Goal: Task Accomplishment & Management: Manage account settings

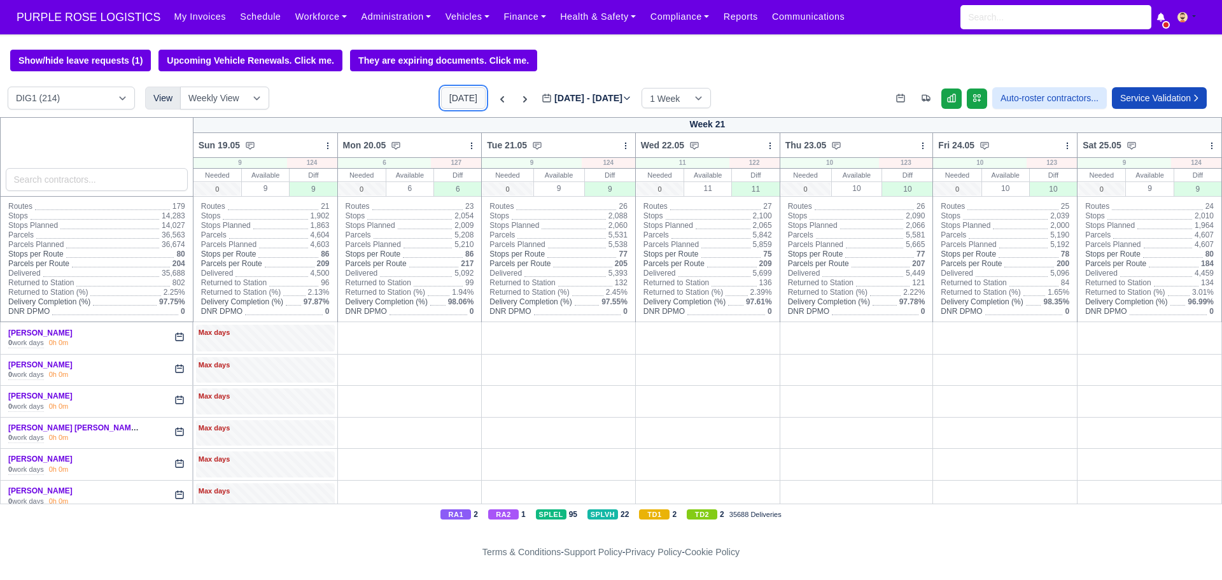
click at [454, 92] on button "[DATE]" at bounding box center [463, 98] width 45 height 22
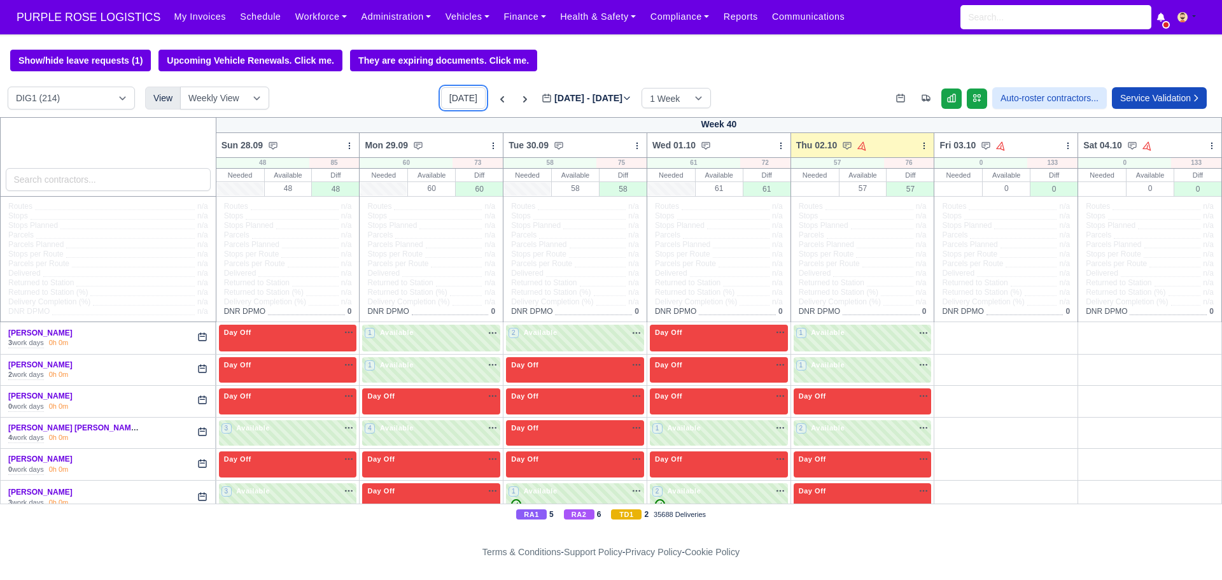
type input "[DATE]"
click at [110, 99] on select "DIG1 (214) DAK1 (1) GIMD (76)" at bounding box center [71, 98] width 127 height 23
select select "5"
click at [8, 88] on select "DIG1 (214) DAK1 (1) GIMD (76)" at bounding box center [71, 98] width 127 height 23
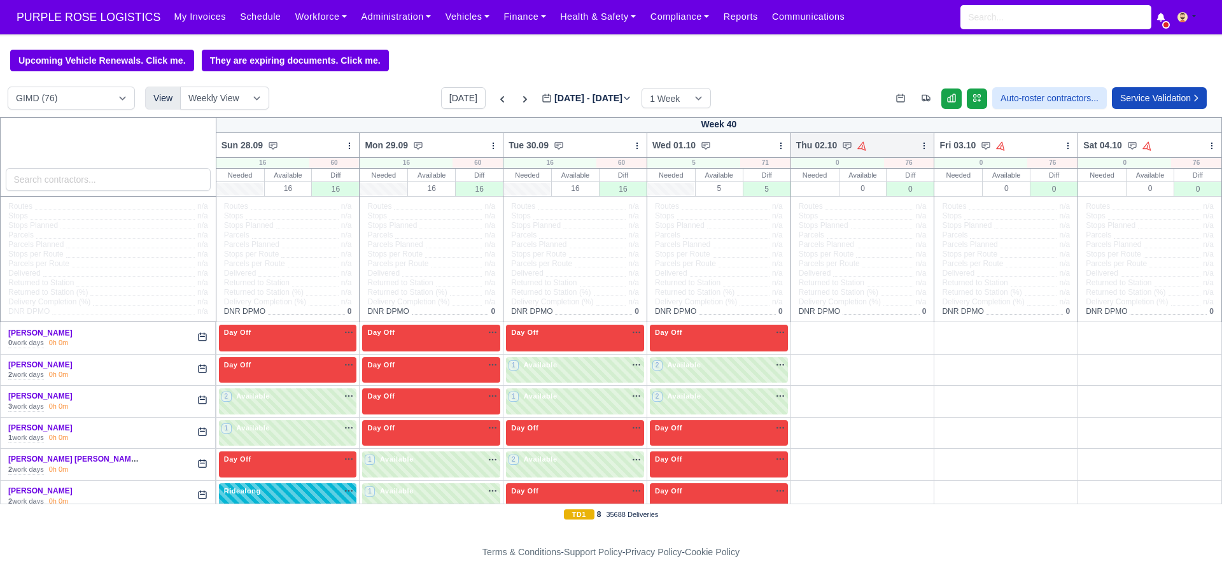
click at [920, 146] on icon at bounding box center [924, 145] width 9 height 9
click at [836, 191] on link "Bulk Status Change" at bounding box center [857, 191] width 143 height 23
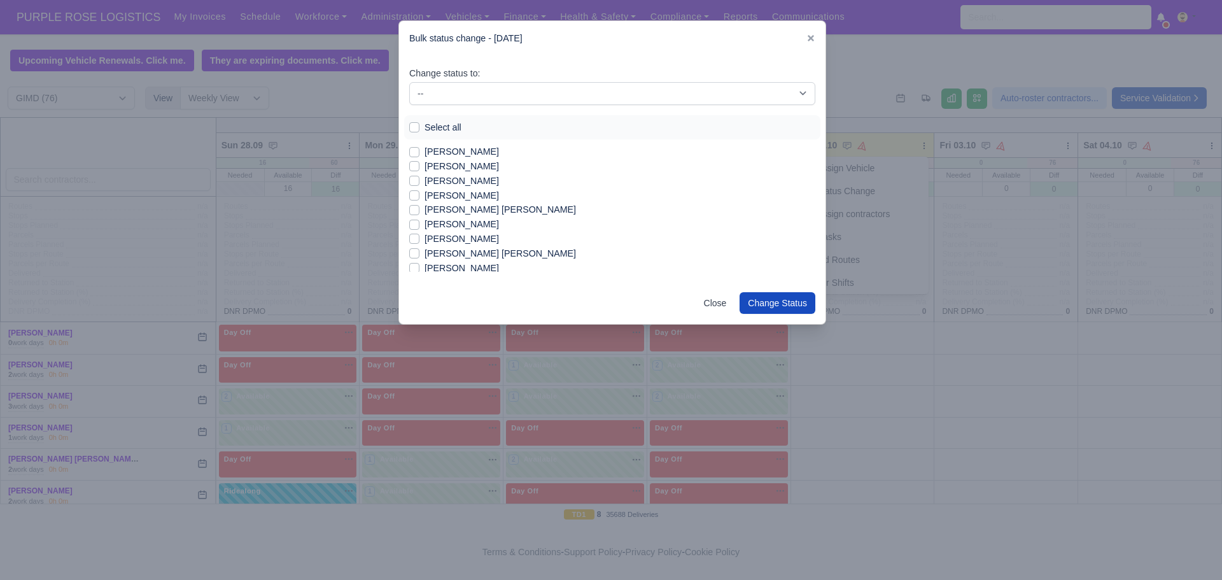
click at [425, 125] on label "Select all" at bounding box center [443, 127] width 37 height 15
click at [415, 125] on input "Select all" at bounding box center [414, 125] width 10 height 10
checkbox input "true"
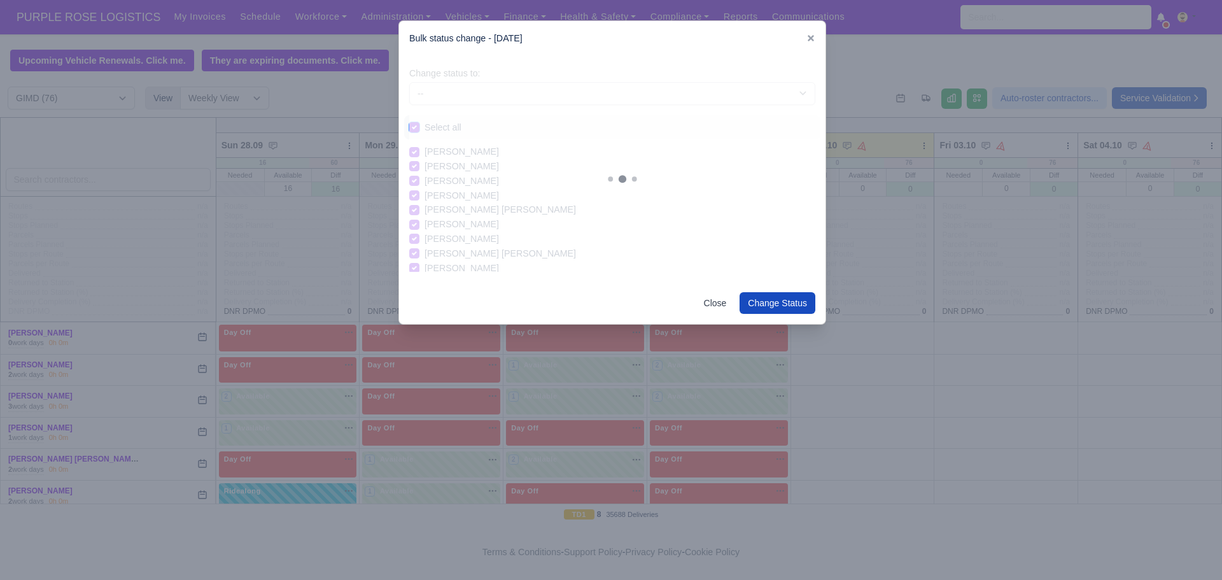
checkbox input "true"
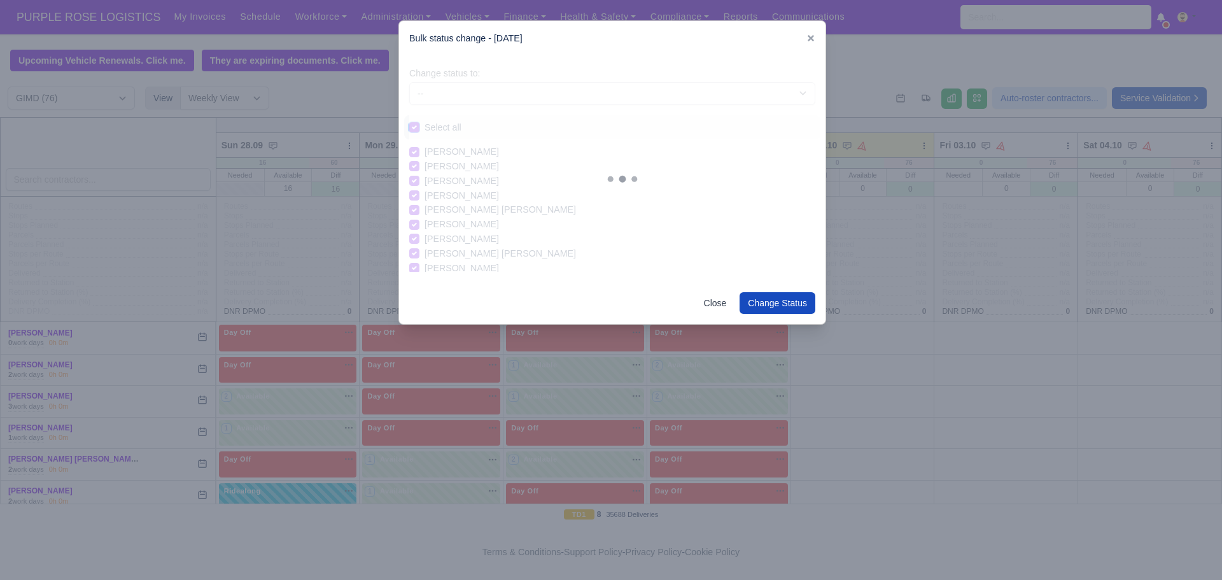
checkbox input "true"
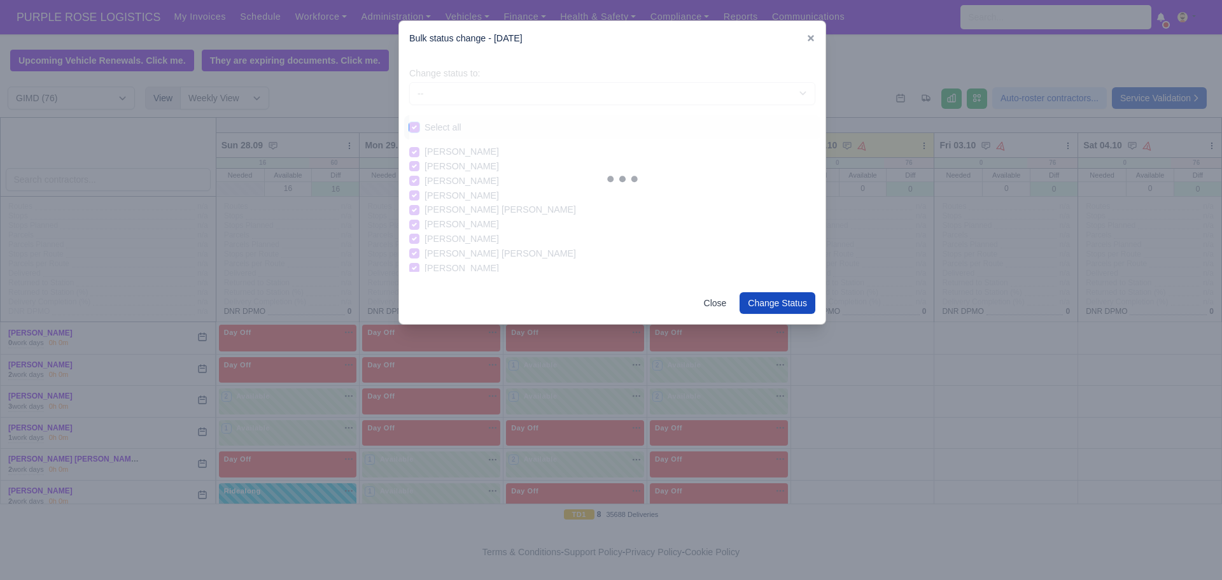
checkbox input "true"
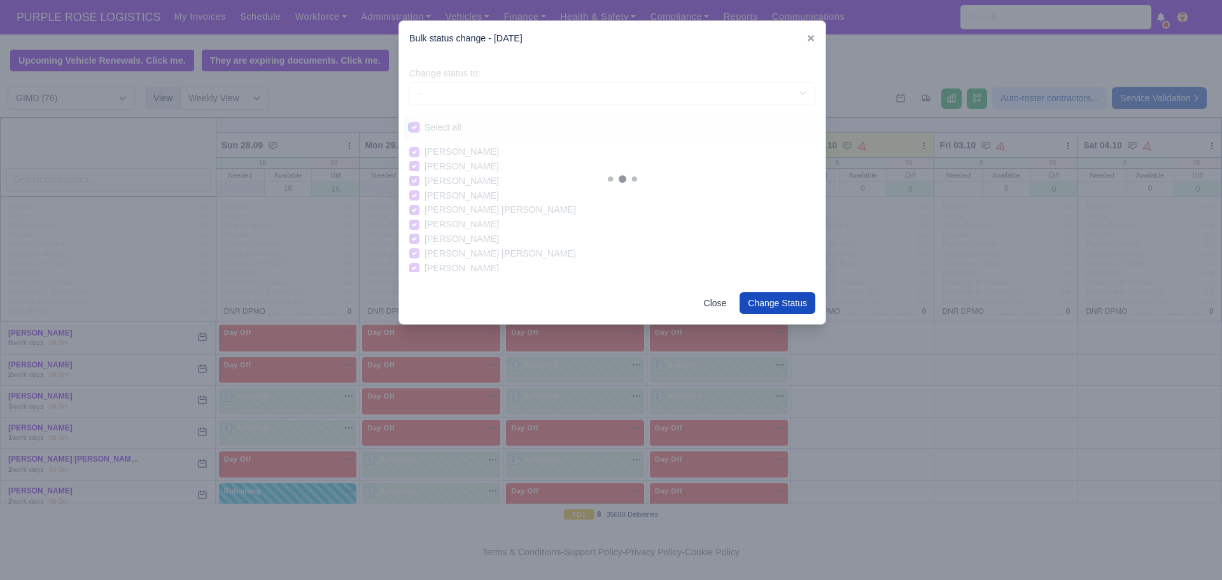
checkbox input "true"
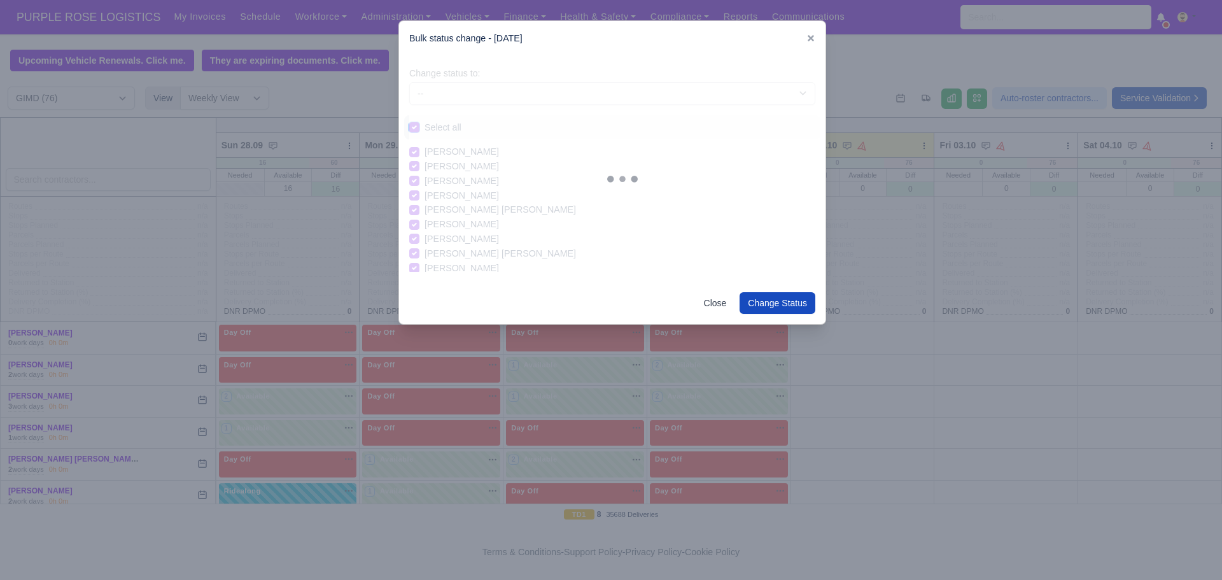
checkbox input "true"
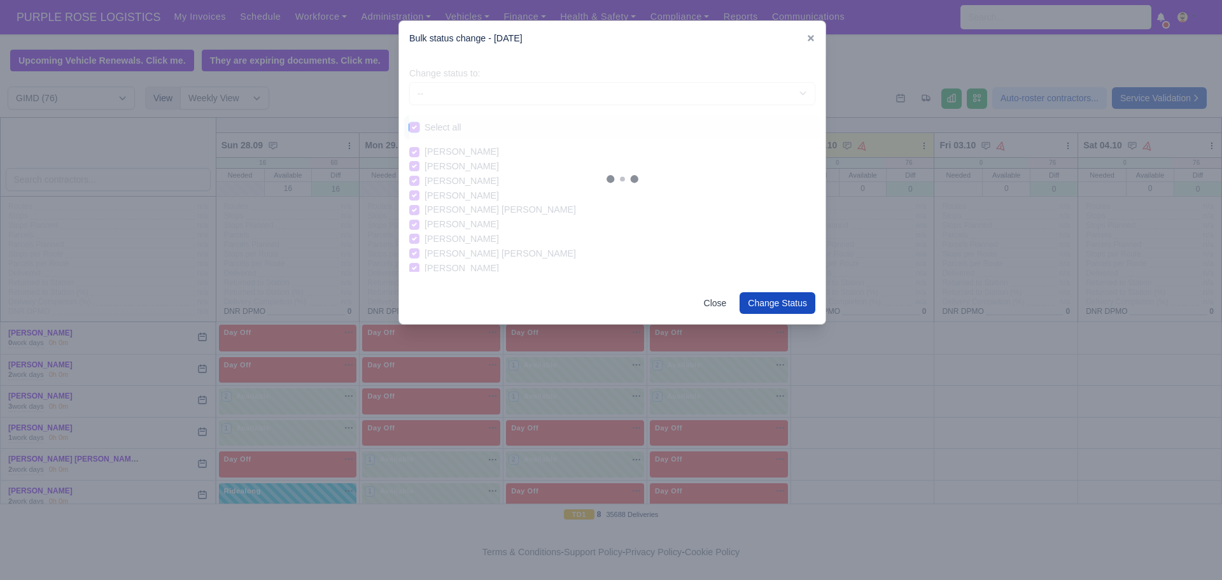
checkbox input "true"
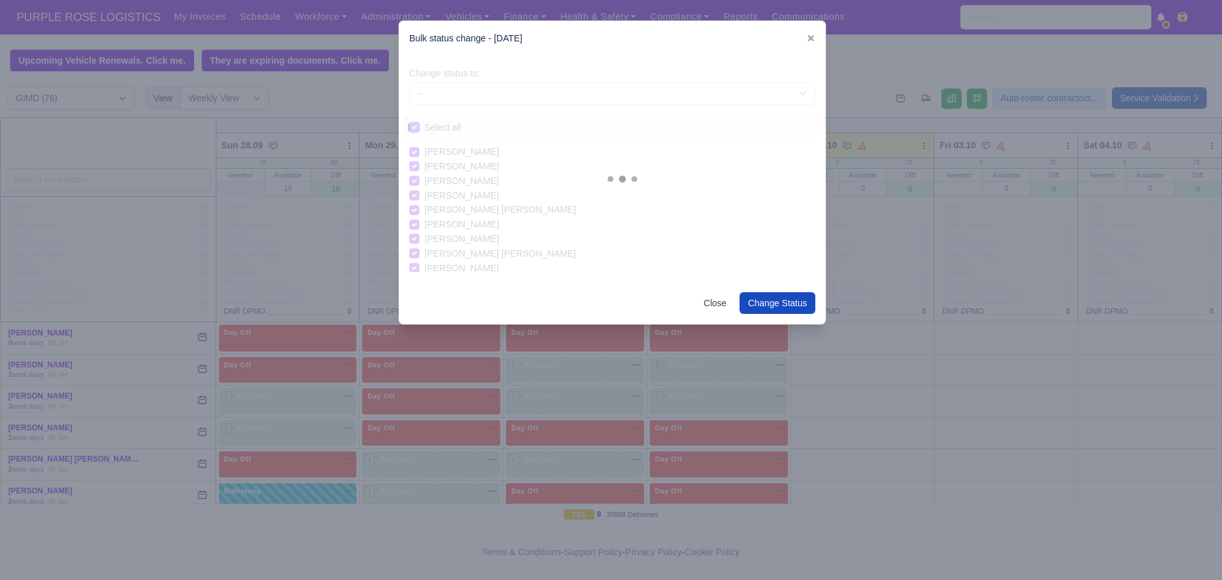
checkbox input "true"
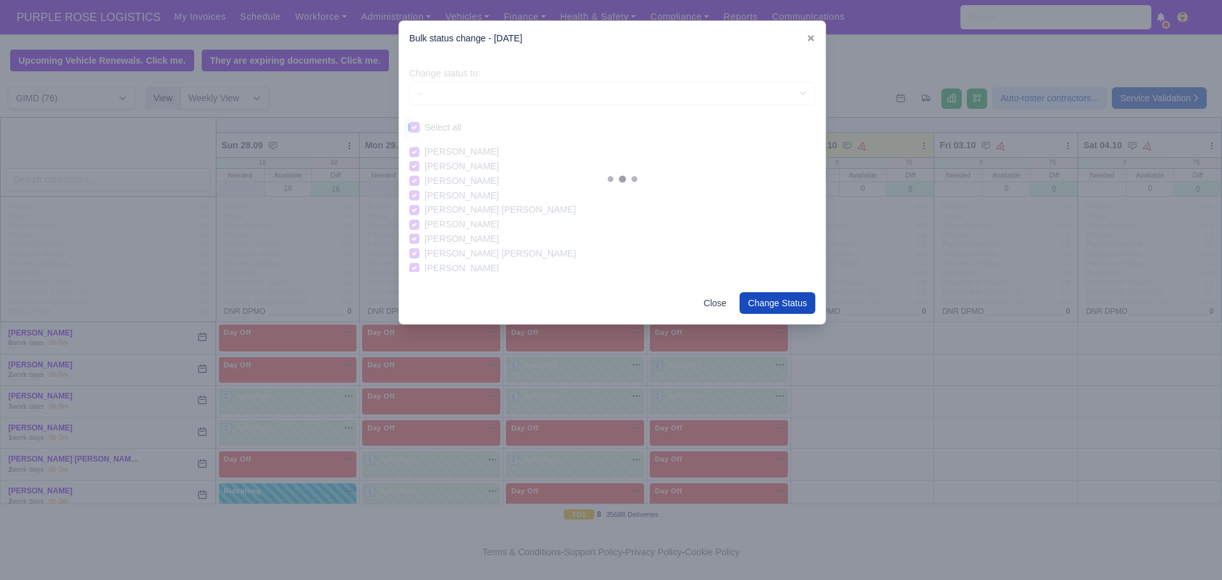
checkbox input "true"
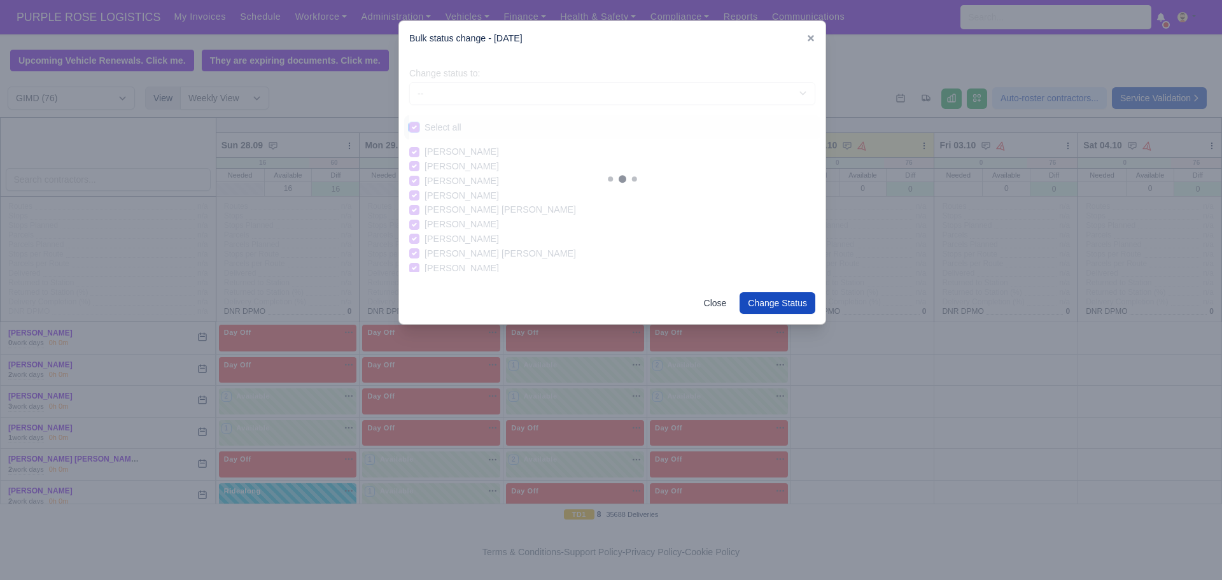
checkbox input "true"
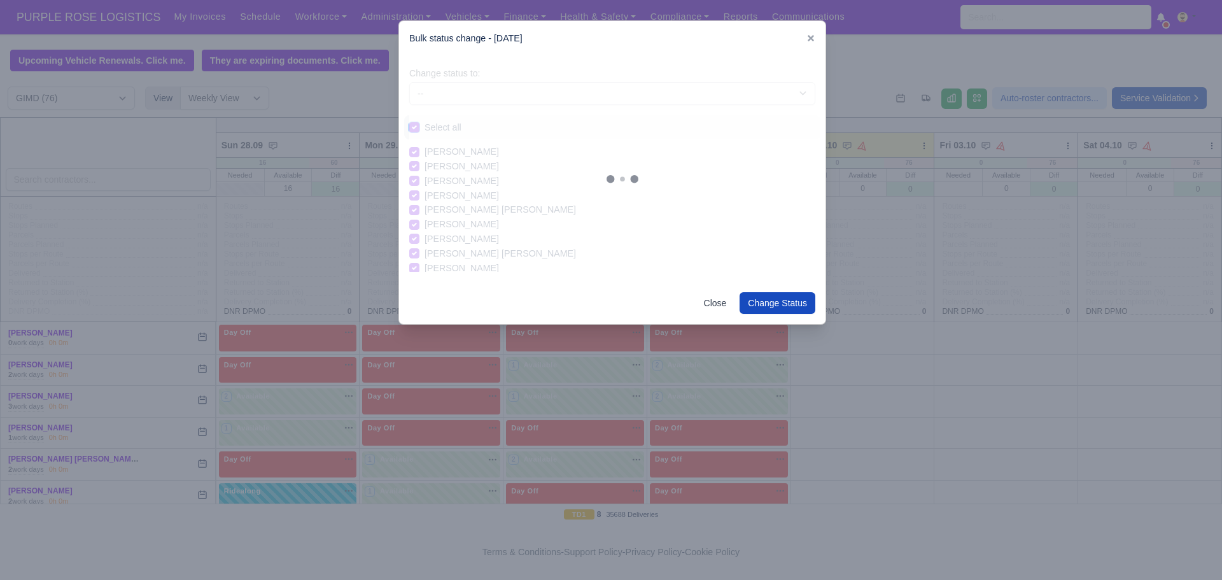
checkbox input "true"
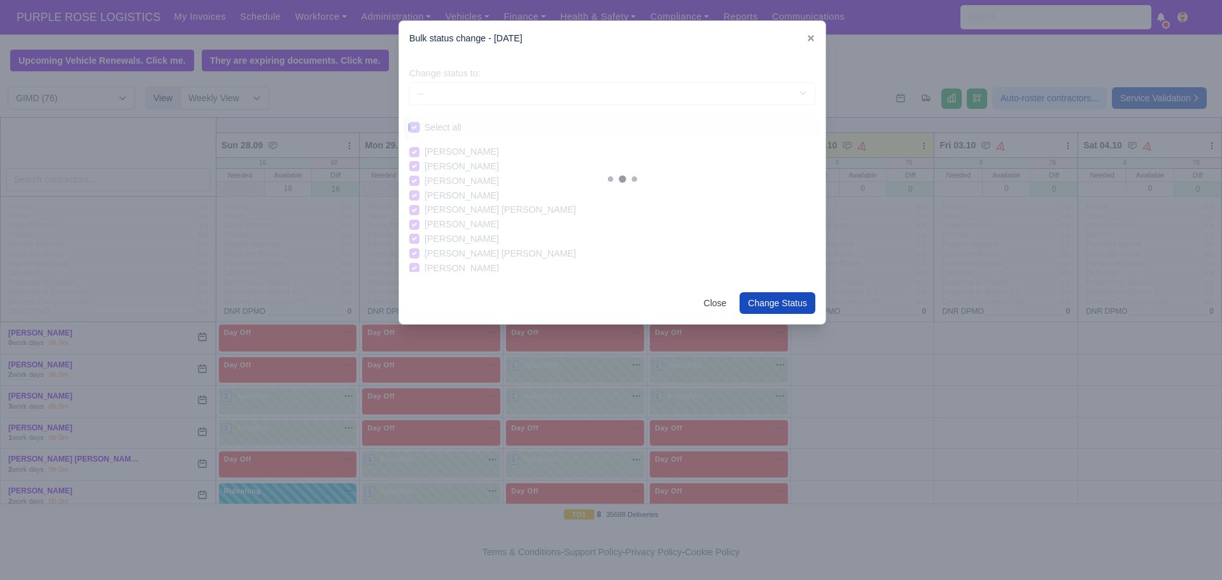
checkbox input "true"
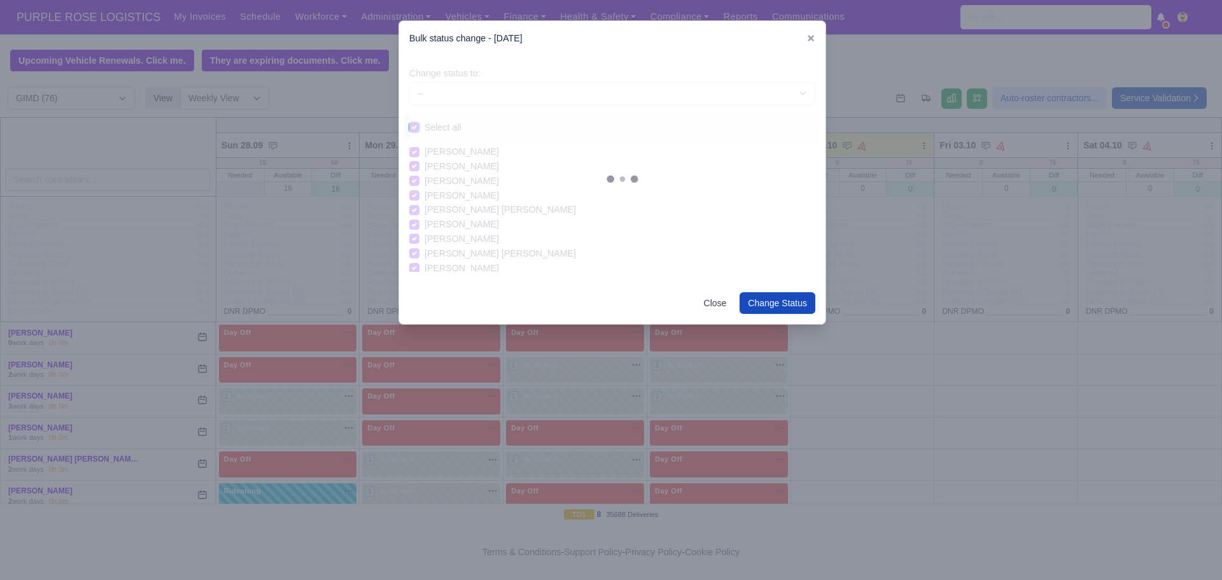
checkbox input "true"
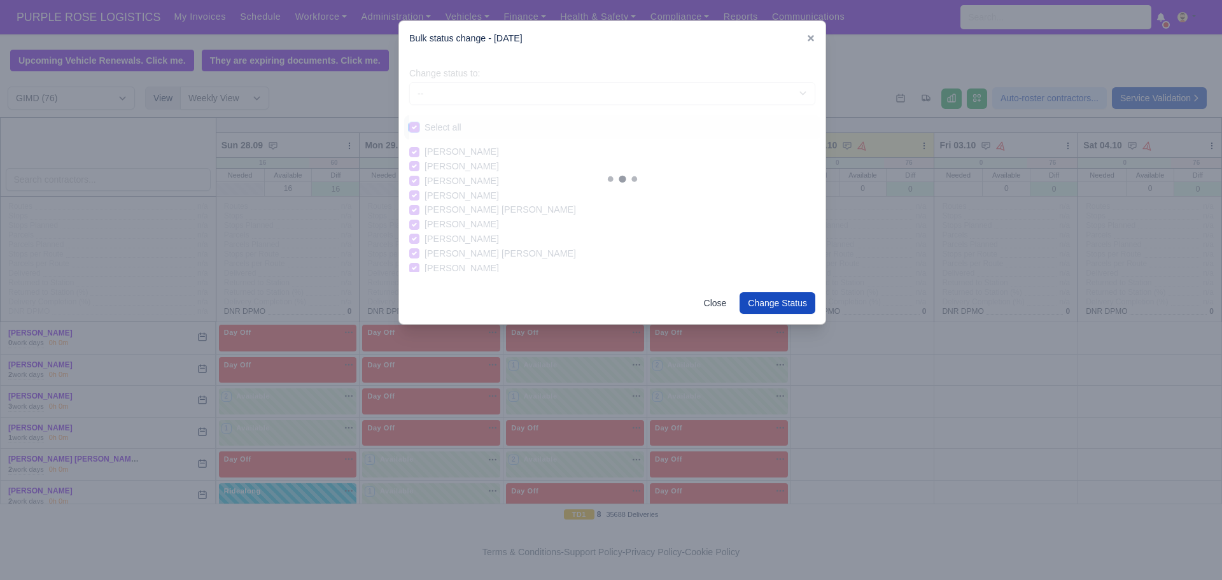
checkbox input "true"
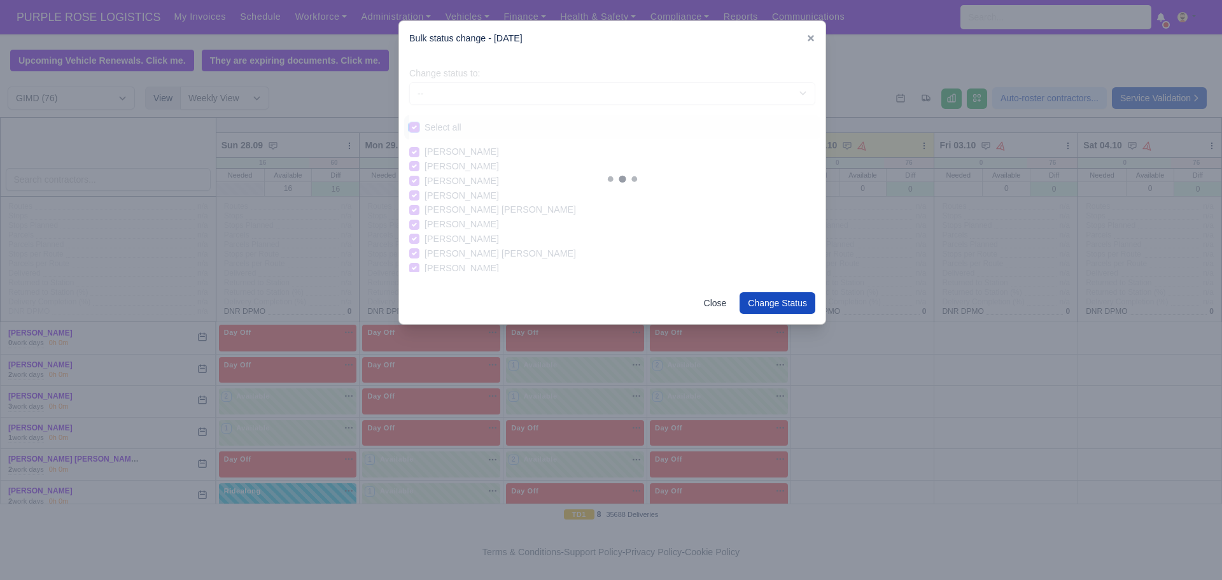
checkbox input "true"
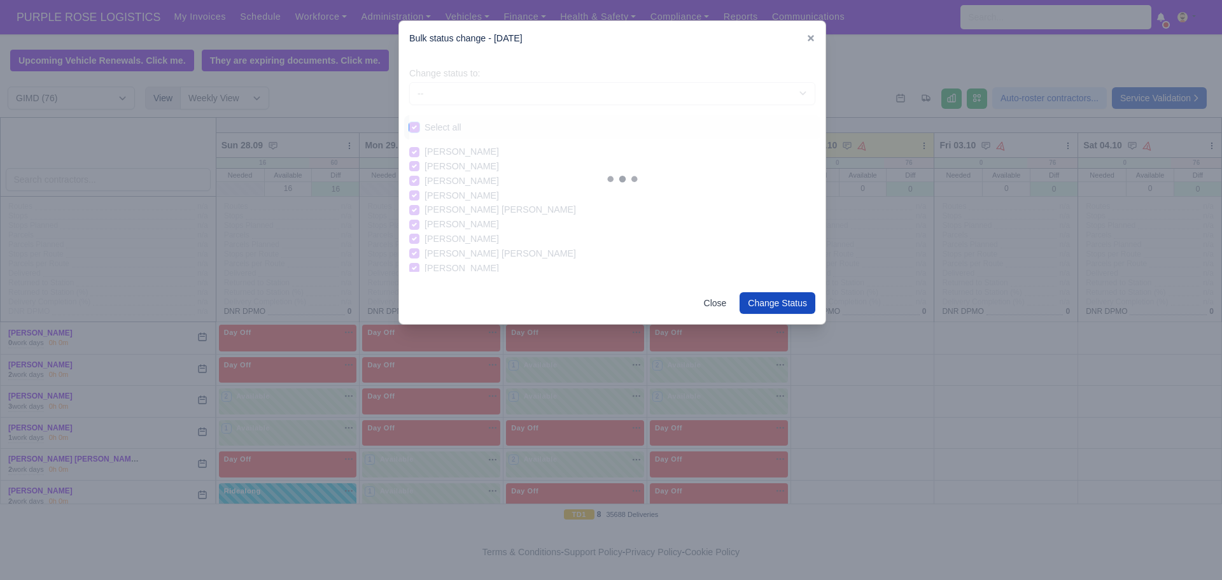
checkbox input "true"
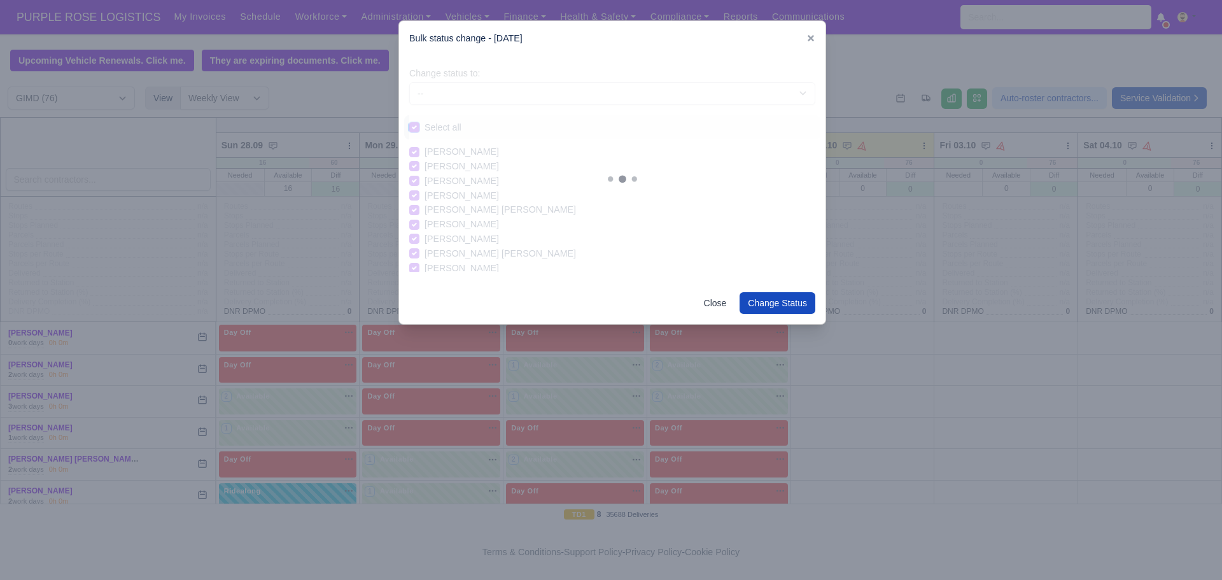
checkbox input "true"
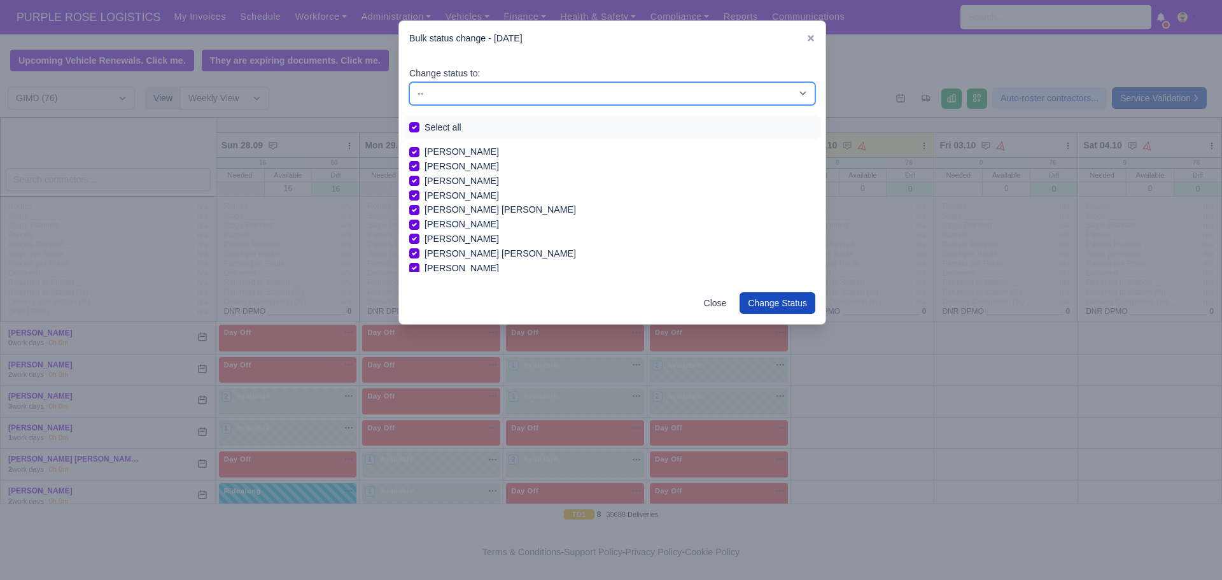
click at [457, 94] on select "-- Available Day Off Stand By Holiday In Office OSM Ridealong Nursery 1 Nursery…" at bounding box center [612, 93] width 406 height 23
select select "Day Off"
click at [409, 82] on select "-- Available Day Off Stand By Holiday In Office OSM Ridealong Nursery 1 Nursery…" at bounding box center [612, 93] width 406 height 23
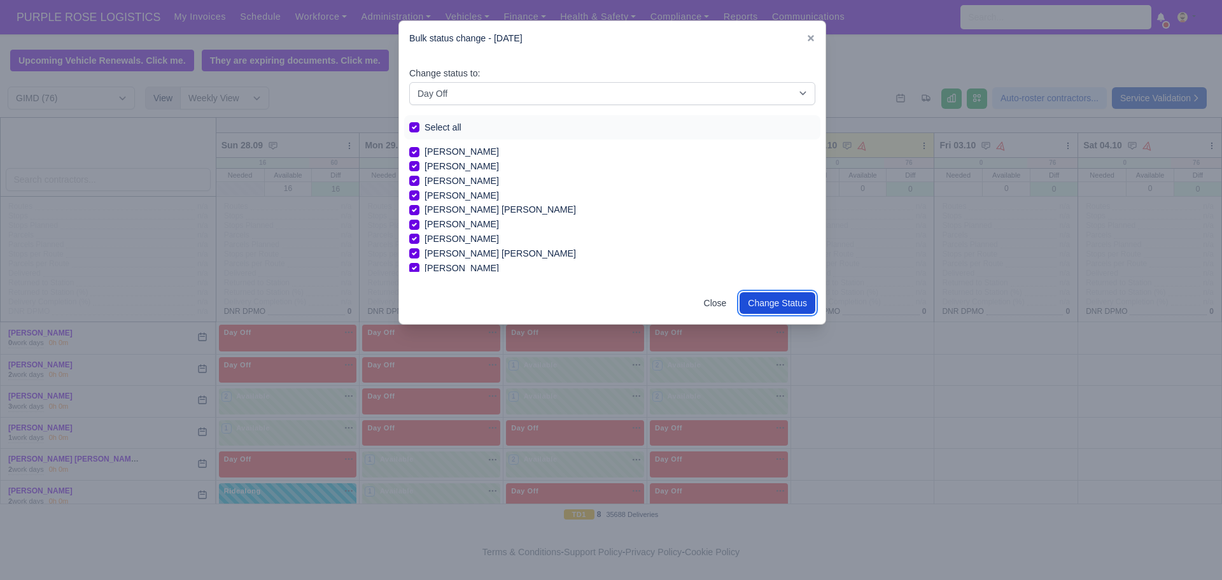
click at [782, 296] on button "Change Status" at bounding box center [778, 303] width 76 height 22
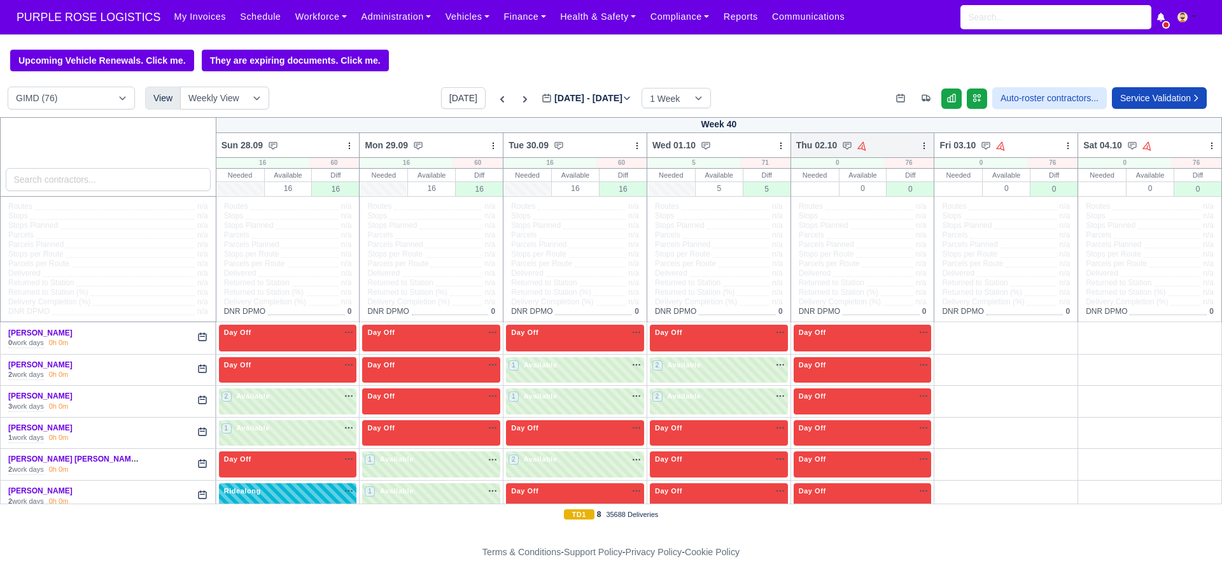
click at [920, 148] on icon at bounding box center [924, 145] width 9 height 9
click at [867, 188] on link "Bulk Status Change" at bounding box center [857, 191] width 143 height 23
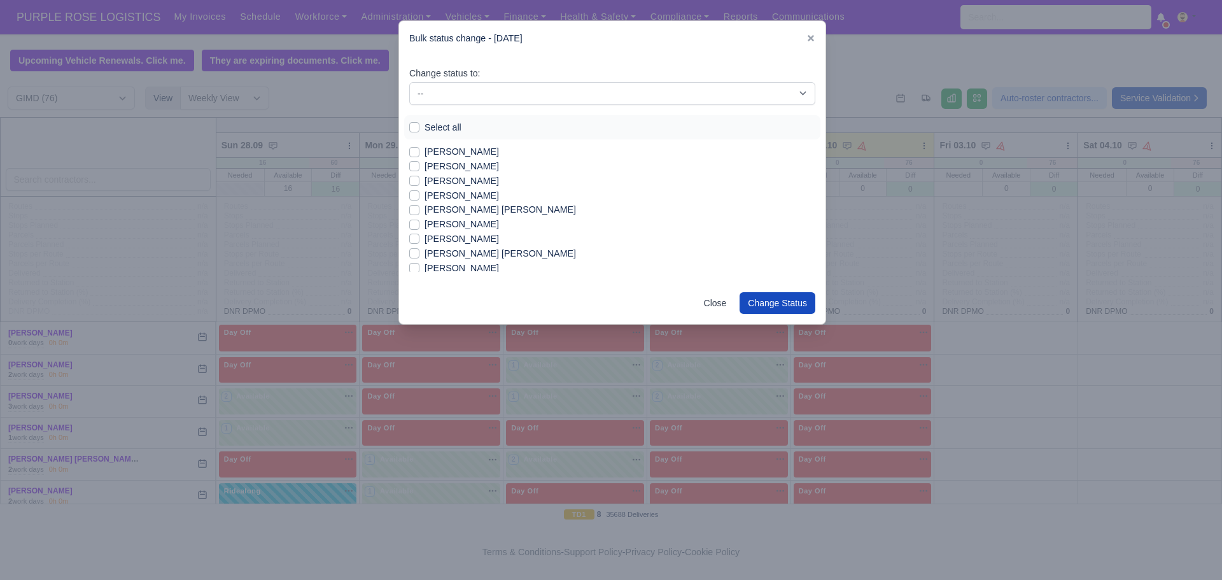
click at [425, 181] on label "[PERSON_NAME]" at bounding box center [462, 181] width 74 height 15
click at [417, 181] on input "[PERSON_NAME]" at bounding box center [414, 179] width 10 height 10
checkbox input "true"
click at [425, 242] on label "[PERSON_NAME]" at bounding box center [462, 239] width 74 height 15
click at [414, 242] on input "[PERSON_NAME]" at bounding box center [414, 237] width 10 height 10
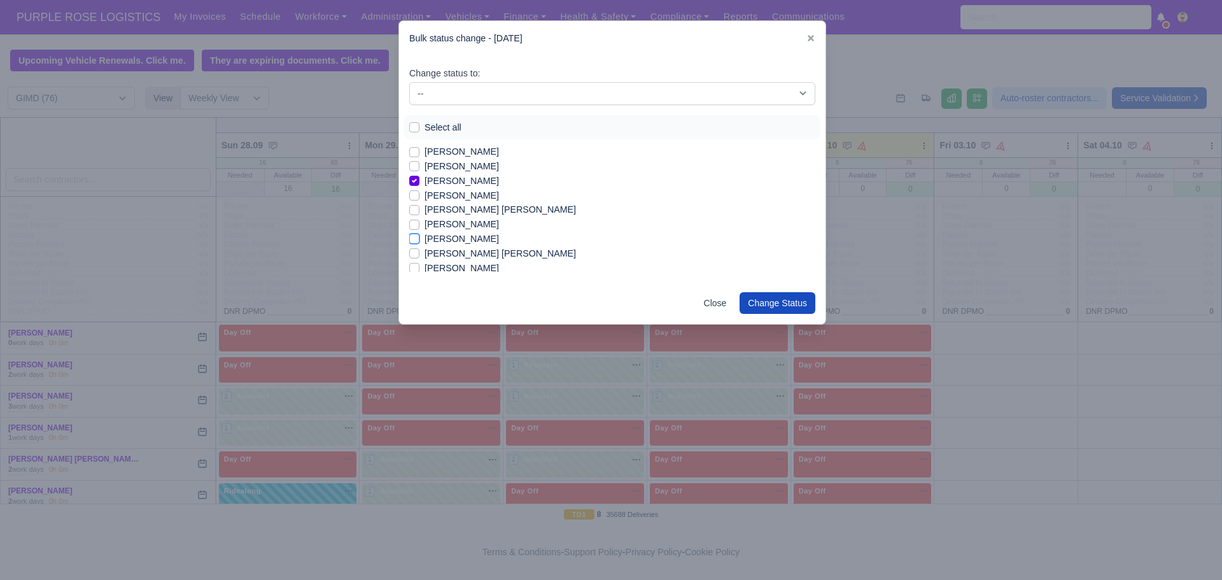
checkbox input "true"
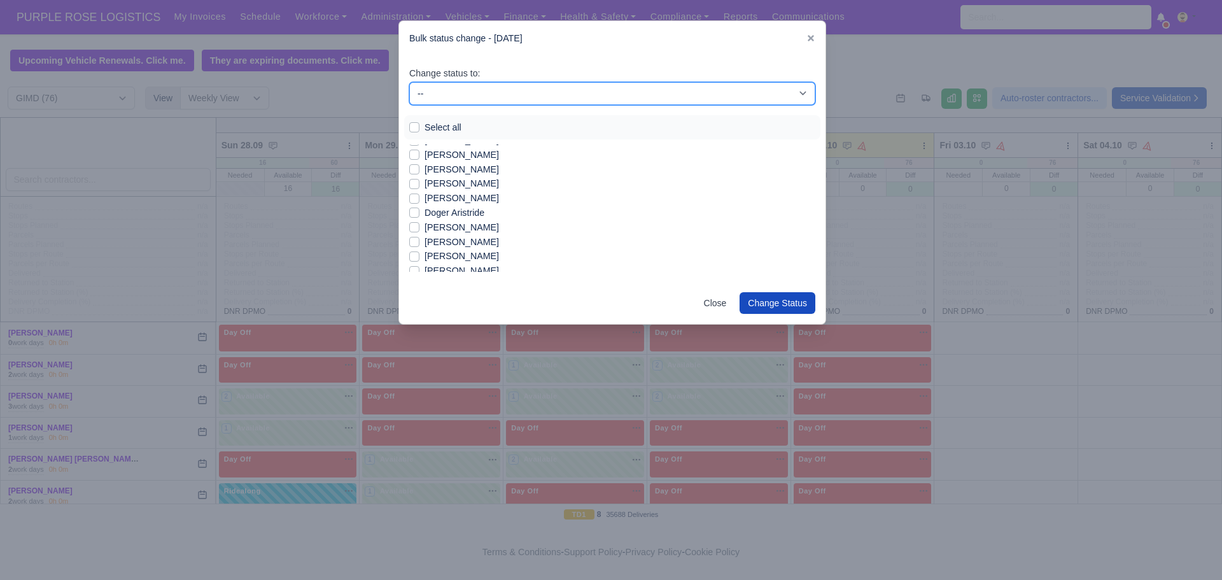
click at [500, 94] on select "-- Available Day Off Stand By Holiday In Office OSM Ridealong Nursery 1 Nursery…" at bounding box center [612, 93] width 406 height 23
select select "Available"
click at [409, 82] on select "-- Available Day Off Stand By Holiday In Office OSM Ridealong Nursery 1 Nursery…" at bounding box center [612, 93] width 406 height 23
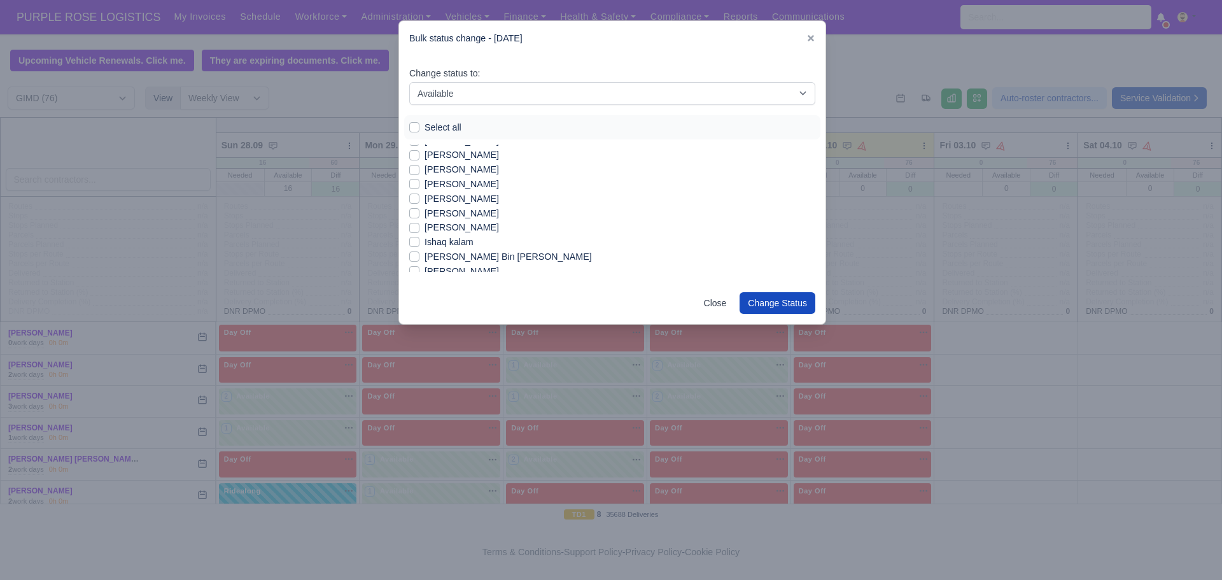
click at [425, 199] on label "[PERSON_NAME]" at bounding box center [462, 199] width 74 height 15
click at [411, 199] on input "[PERSON_NAME]" at bounding box center [414, 197] width 10 height 10
checkbox input "true"
click at [425, 263] on label "[PERSON_NAME]" at bounding box center [462, 262] width 74 height 15
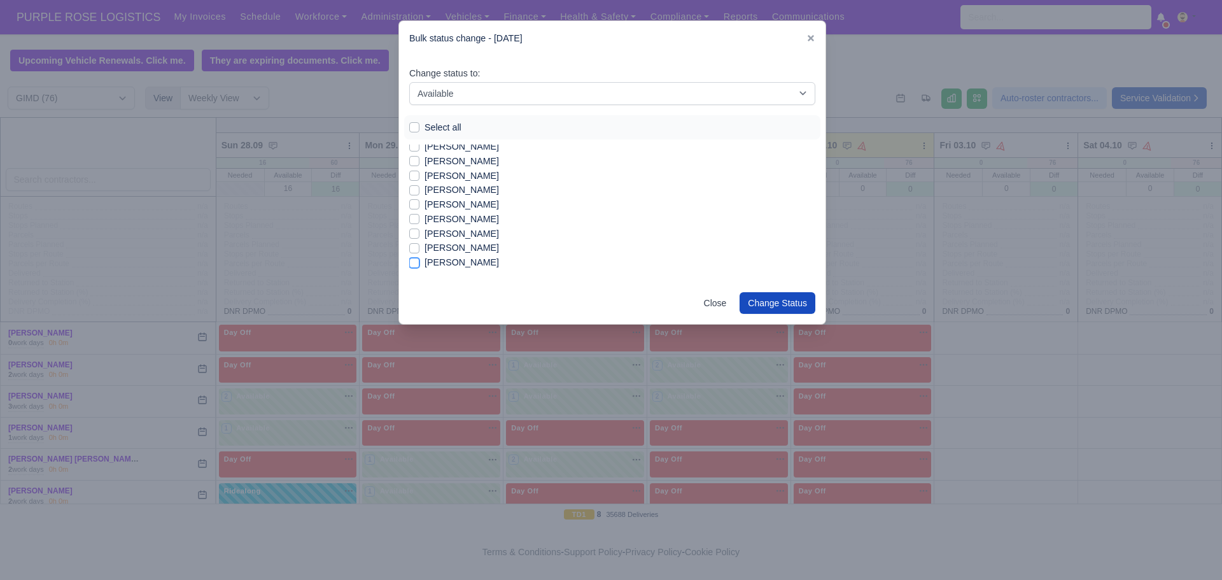
click at [413, 263] on input "[PERSON_NAME]" at bounding box center [414, 260] width 10 height 10
checkbox input "true"
click at [425, 174] on label "[PERSON_NAME]" at bounding box center [462, 176] width 74 height 15
click at [413, 174] on input "[PERSON_NAME]" at bounding box center [414, 174] width 10 height 10
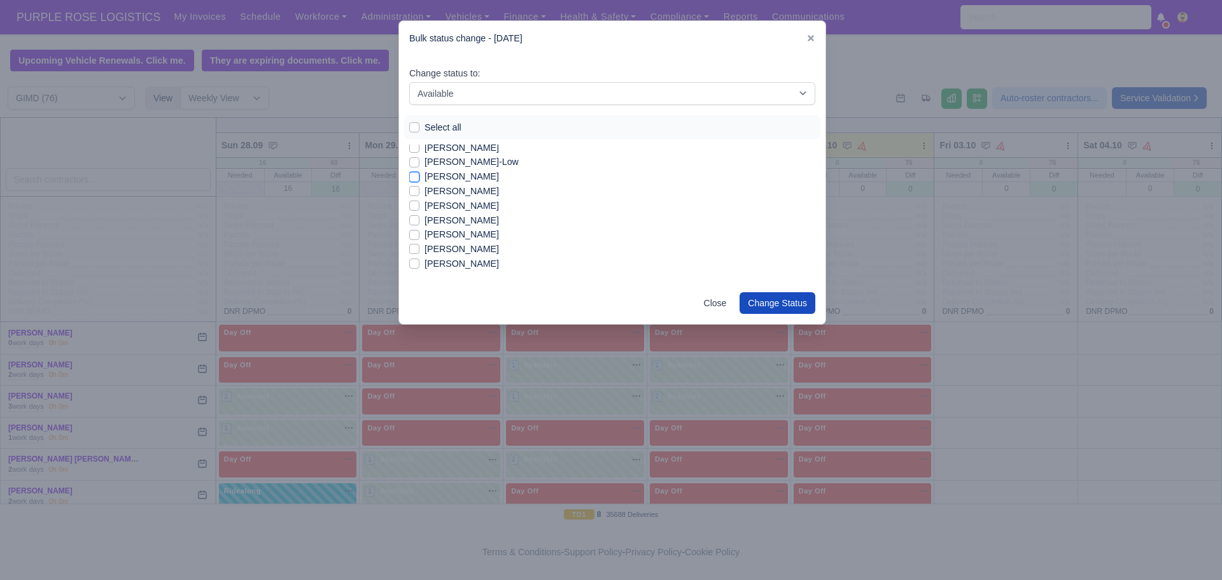
checkbox input "true"
click at [425, 207] on label "[PERSON_NAME] [PERSON_NAME]" at bounding box center [501, 209] width 152 height 15
click at [414, 207] on input "[PERSON_NAME] [PERSON_NAME]" at bounding box center [414, 207] width 10 height 10
checkbox input "true"
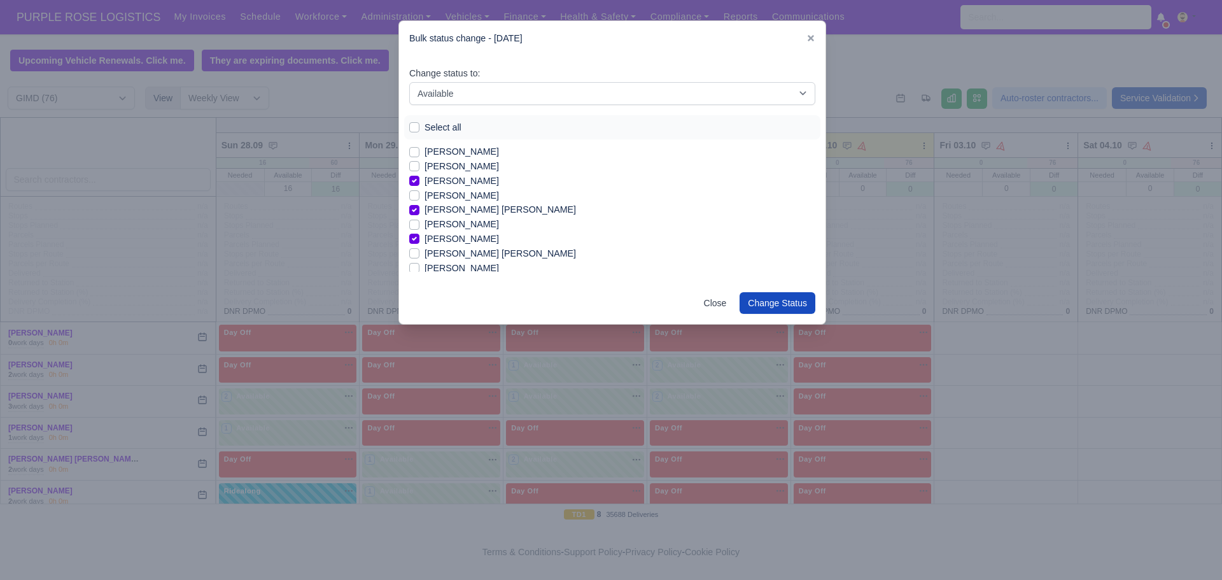
click at [425, 267] on label "[PERSON_NAME]" at bounding box center [462, 268] width 74 height 15
click at [418, 267] on input "[PERSON_NAME]" at bounding box center [414, 266] width 10 height 10
checkbox input "true"
click at [425, 257] on label "[PERSON_NAME]" at bounding box center [462, 255] width 74 height 15
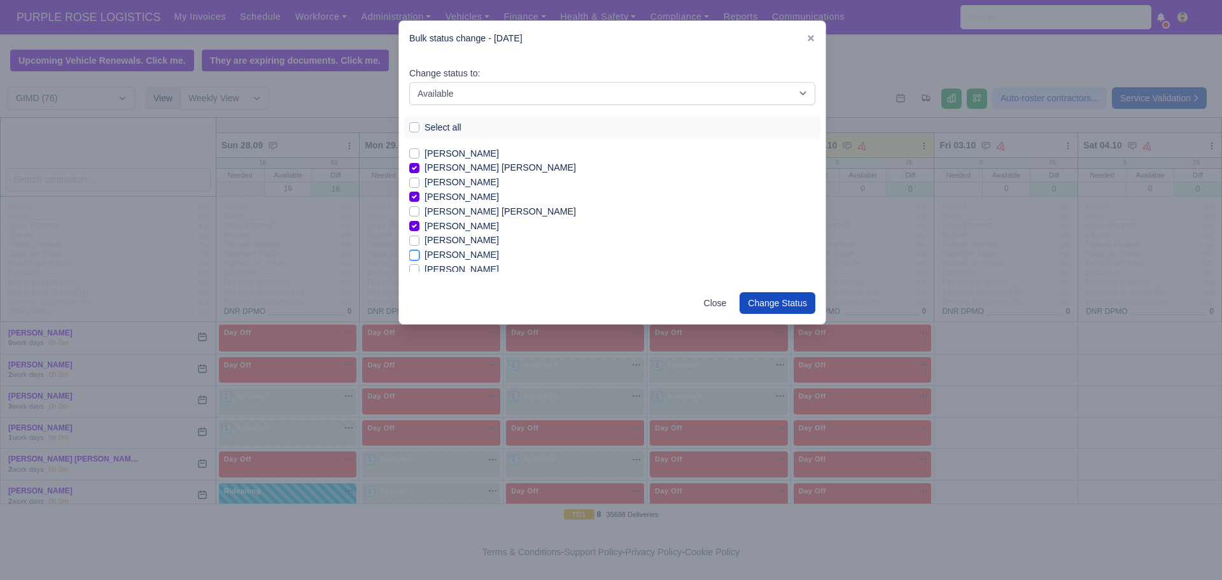
click at [414, 257] on input "[PERSON_NAME]" at bounding box center [414, 253] width 10 height 10
checkbox input "true"
click at [425, 235] on label "[PERSON_NAME]" at bounding box center [462, 235] width 74 height 15
click at [415, 235] on input "[PERSON_NAME]" at bounding box center [414, 233] width 10 height 10
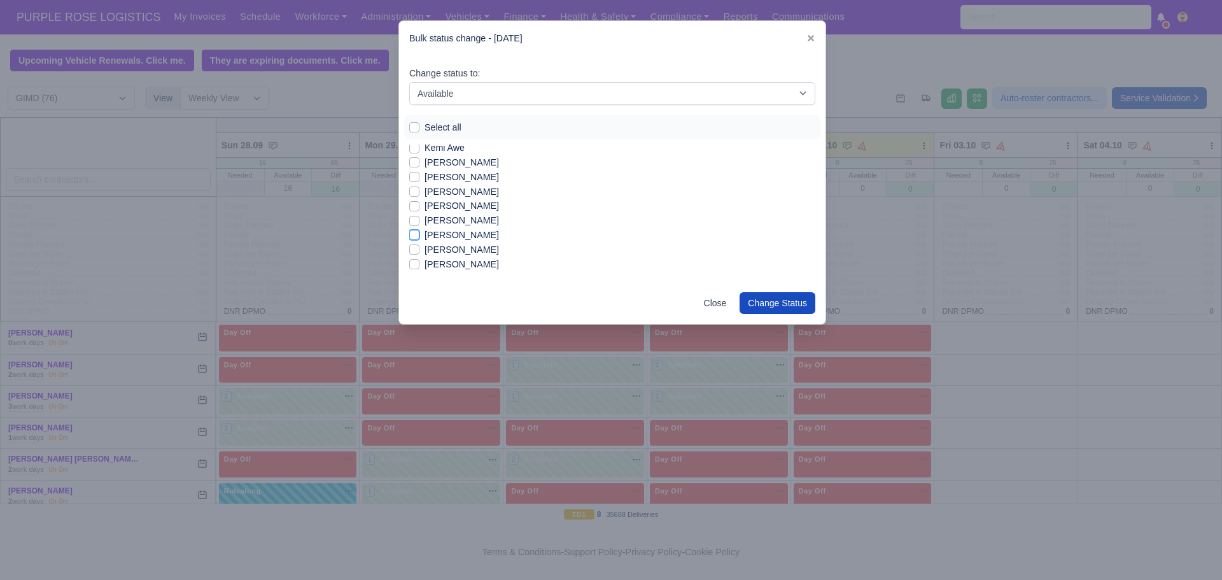
checkbox input "true"
click at [425, 202] on label "[PERSON_NAME]" at bounding box center [462, 201] width 74 height 15
click at [415, 202] on input "[PERSON_NAME]" at bounding box center [414, 199] width 10 height 10
checkbox input "true"
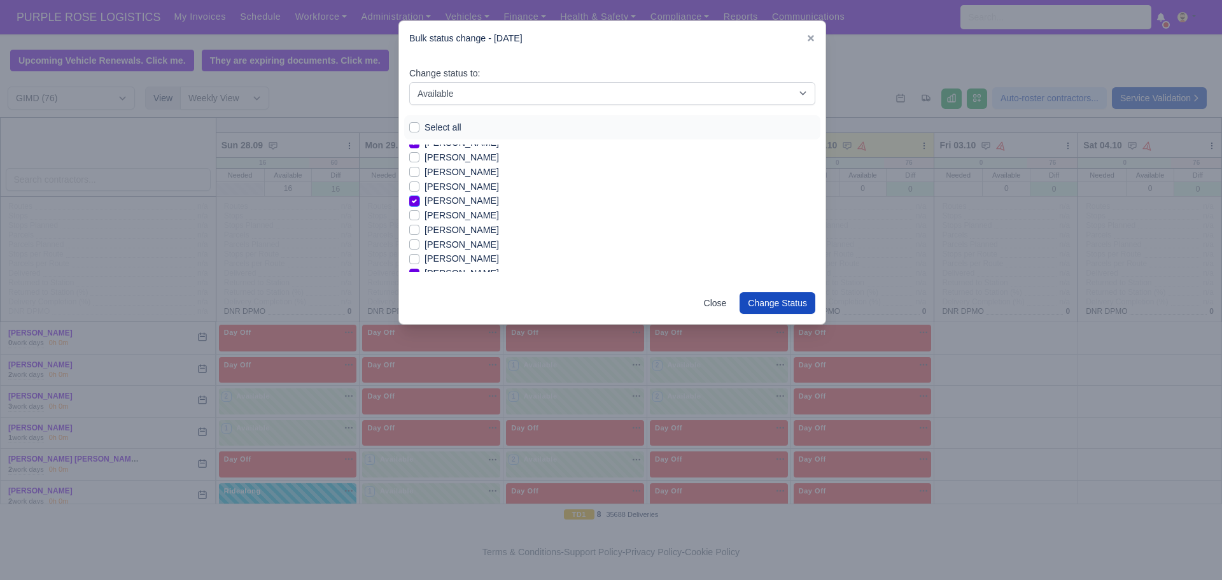
scroll to position [985, 0]
click at [425, 194] on label "[PERSON_NAME]" at bounding box center [462, 197] width 74 height 15
click at [414, 194] on input "[PERSON_NAME]" at bounding box center [414, 195] width 10 height 10
checkbox input "true"
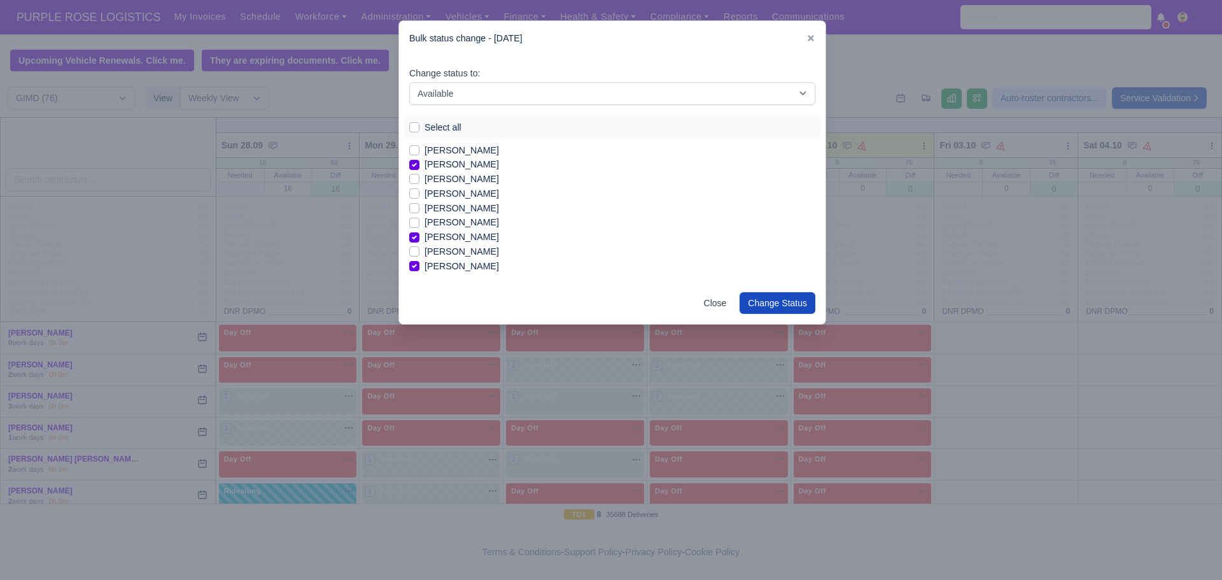
click at [425, 194] on label "[PERSON_NAME]" at bounding box center [462, 194] width 74 height 15
click at [411, 194] on input "[PERSON_NAME]" at bounding box center [414, 192] width 10 height 10
checkbox input "true"
click at [425, 222] on label "[PERSON_NAME]" at bounding box center [462, 220] width 74 height 15
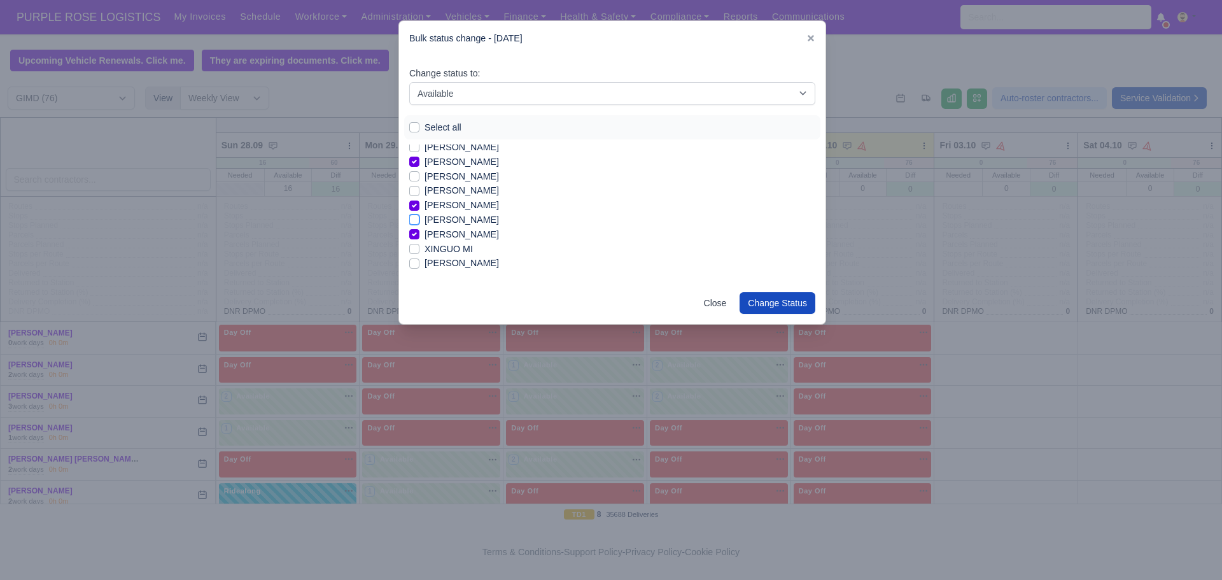
click at [413, 222] on input "[PERSON_NAME]" at bounding box center [414, 218] width 10 height 10
checkbox input "true"
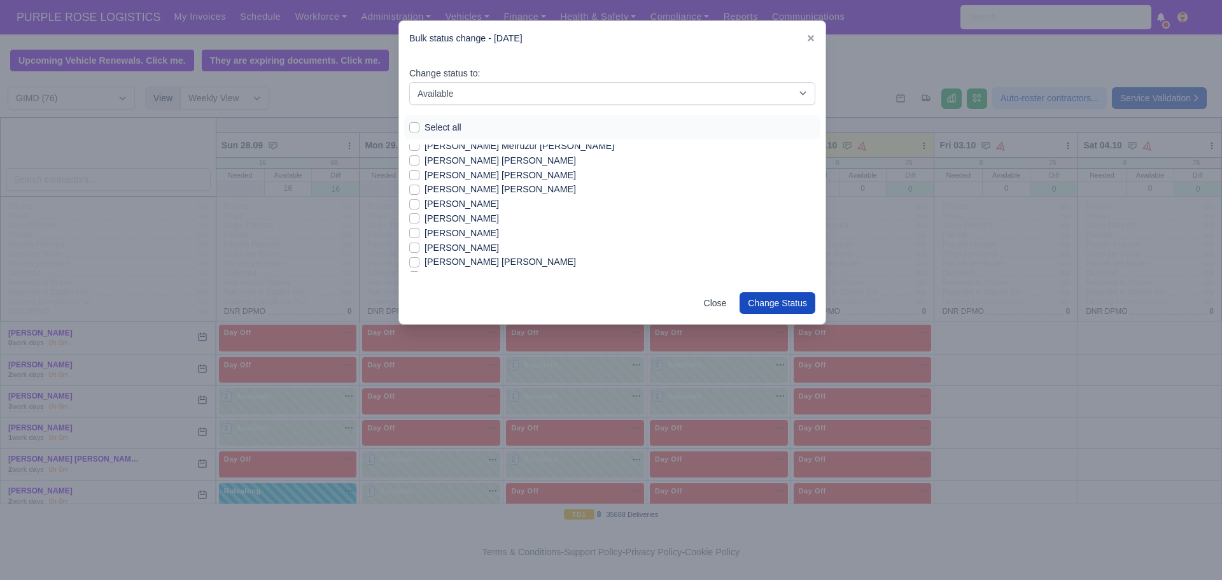
click at [425, 177] on label "[PERSON_NAME] [PERSON_NAME]" at bounding box center [501, 175] width 152 height 15
click at [413, 177] on input "[PERSON_NAME] [PERSON_NAME]" at bounding box center [414, 173] width 10 height 10
checkbox input "true"
click at [425, 172] on label "[PERSON_NAME]" at bounding box center [462, 173] width 74 height 15
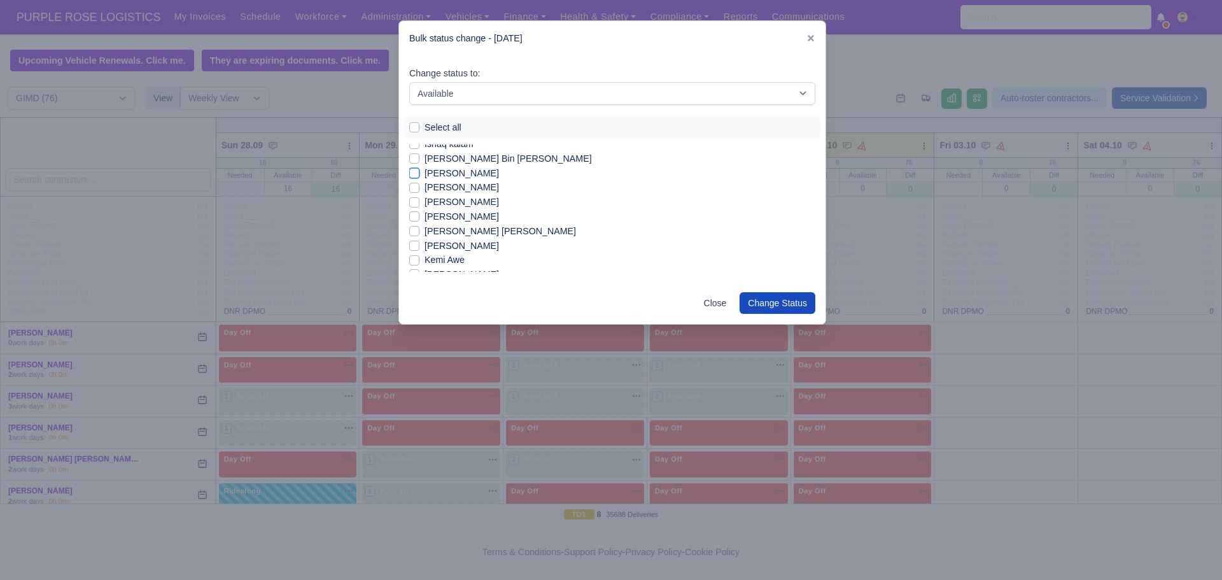
click at [413, 172] on input "[PERSON_NAME]" at bounding box center [414, 171] width 10 height 10
checkbox input "true"
click at [425, 223] on label "[PERSON_NAME]" at bounding box center [462, 224] width 74 height 15
click at [417, 223] on input "[PERSON_NAME]" at bounding box center [414, 222] width 10 height 10
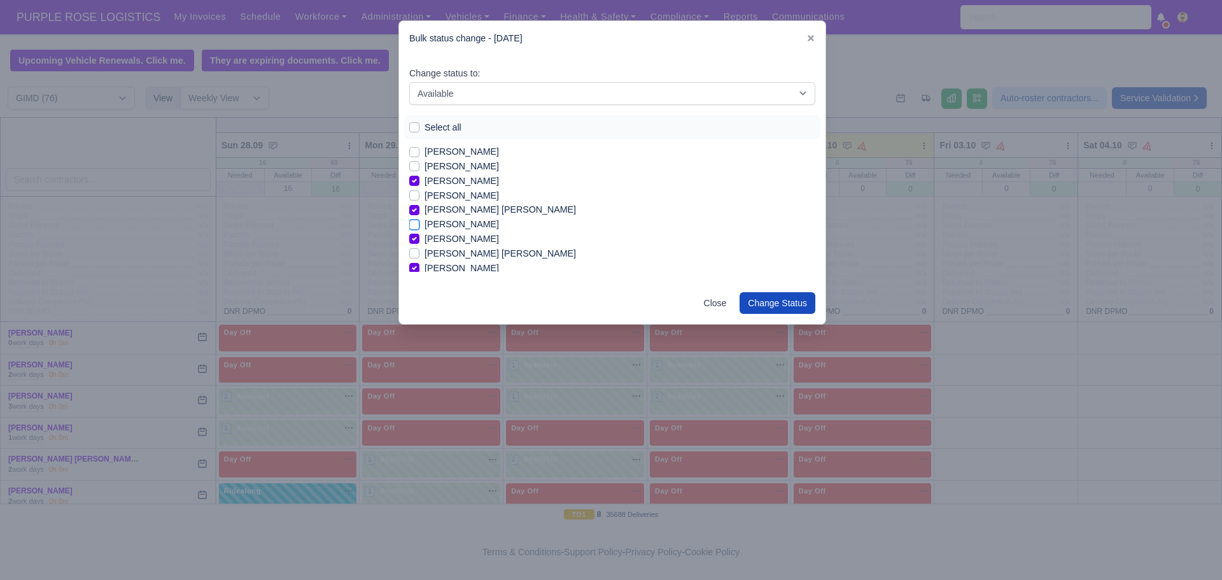
checkbox input "true"
click at [765, 310] on button "Change Status" at bounding box center [778, 303] width 76 height 22
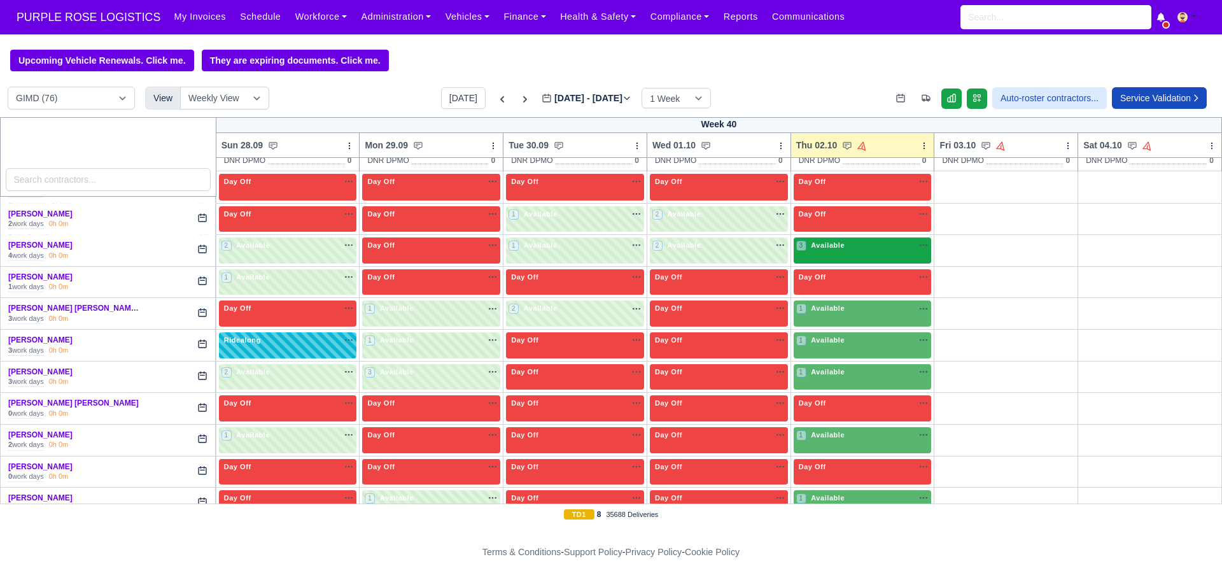
scroll to position [152, 0]
click at [865, 255] on div "3 Available" at bounding box center [863, 250] width 138 height 26
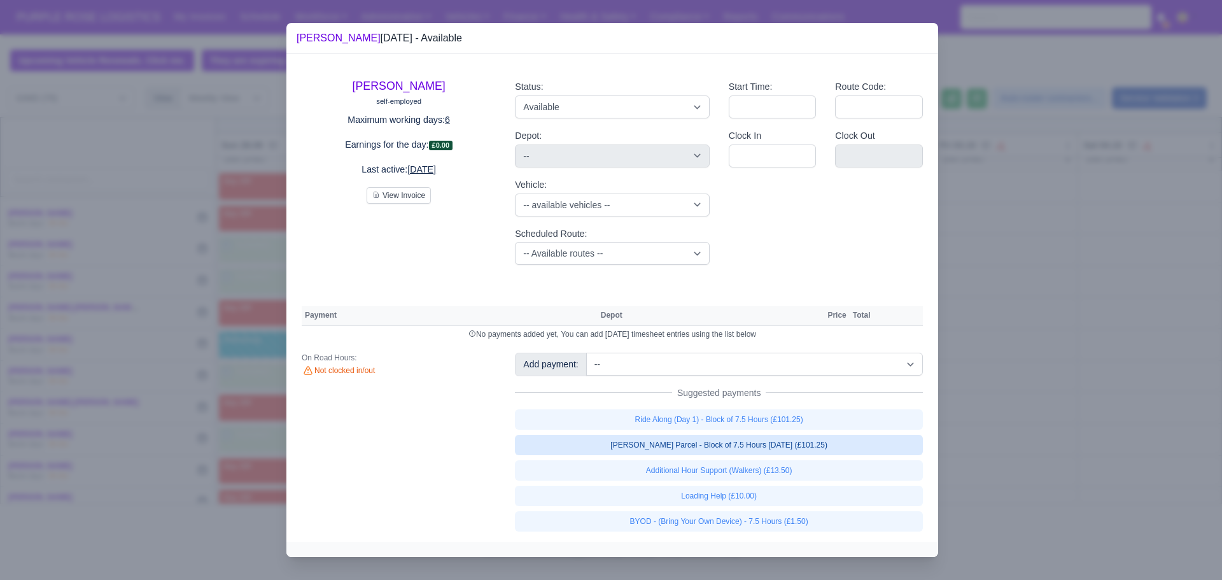
click at [691, 442] on link "[PERSON_NAME] Parcel - Block of 7.5 Hours [DATE] (£101.25)" at bounding box center [719, 445] width 408 height 20
select select "5"
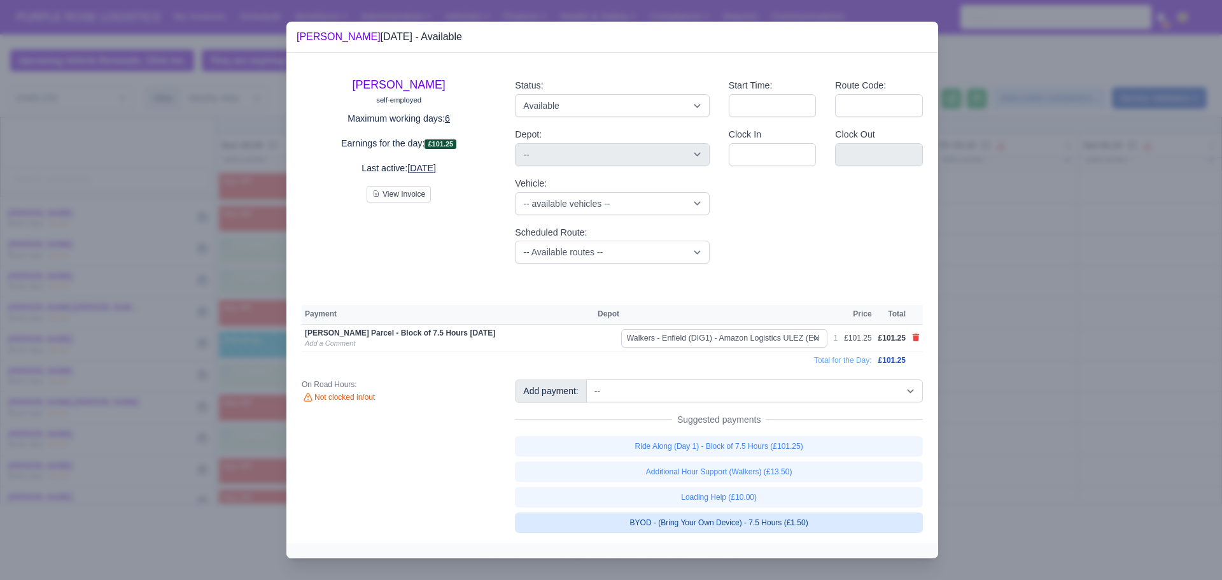
click at [739, 522] on link "BYOD - (Bring Your Own Device) - 7.5 Hours (£1.50)" at bounding box center [719, 523] width 408 height 20
select select "5"
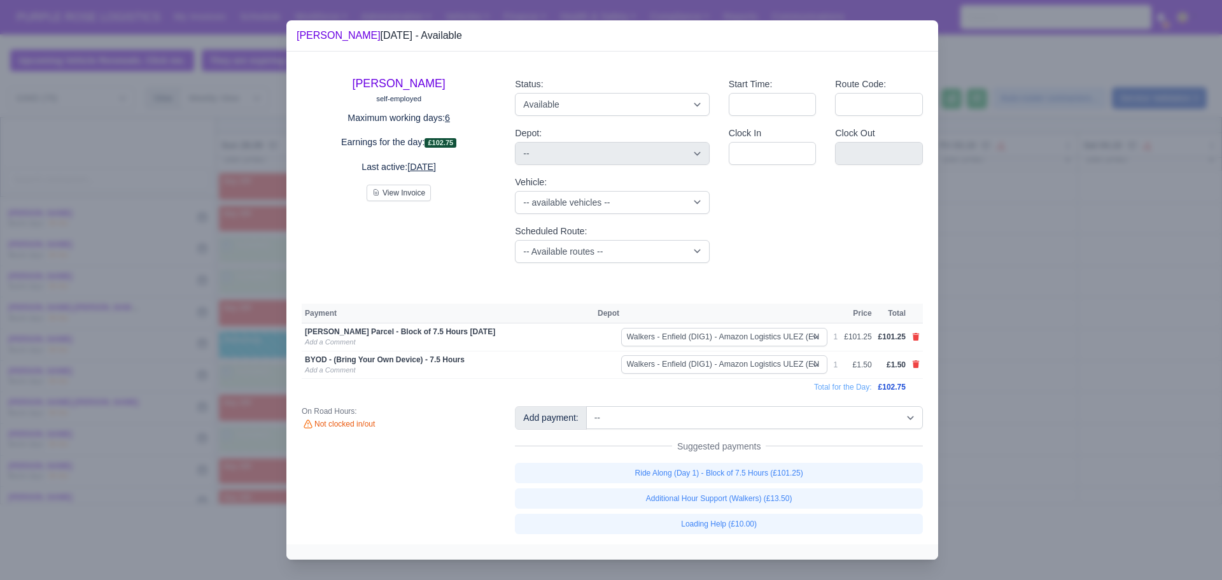
click at [1039, 333] on div at bounding box center [611, 290] width 1222 height 580
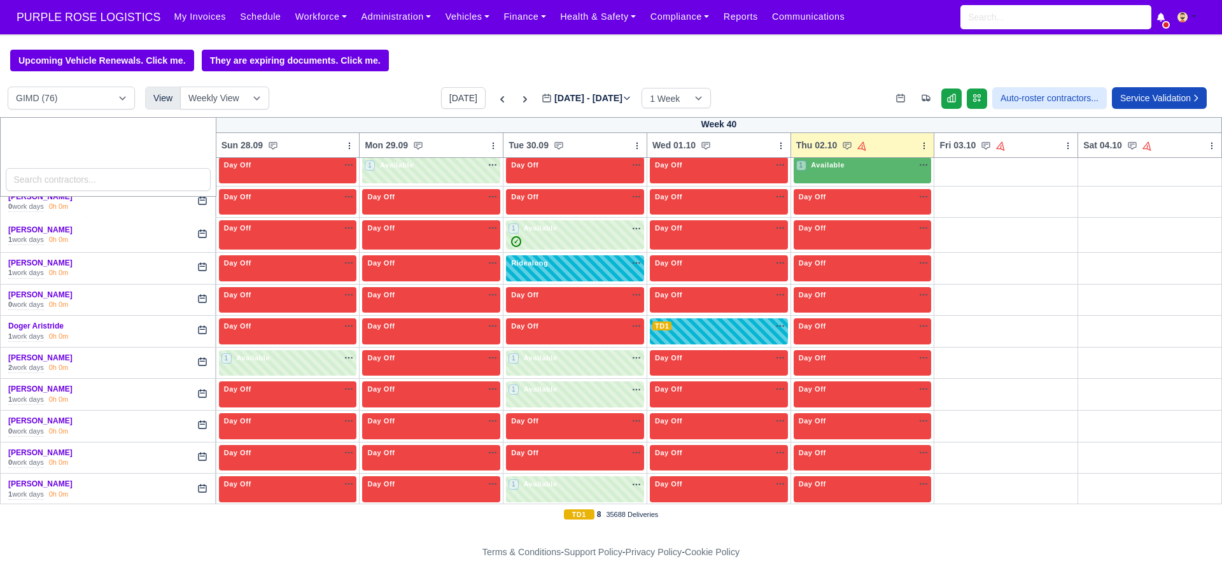
scroll to position [485, 0]
click at [869, 265] on div "Day Off Available" at bounding box center [862, 262] width 133 height 11
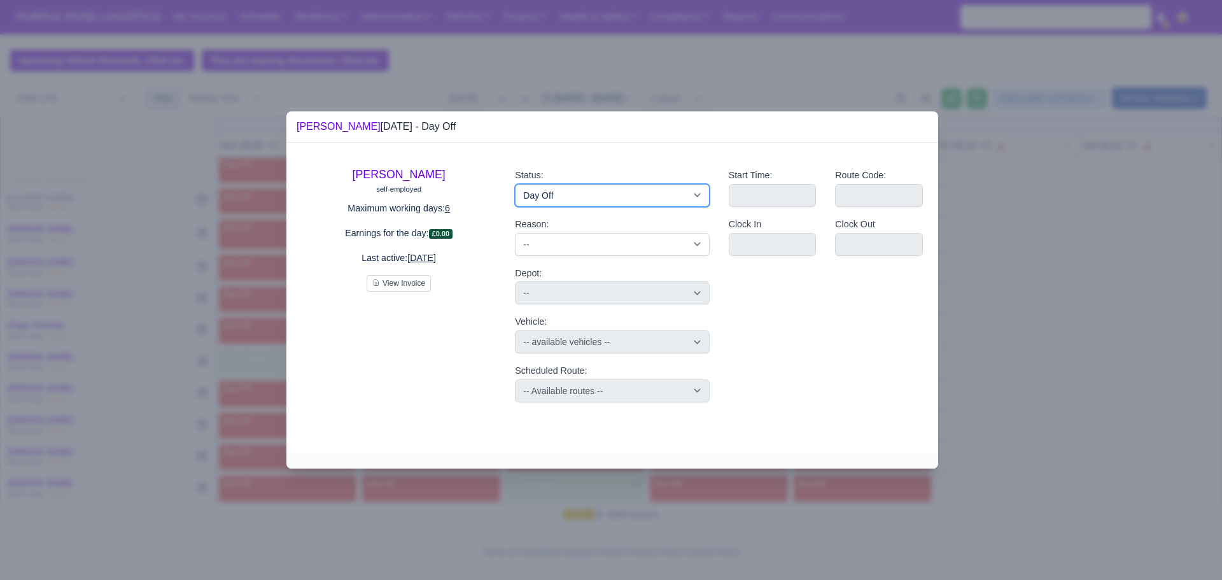
click at [605, 206] on select "Available Day Off Stand By Holiday Other Depot In Office OSM Ridealong Nursery …" at bounding box center [612, 195] width 194 height 23
select select "Ridealong"
click at [515, 184] on select "Available Day Off Stand By Holiday Other Depot In Office OSM Ridealong Nursery …" at bounding box center [612, 195] width 194 height 23
select select
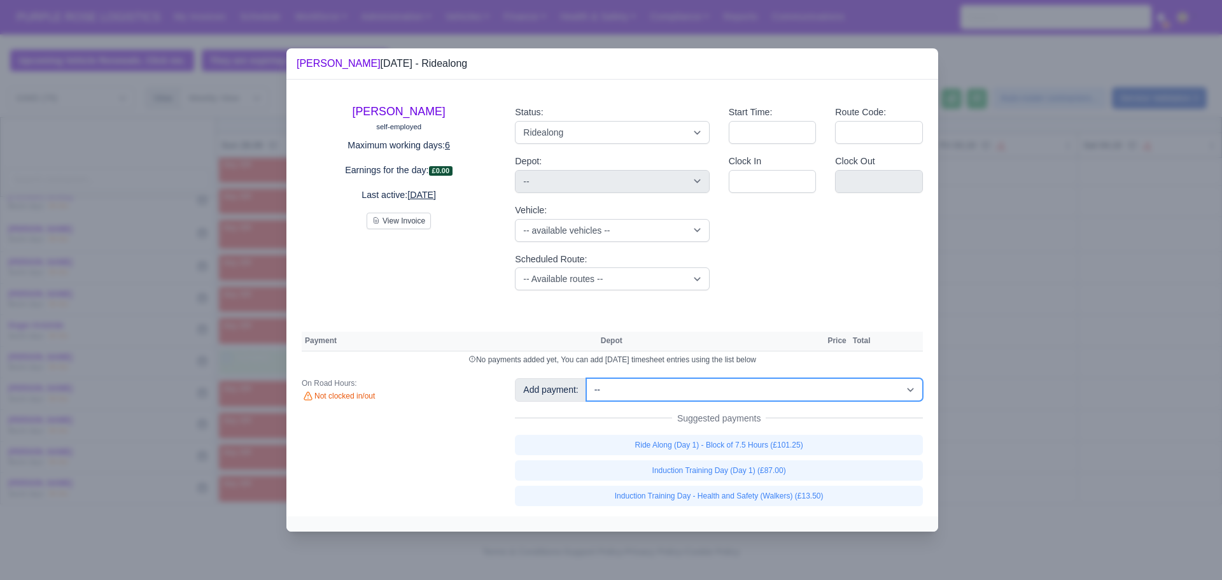
click at [684, 391] on select "-- Additional Hour Support (£14.50) Additional Hour Support (Walkers) (£13.50) …" at bounding box center [754, 389] width 337 height 23
click at [586, 378] on select "-- Additional Hour Support (£14.50) Additional Hour Support (Walkers) (£13.50) …" at bounding box center [754, 389] width 337 height 23
select select "5"
select select
select select "5"
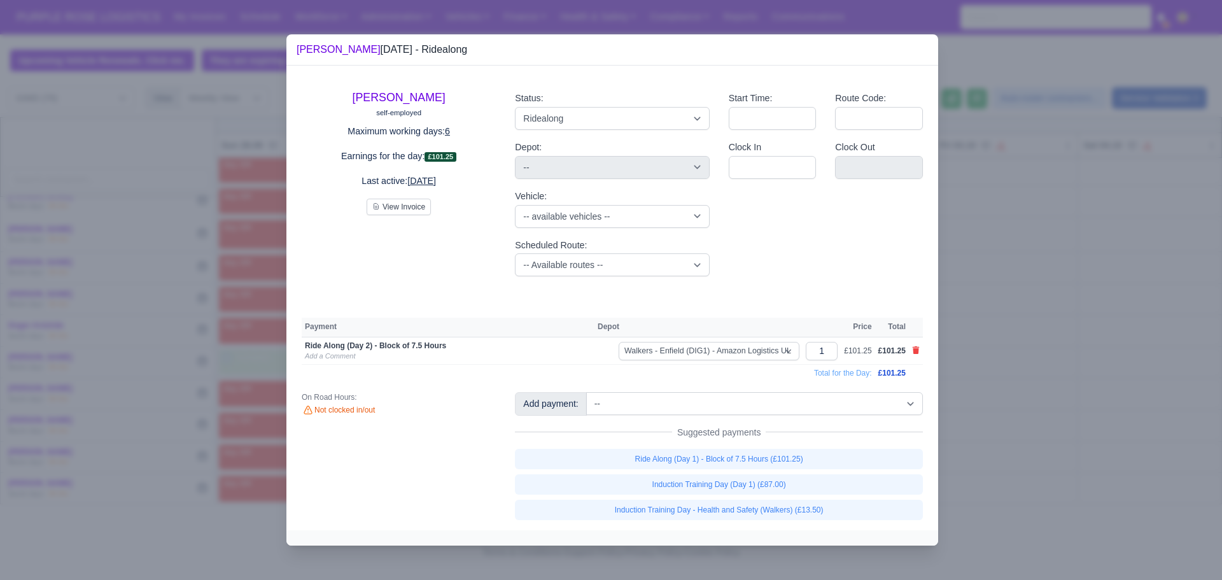
click at [968, 267] on div at bounding box center [611, 290] width 1222 height 580
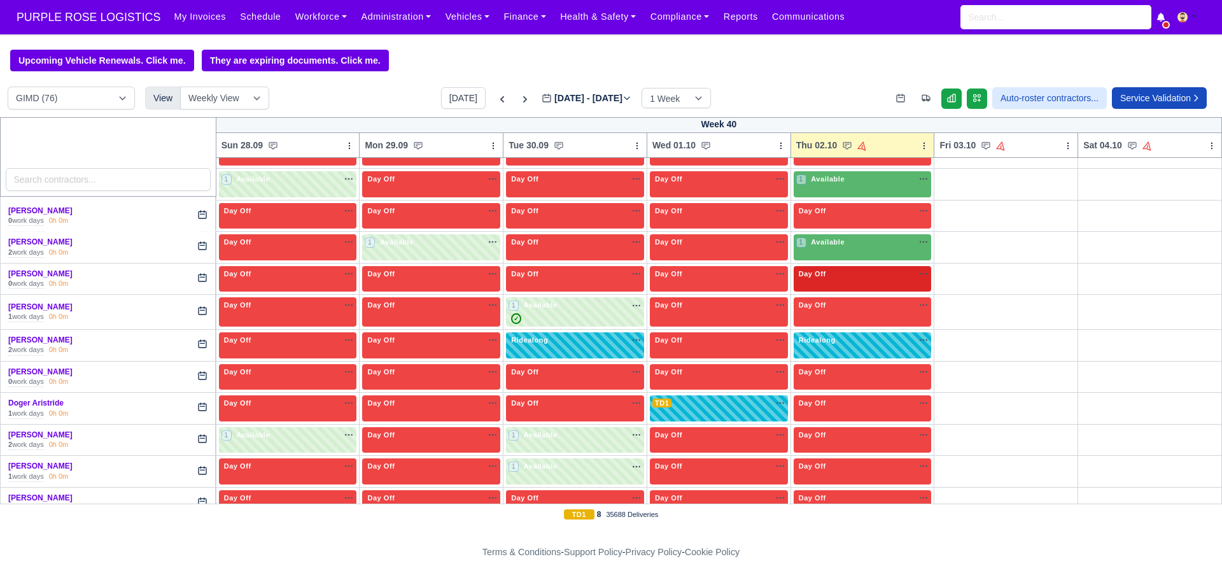
scroll to position [393, 0]
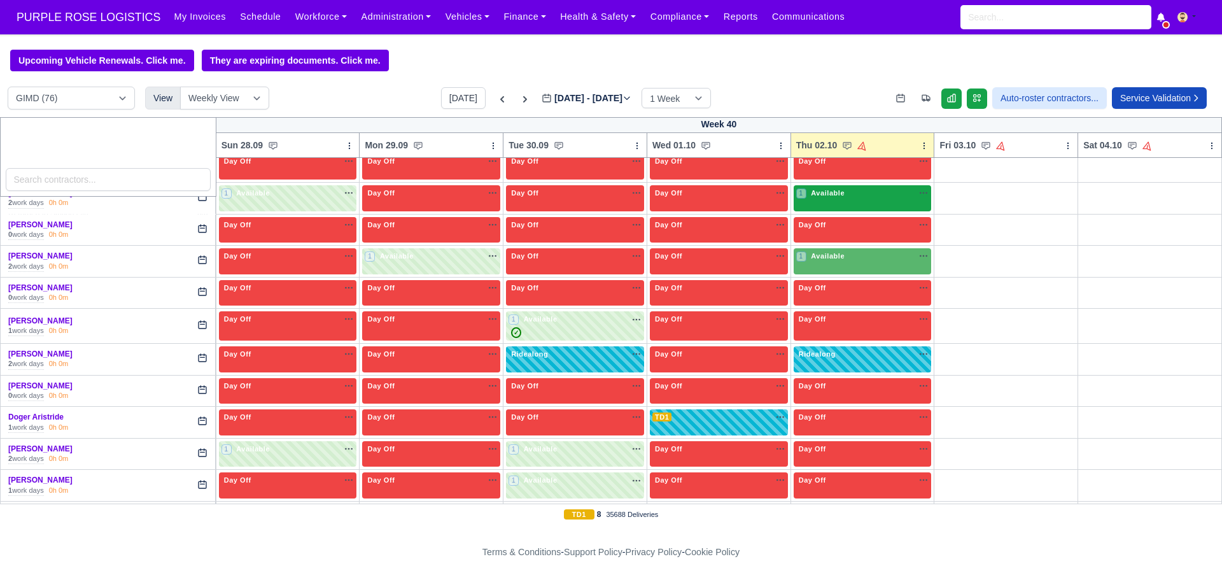
click at [855, 201] on div "1 Available na" at bounding box center [862, 194] width 133 height 13
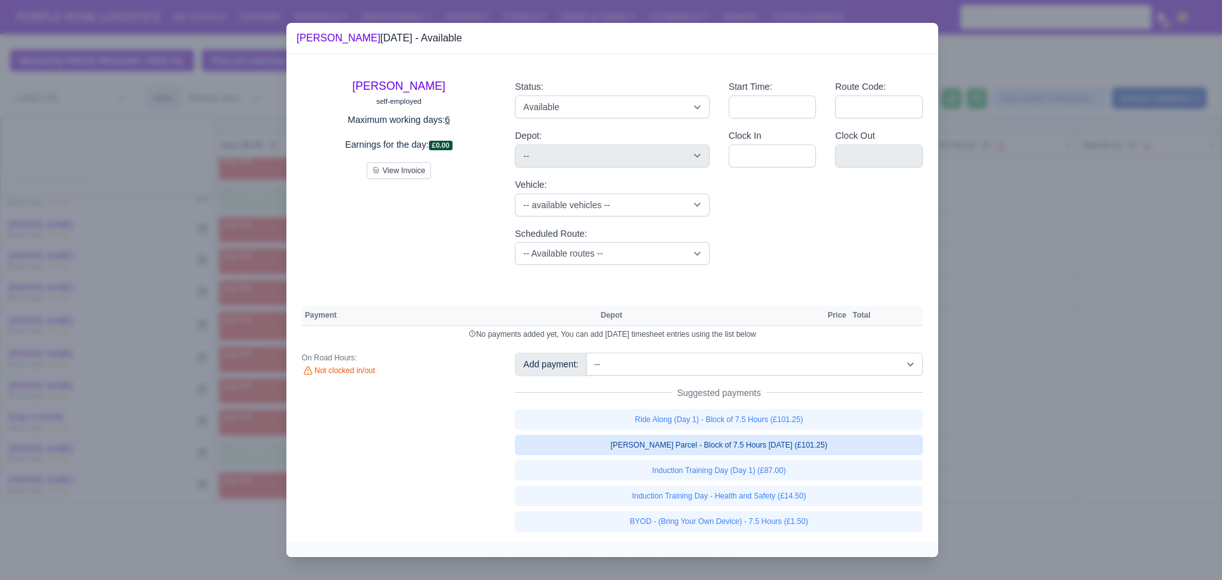
click at [704, 448] on link "[PERSON_NAME] Parcel - Block of 7.5 Hours [DATE] (£101.25)" at bounding box center [719, 445] width 408 height 20
select select "5"
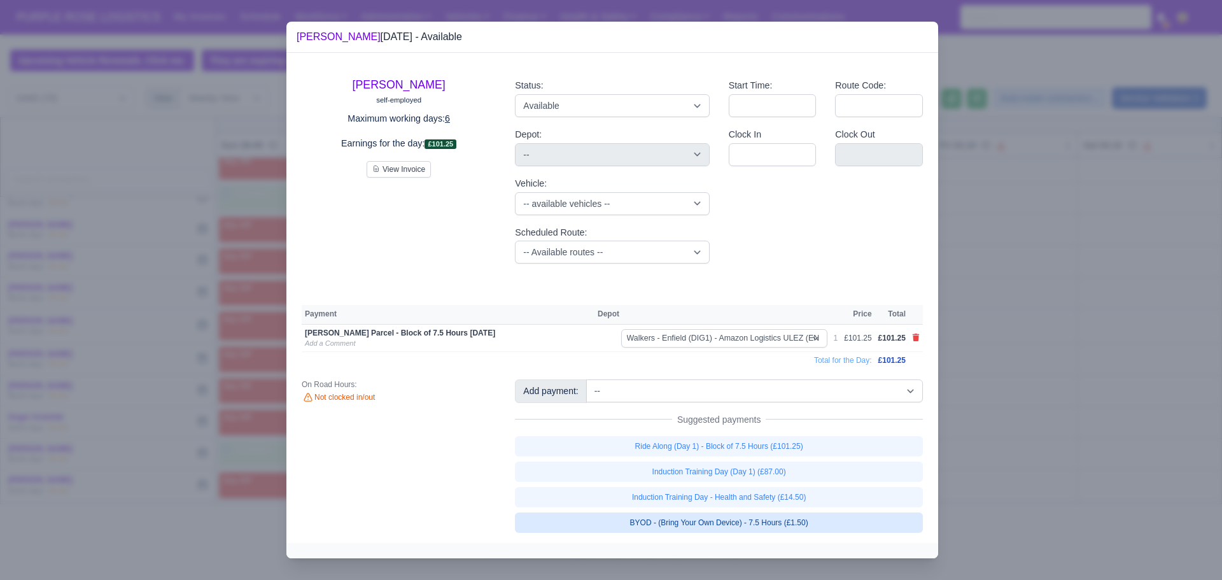
click at [714, 521] on link "BYOD - (Bring Your Own Device) - 7.5 Hours (£1.50)" at bounding box center [719, 523] width 408 height 20
select select "5"
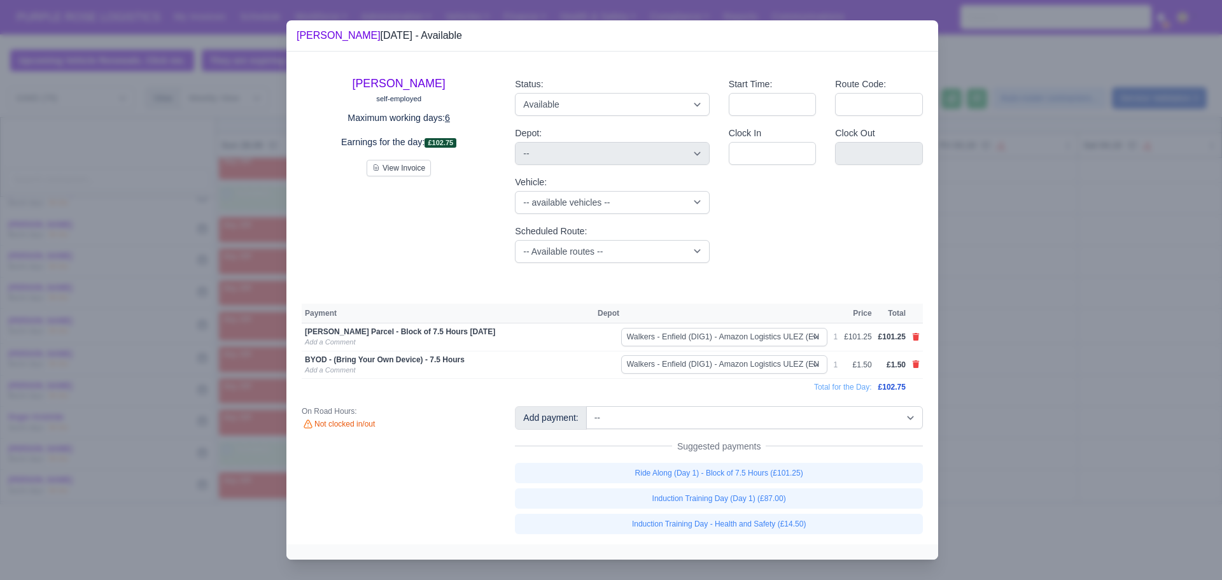
click at [1045, 336] on div at bounding box center [611, 290] width 1222 height 580
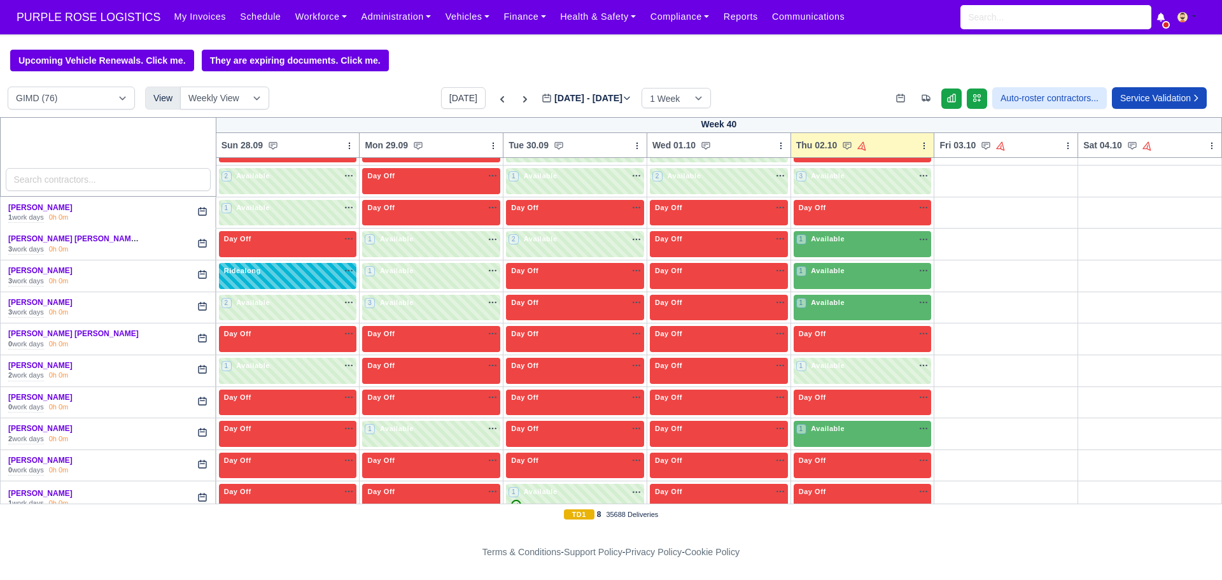
scroll to position [204, 0]
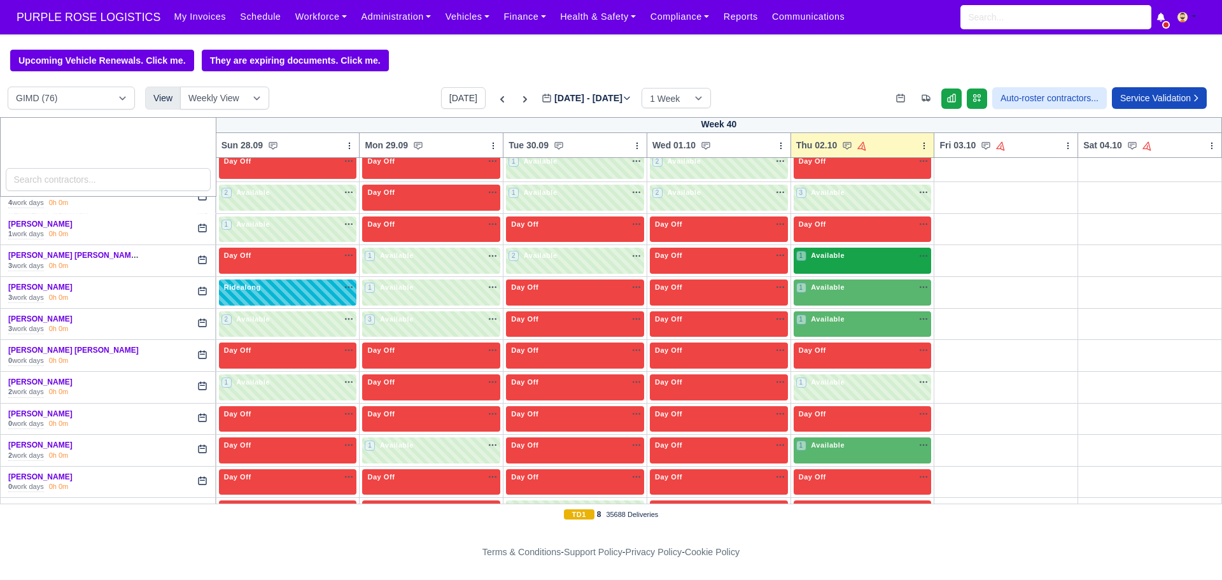
click at [872, 261] on div "1 Available na" at bounding box center [862, 255] width 133 height 11
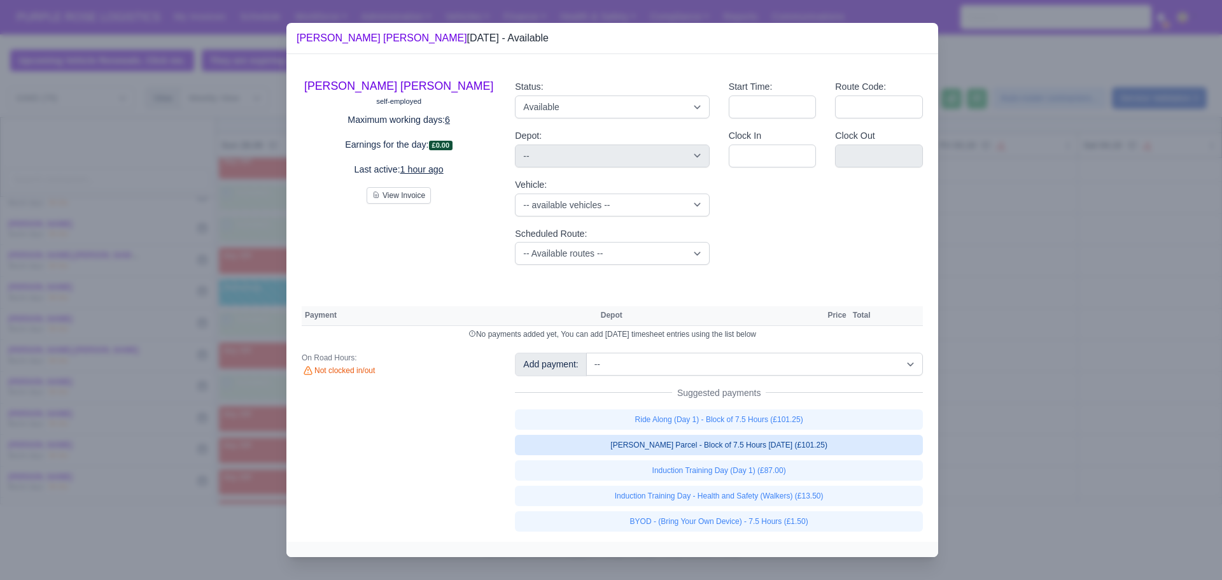
click at [705, 448] on link "[PERSON_NAME] Parcel - Block of 7.5 Hours [DATE] (£101.25)" at bounding box center [719, 445] width 408 height 20
select select "5"
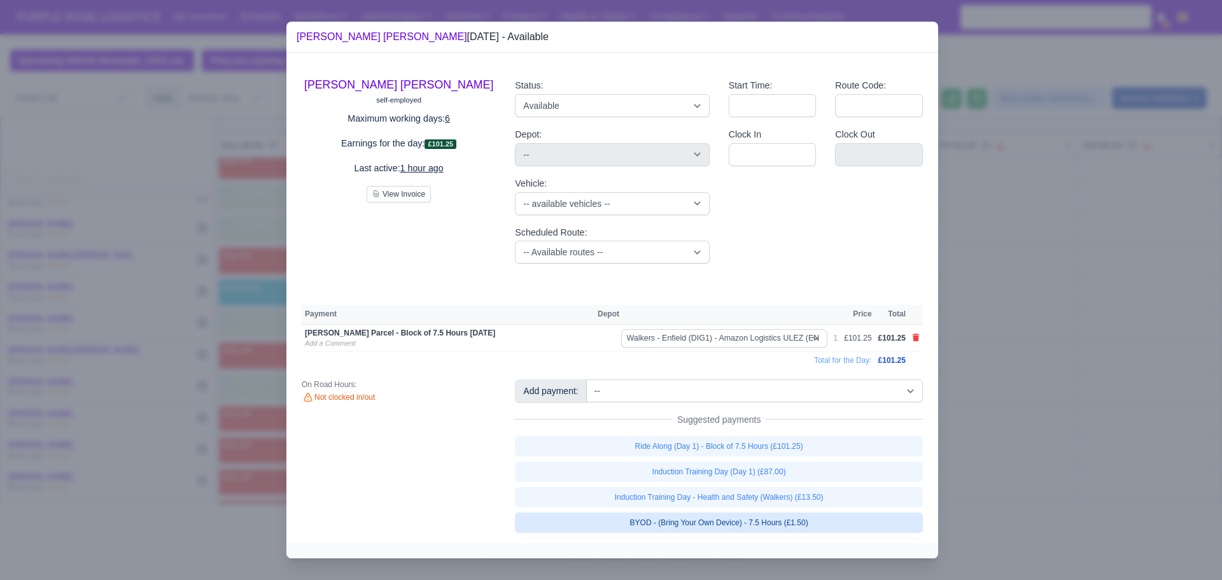
click at [712, 518] on link "BYOD - (Bring Your Own Device) - 7.5 Hours (£1.50)" at bounding box center [719, 523] width 408 height 20
select select "5"
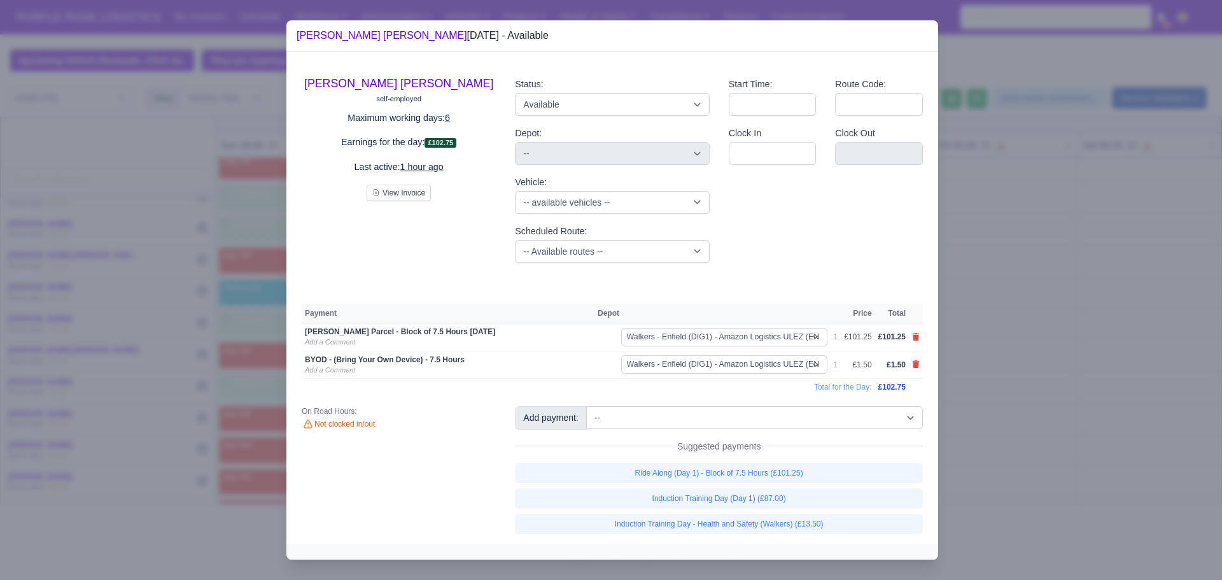
click at [1048, 362] on div at bounding box center [611, 290] width 1222 height 580
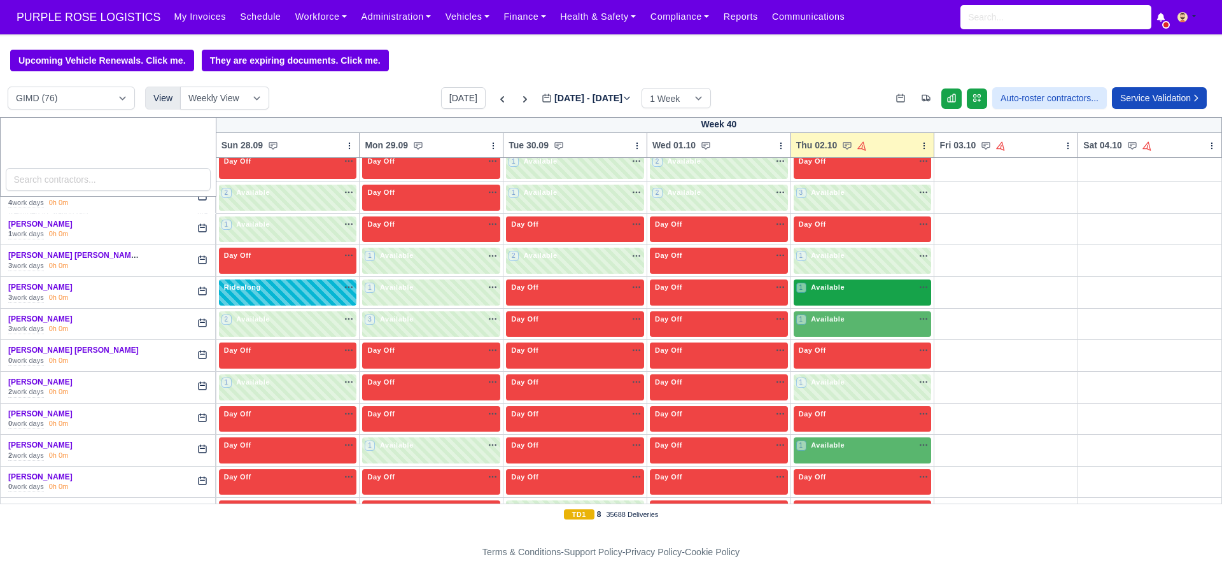
click at [840, 295] on div "1 Available na" at bounding box center [862, 288] width 133 height 13
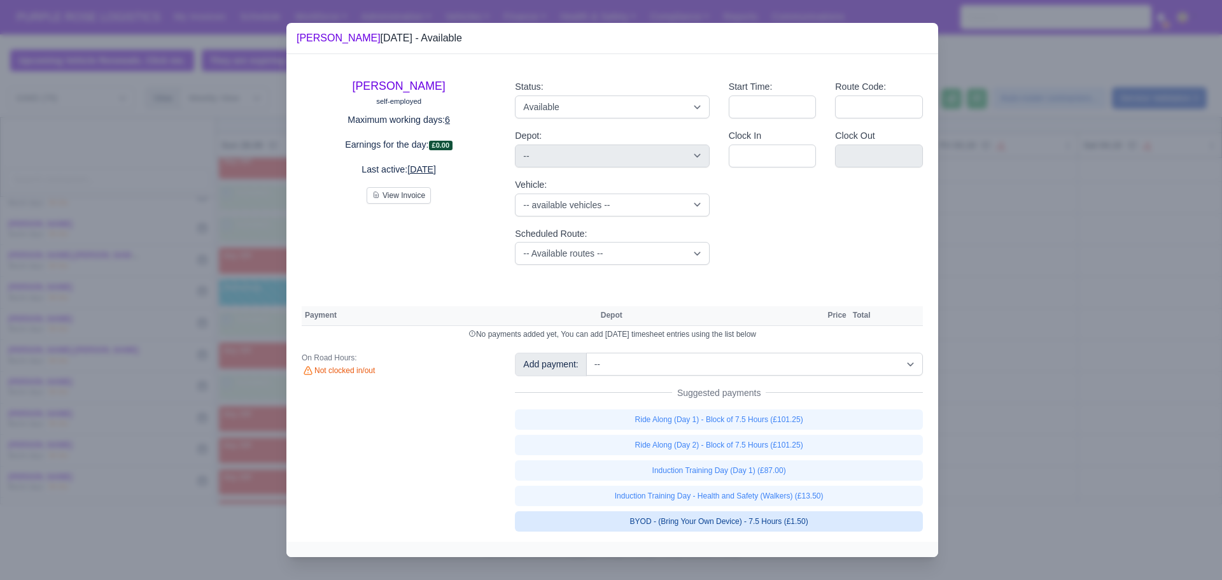
click at [712, 521] on link "BYOD - (Bring Your Own Device) - 7.5 Hours (£1.50)" at bounding box center [719, 521] width 408 height 20
select select "5"
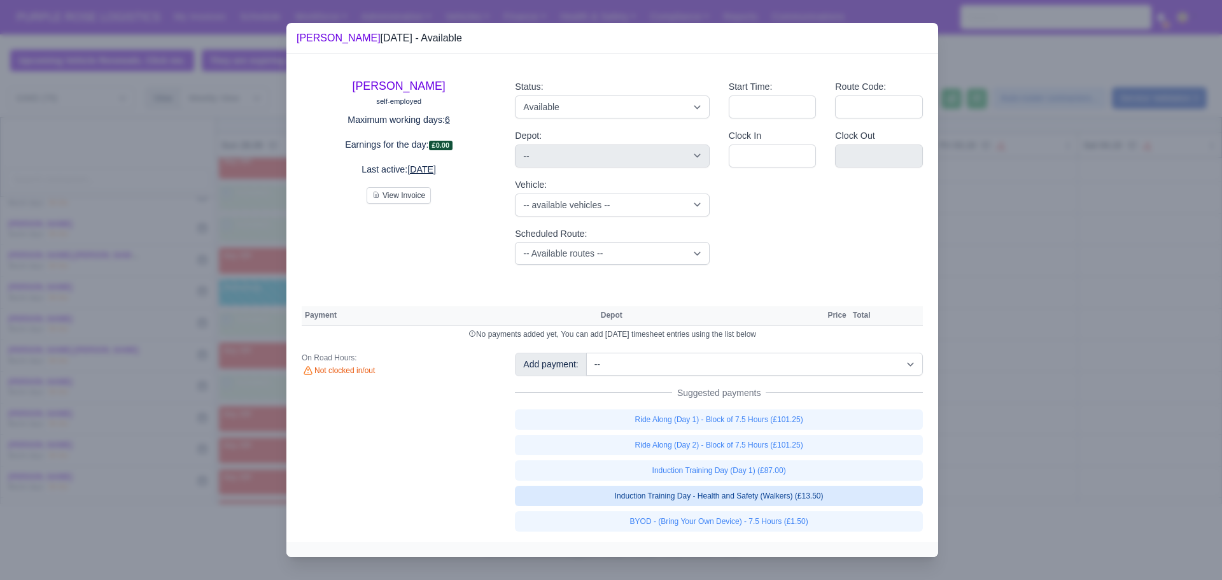
select select "5"
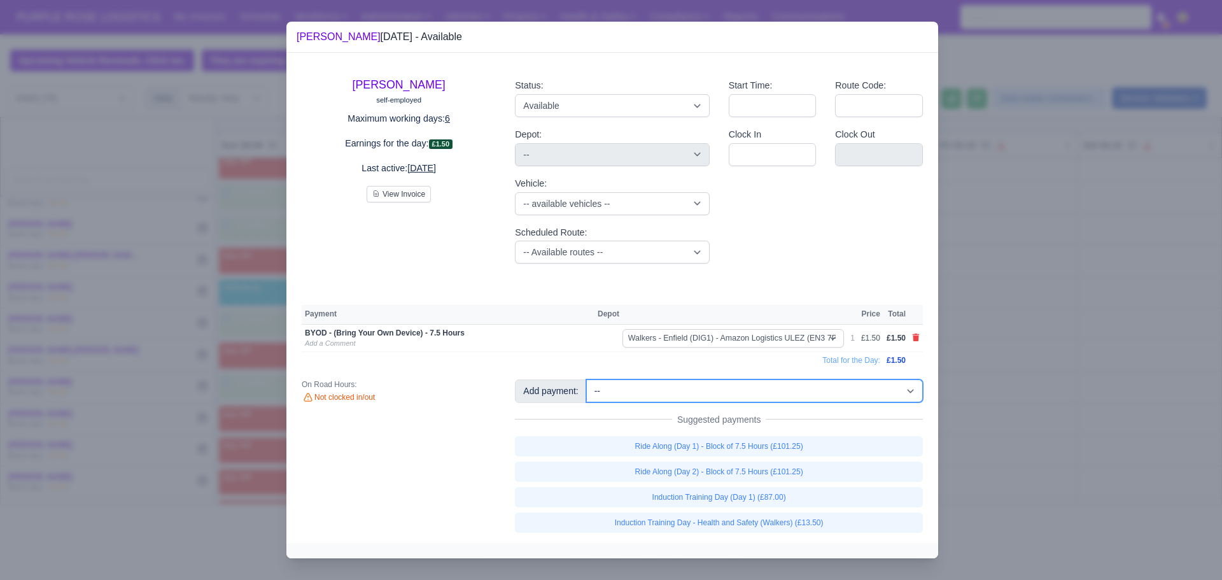
click at [752, 390] on select "-- Additional Hour Support (£14.50) Additional Hour Support (Walkers) (£13.50) …" at bounding box center [754, 390] width 337 height 23
select select "115"
click at [586, 379] on select "-- Additional Hour Support (£14.50) Additional Hour Support (Walkers) (£13.50) …" at bounding box center [754, 390] width 337 height 23
select select "5"
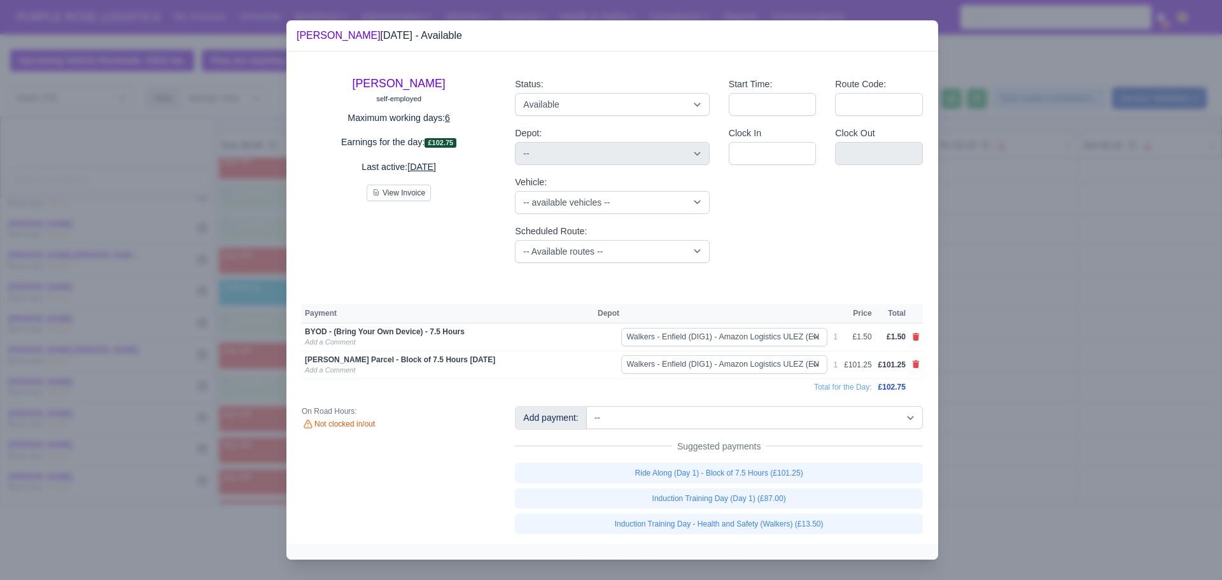
click at [1017, 378] on div at bounding box center [611, 290] width 1222 height 580
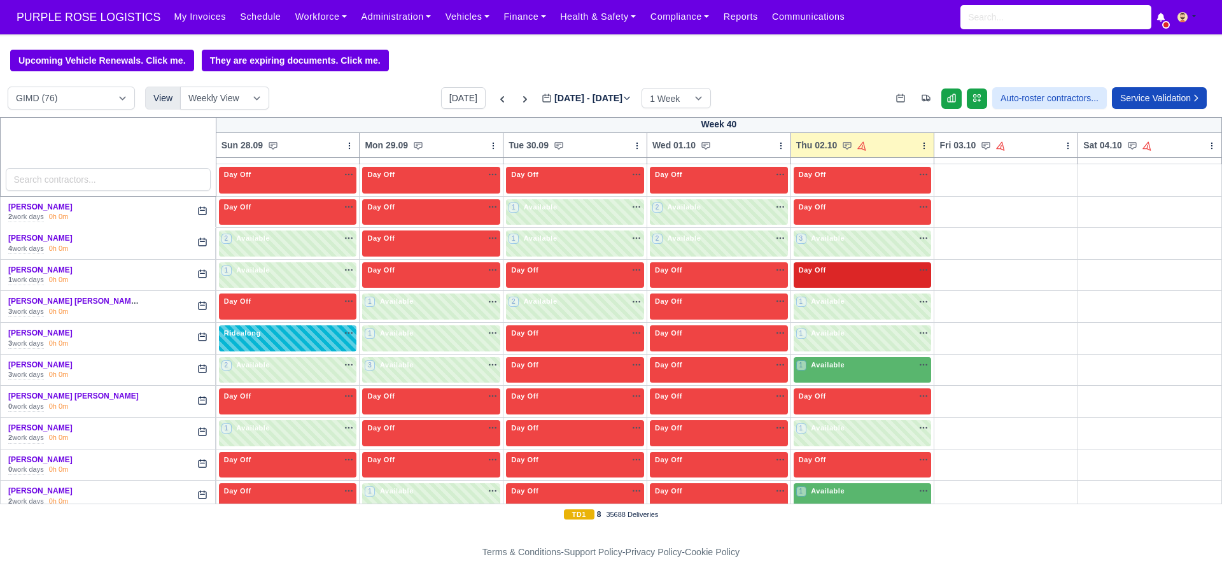
scroll to position [159, 0]
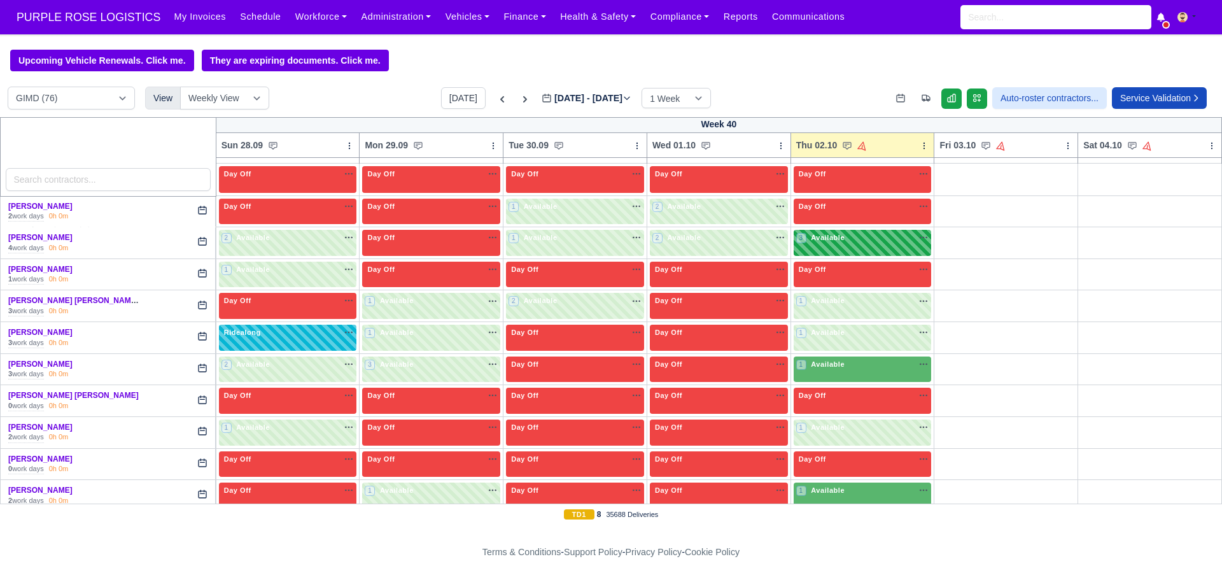
click at [856, 245] on div "3 Available na" at bounding box center [862, 238] width 133 height 13
select select "5"
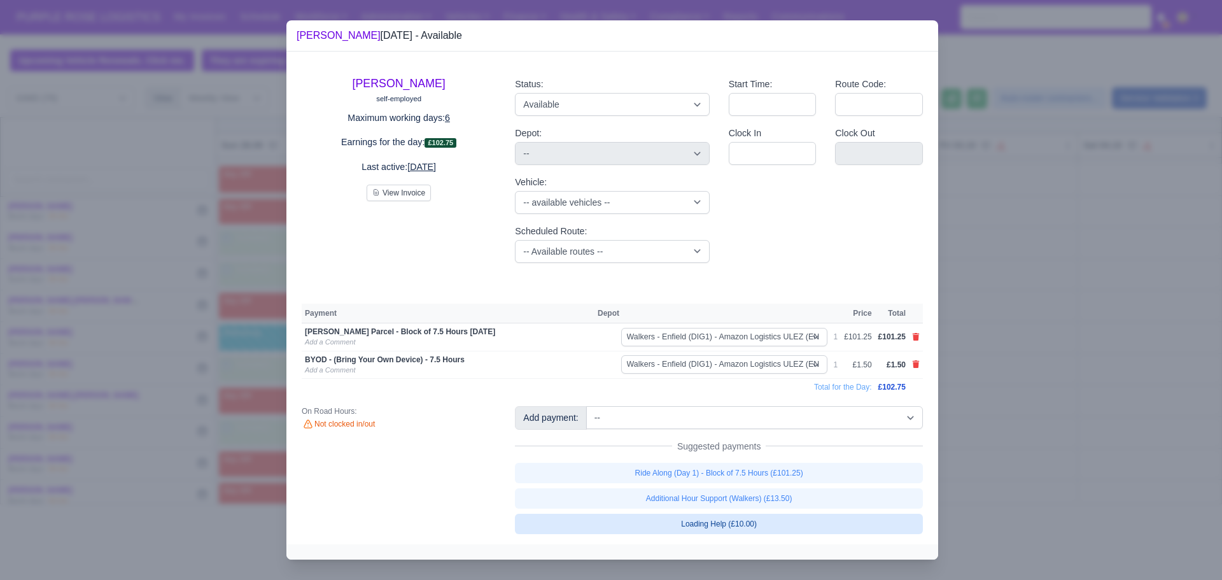
click at [764, 528] on link "Loading Help (£10.00)" at bounding box center [719, 524] width 408 height 20
select select "5"
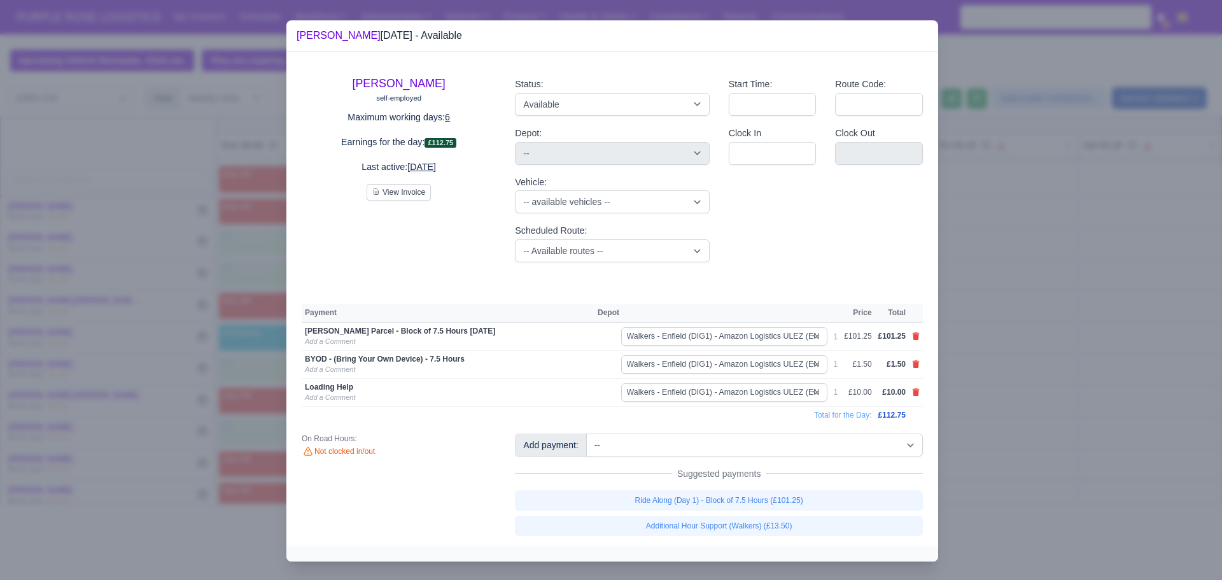
click at [1026, 446] on div at bounding box center [611, 290] width 1222 height 580
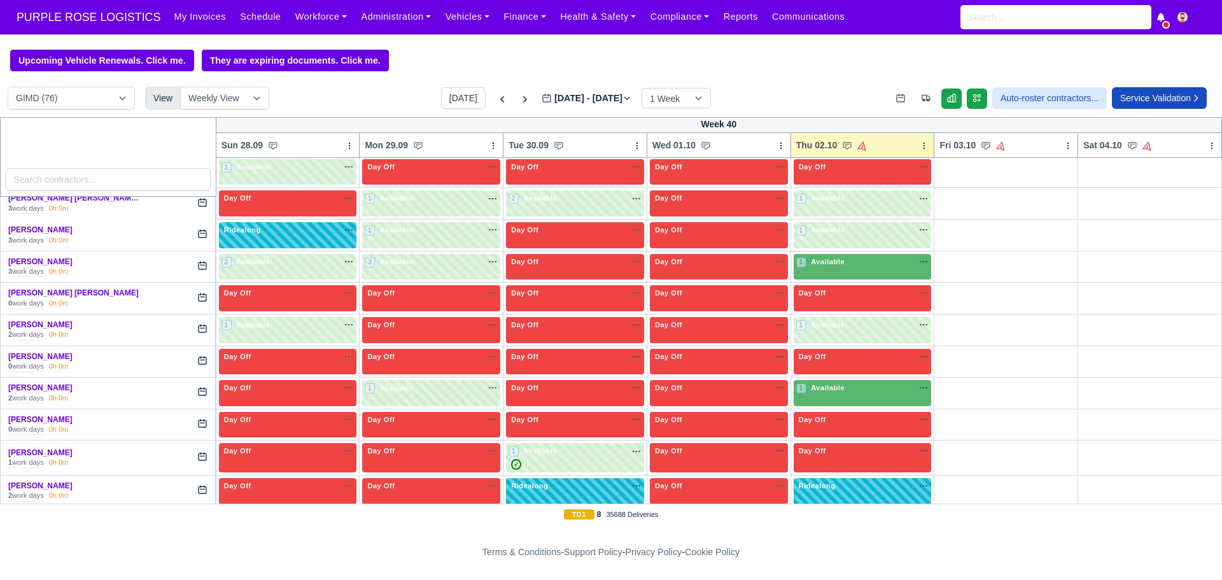
scroll to position [262, 0]
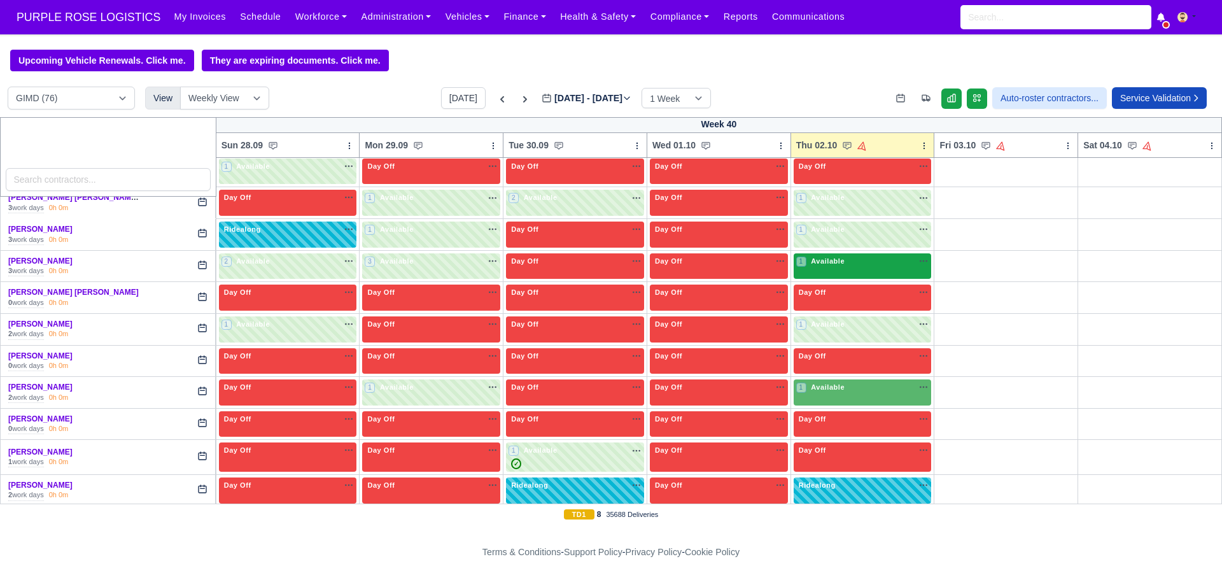
click at [860, 271] on div "1 Available" at bounding box center [863, 266] width 138 height 26
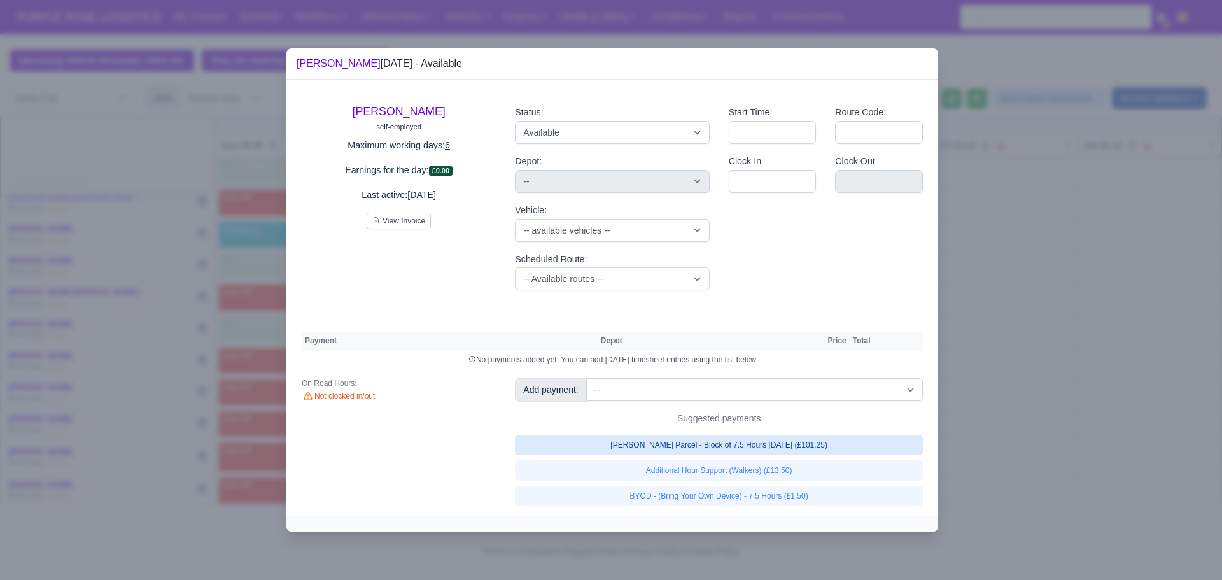
click at [718, 441] on link "[PERSON_NAME] Parcel - Block of 7.5 Hours [DATE] (£101.25)" at bounding box center [719, 445] width 408 height 20
select select "5"
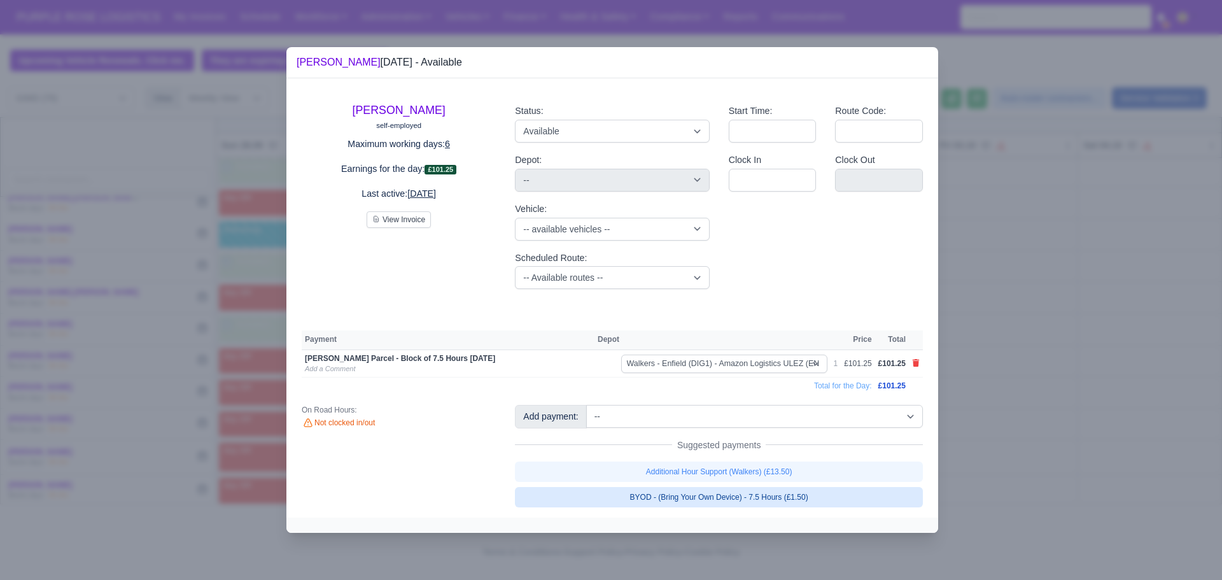
click at [720, 502] on link "BYOD - (Bring Your Own Device) - 7.5 Hours (£1.50)" at bounding box center [719, 497] width 408 height 20
select select "5"
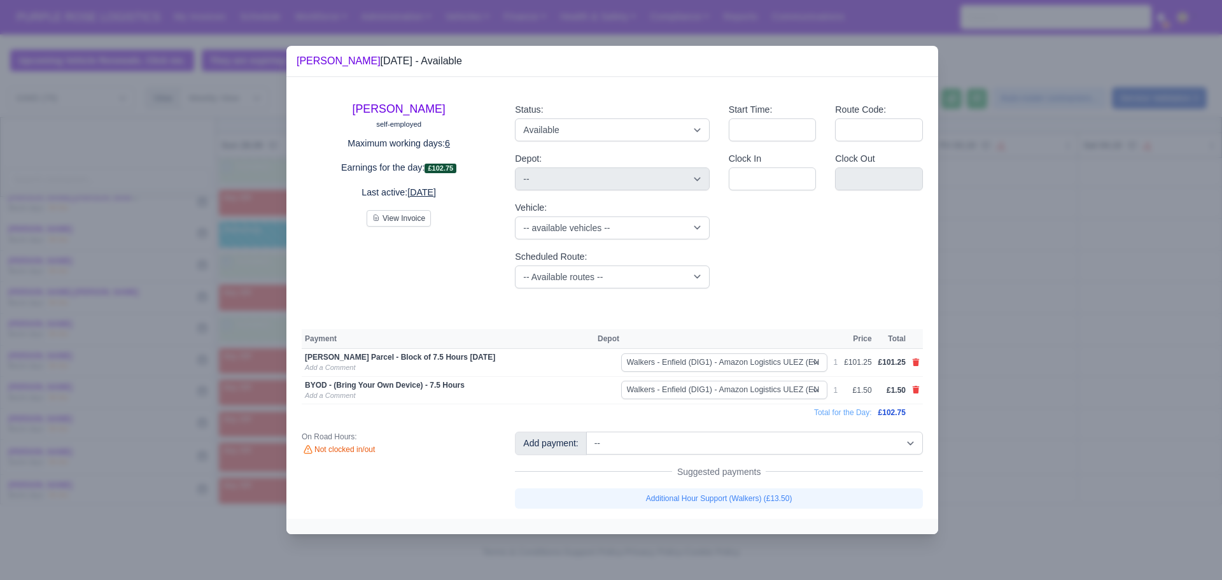
click at [1036, 385] on div at bounding box center [611, 290] width 1222 height 580
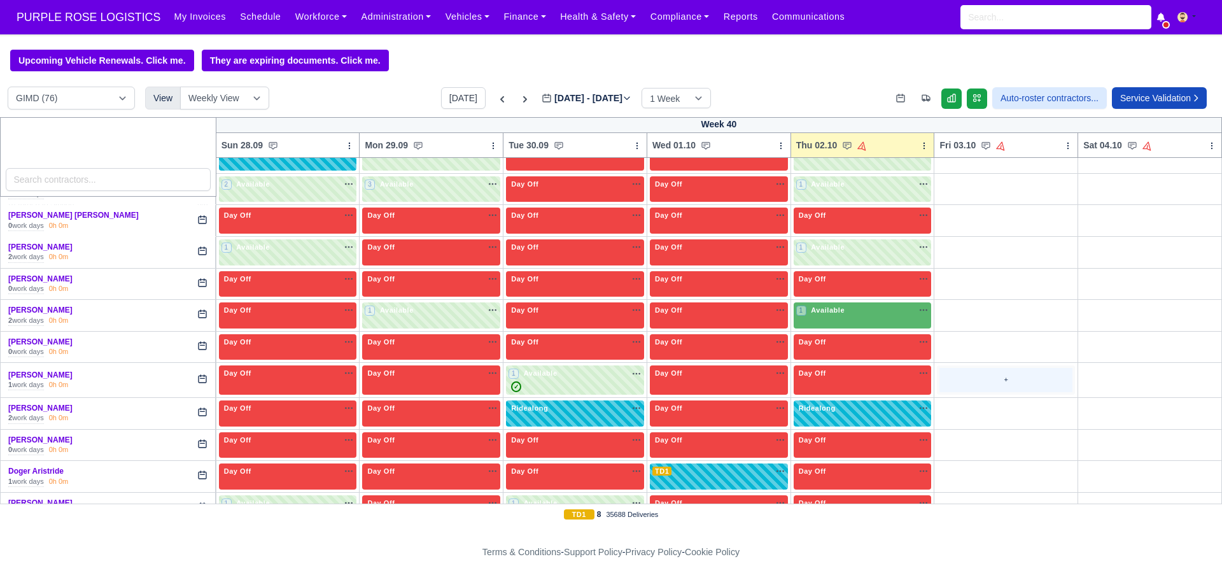
scroll to position [342, 0]
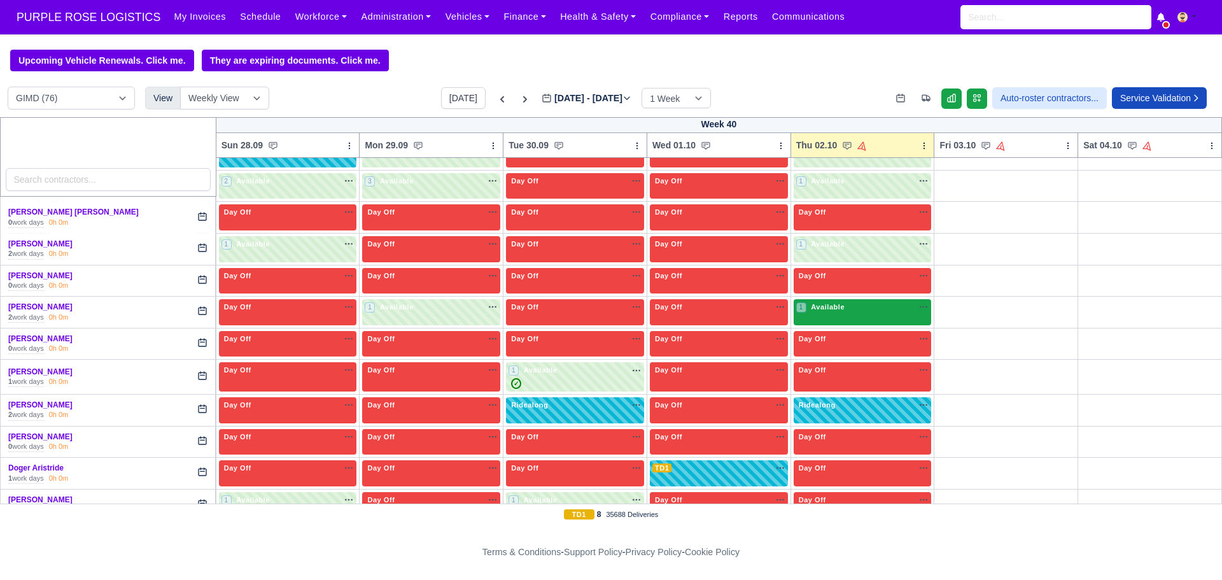
click at [863, 311] on div "1 Available na" at bounding box center [862, 307] width 133 height 11
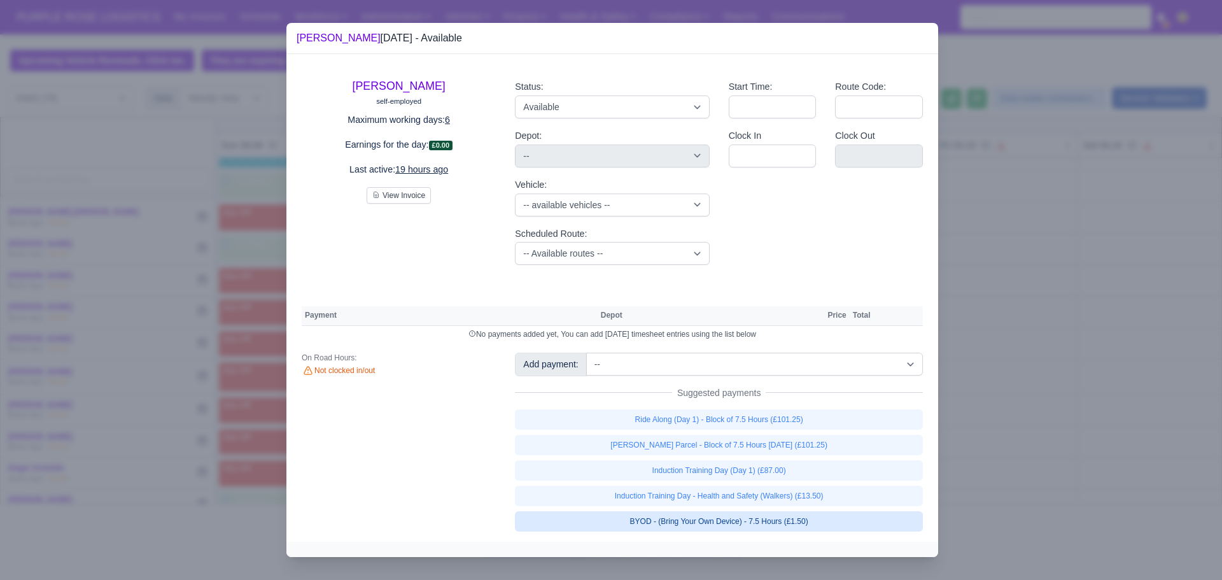
click at [686, 526] on link "BYOD - (Bring Your Own Device) - 7.5 Hours (£1.50)" at bounding box center [719, 521] width 408 height 20
select select "5"
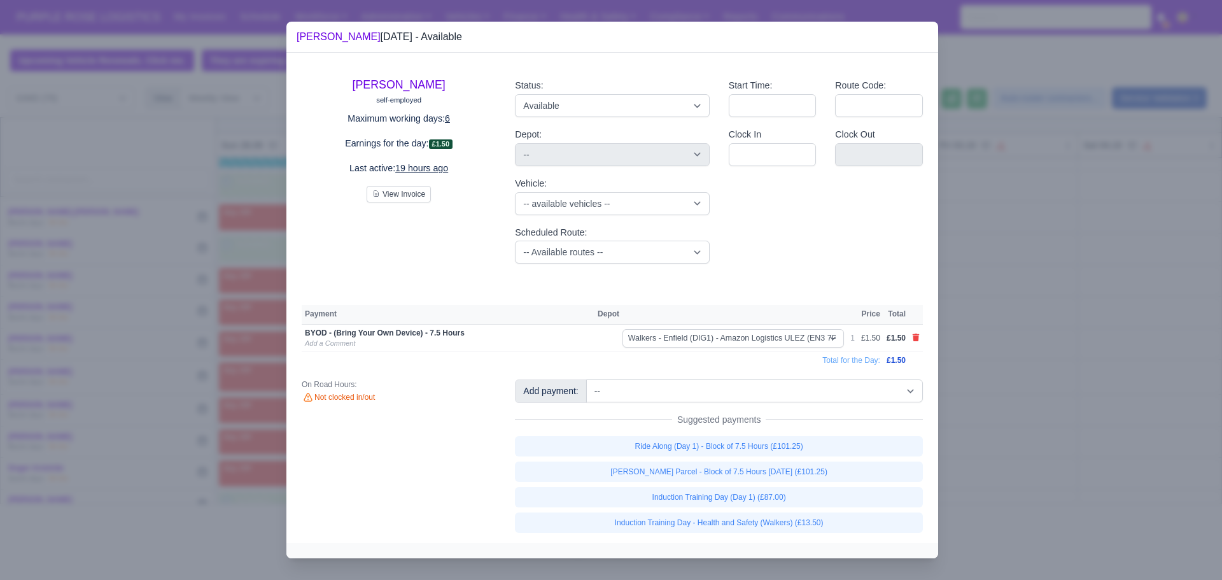
click at [692, 473] on link "[PERSON_NAME] Parcel - Block of 7.5 Hours [DATE] (£101.25)" at bounding box center [719, 472] width 408 height 20
select select "5"
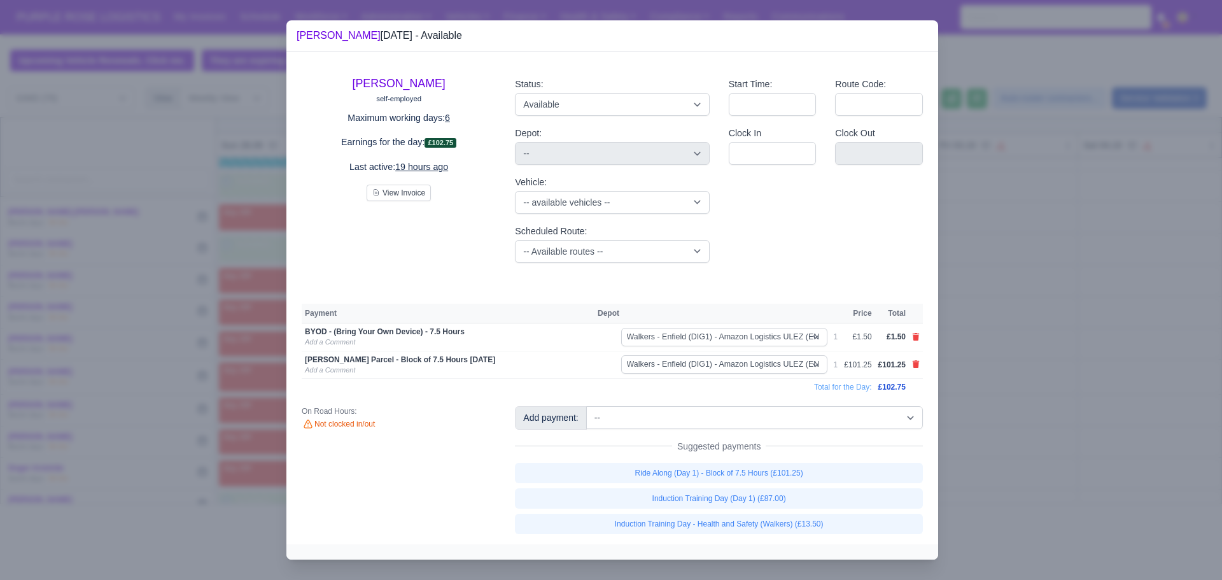
click at [1017, 364] on div at bounding box center [611, 290] width 1222 height 580
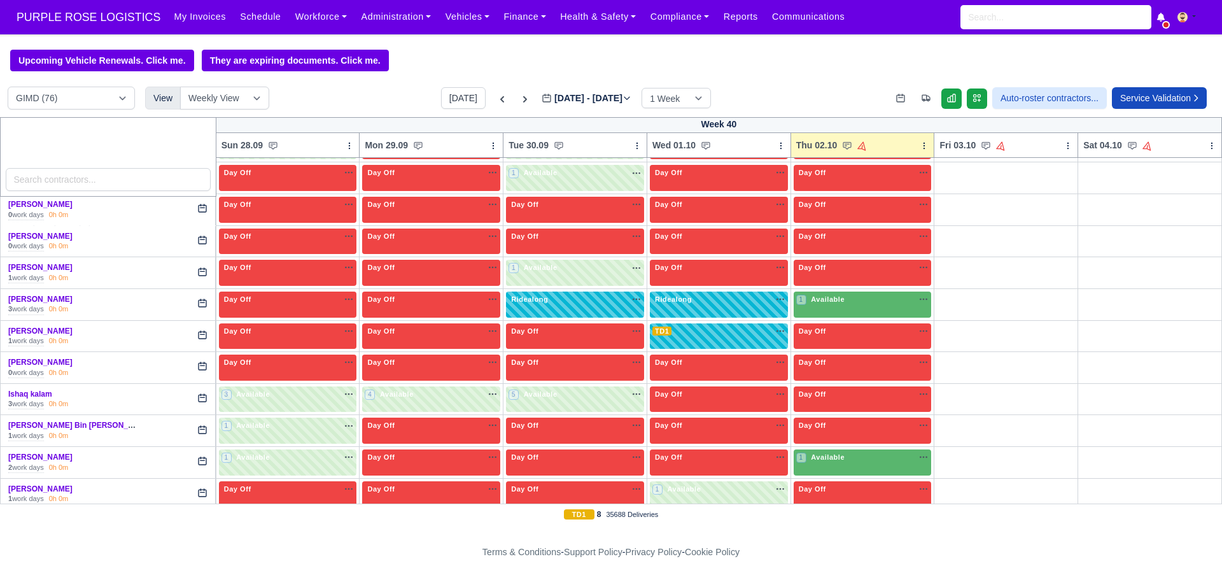
scroll to position [701, 0]
click at [853, 300] on div "1 Available na" at bounding box center [862, 299] width 133 height 11
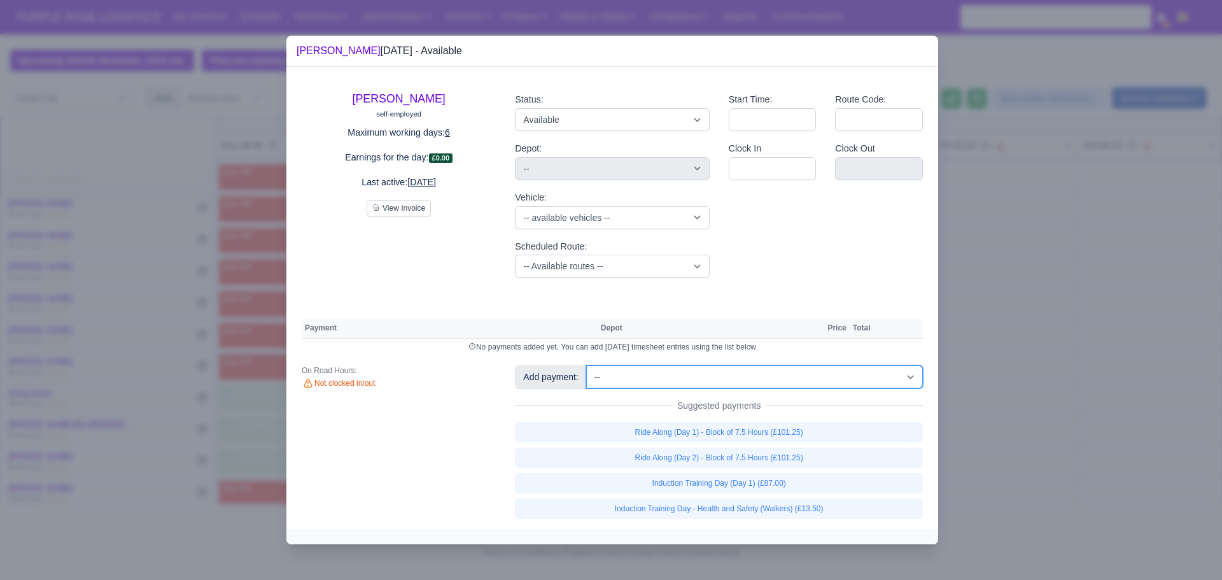
click at [703, 371] on select "-- Additional Hour Support (£14.50) Additional Hour Support (Walkers) (£13.50) …" at bounding box center [754, 376] width 337 height 23
select select "69"
click at [586, 365] on select "-- Additional Hour Support (£14.50) Additional Hour Support (Walkers) (£13.50) …" at bounding box center [754, 376] width 337 height 23
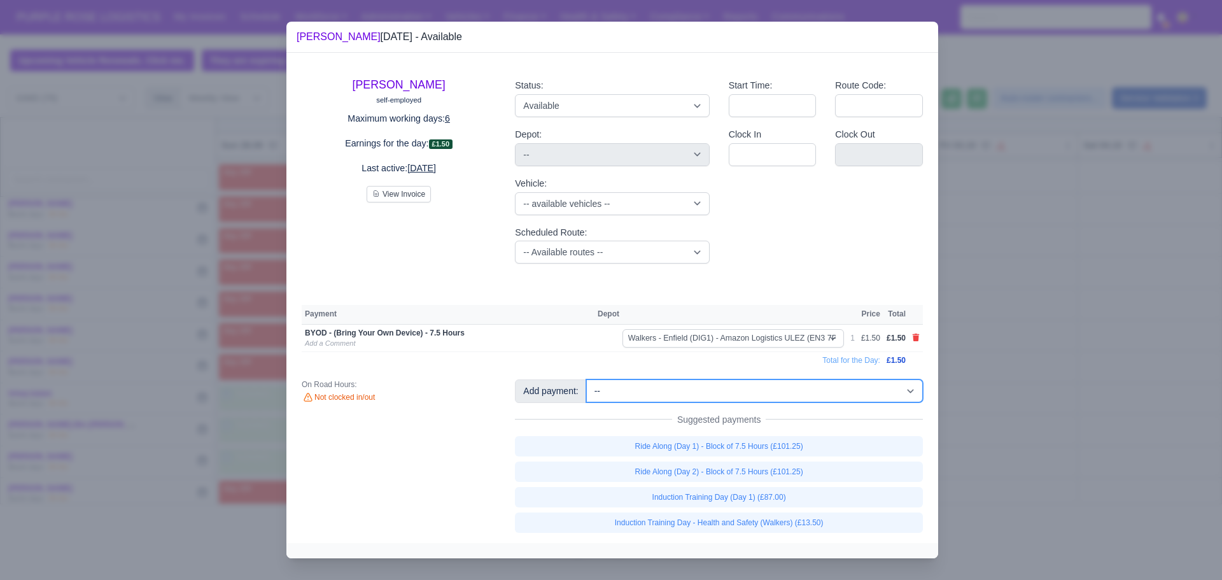
click at [740, 395] on select "-- Additional Hour Support (£14.50) Additional Hour Support (Walkers) (£13.50) …" at bounding box center [754, 390] width 337 height 23
click at [586, 379] on select "-- Additional Hour Support (£14.50) Additional Hour Support (Walkers) (£13.50) …" at bounding box center [754, 390] width 337 height 23
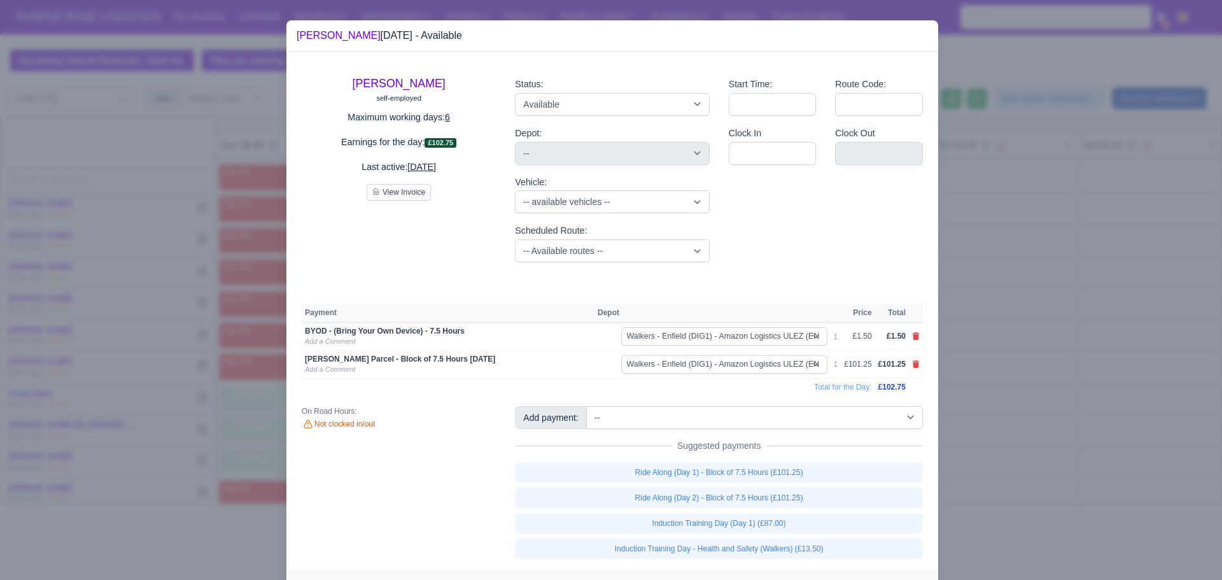
click at [1061, 360] on div at bounding box center [611, 290] width 1222 height 580
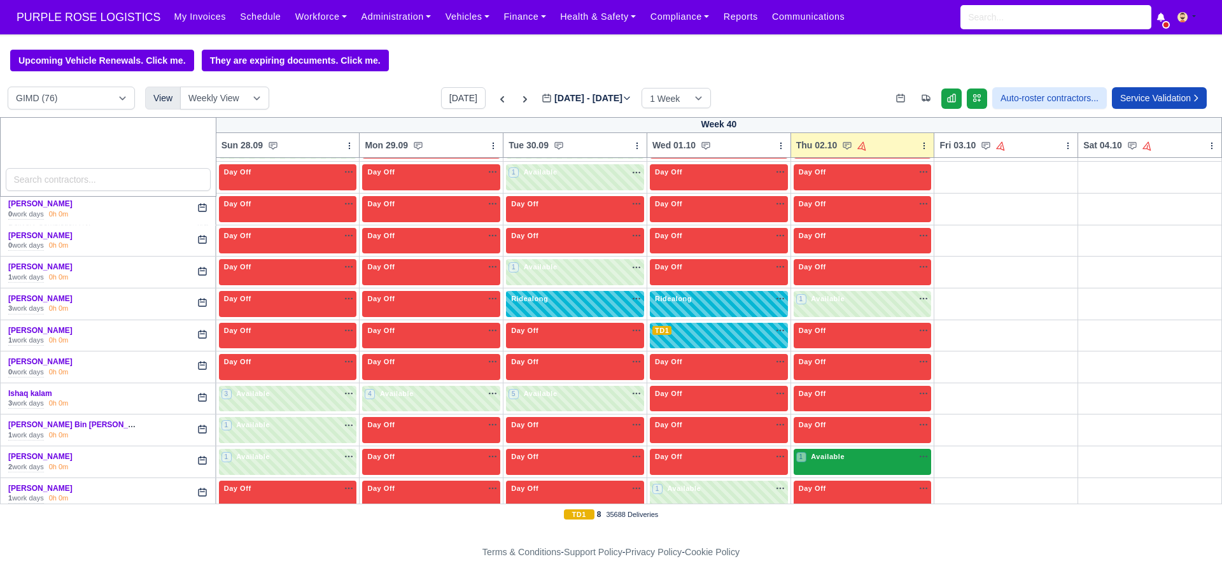
click at [847, 468] on div "1 Available" at bounding box center [863, 462] width 138 height 26
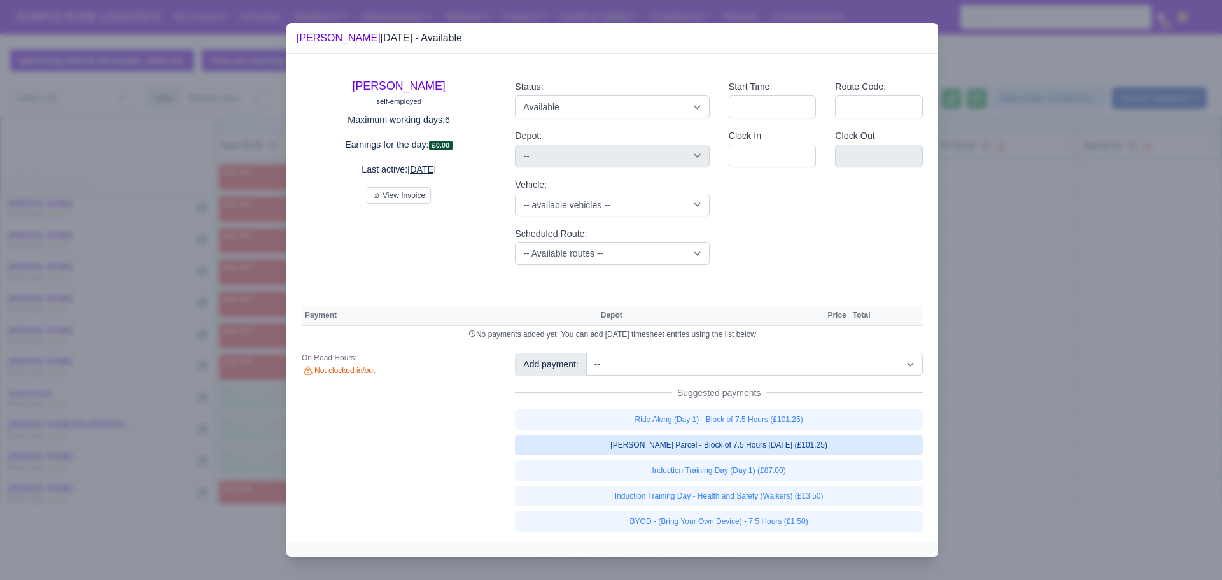
click at [755, 442] on link "[PERSON_NAME] Parcel - Block of 7.5 Hours [DATE] (£101.25)" at bounding box center [719, 445] width 408 height 20
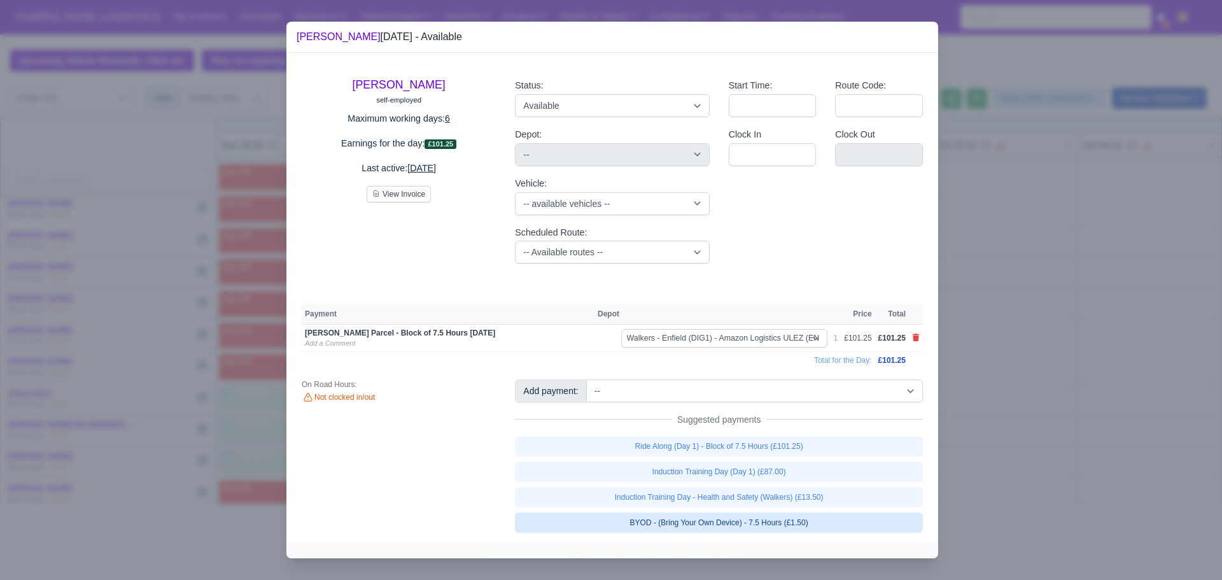
click at [755, 523] on link "BYOD - (Bring Your Own Device) - 7.5 Hours (£1.50)" at bounding box center [719, 523] width 408 height 20
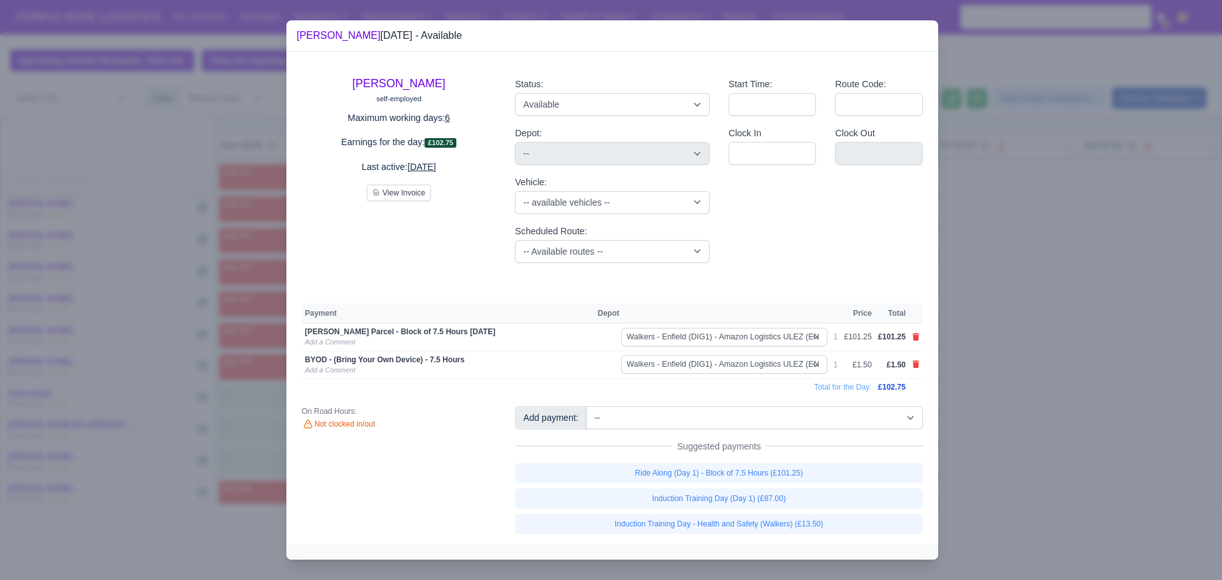
click at [1041, 466] on div at bounding box center [611, 290] width 1222 height 580
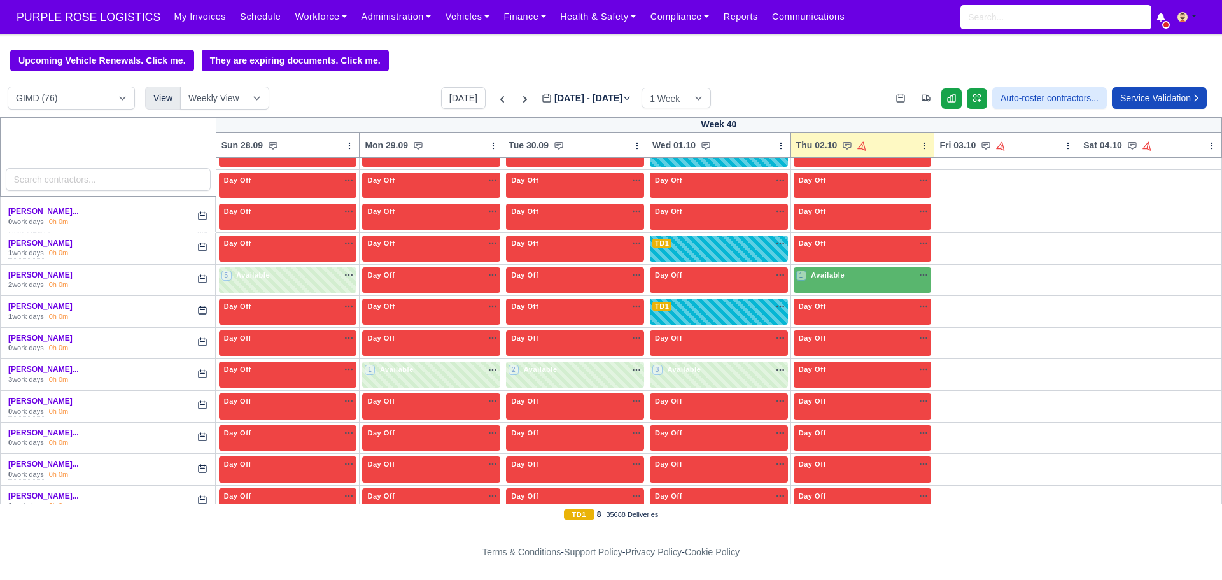
scroll to position [1262, 0]
click at [863, 293] on div "1 Available" at bounding box center [863, 280] width 138 height 26
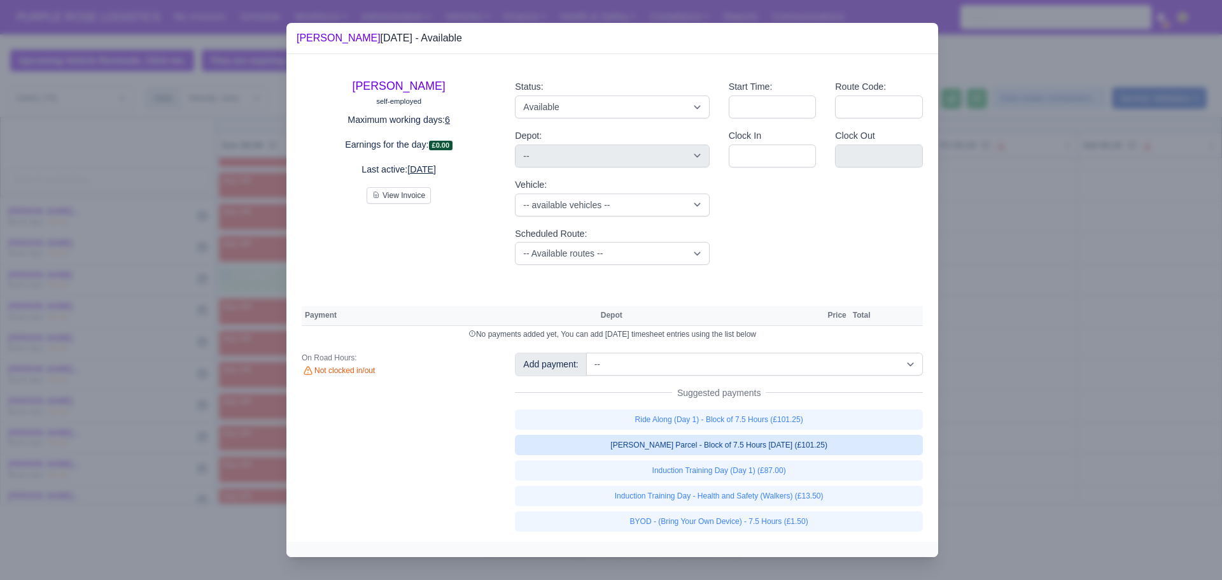
drag, startPoint x: 863, startPoint y: 293, endPoint x: 730, endPoint y: 452, distance: 207.5
click at [730, 452] on div "[PERSON_NAME] self-employed Maximum working days: 6 Earnings for the day: £0.00…" at bounding box center [613, 297] width 652 height 487
click at [730, 452] on link "[PERSON_NAME] Parcel - Block of 7.5 Hours [DATE] (£101.25)" at bounding box center [719, 445] width 408 height 20
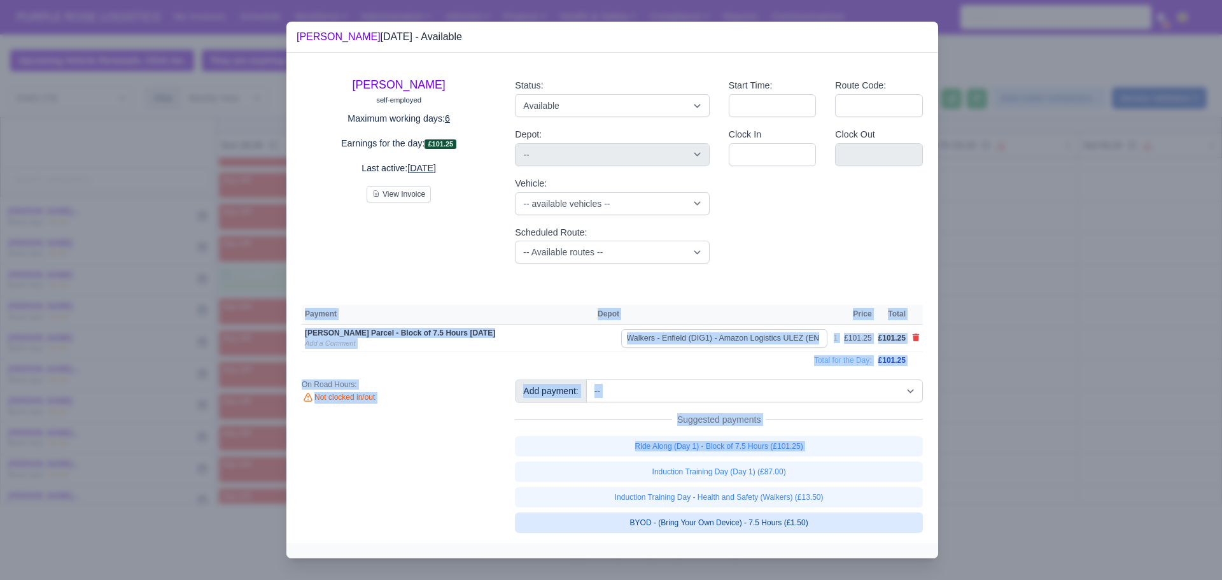
click at [737, 519] on link "BYOD - (Bring Your Own Device) - 7.5 Hours (£1.50)" at bounding box center [719, 523] width 408 height 20
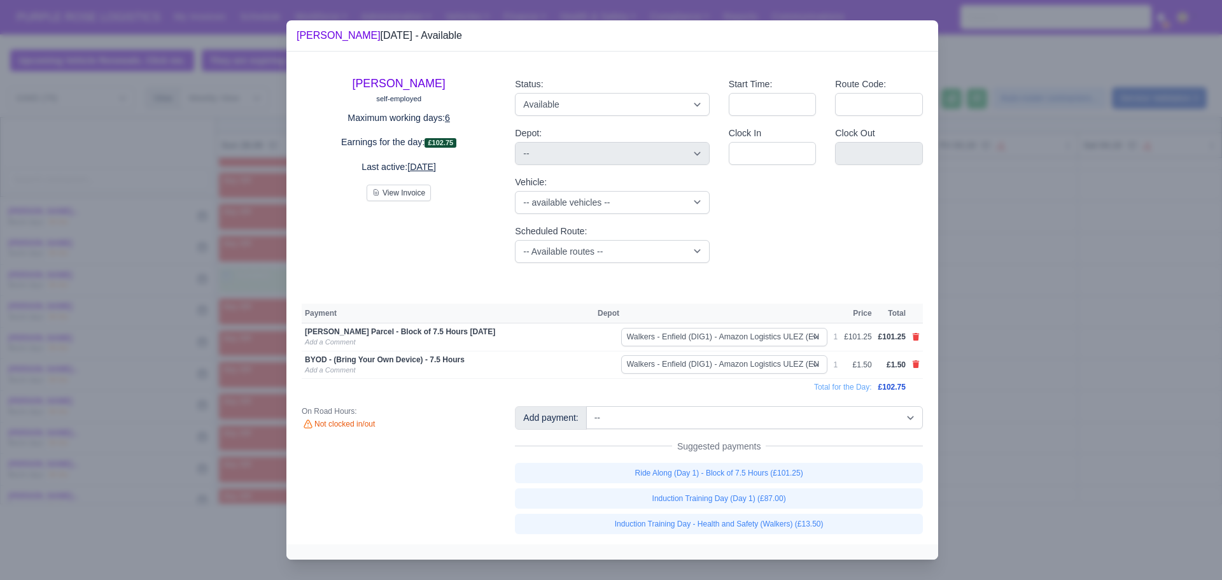
click at [1004, 414] on div at bounding box center [611, 290] width 1222 height 580
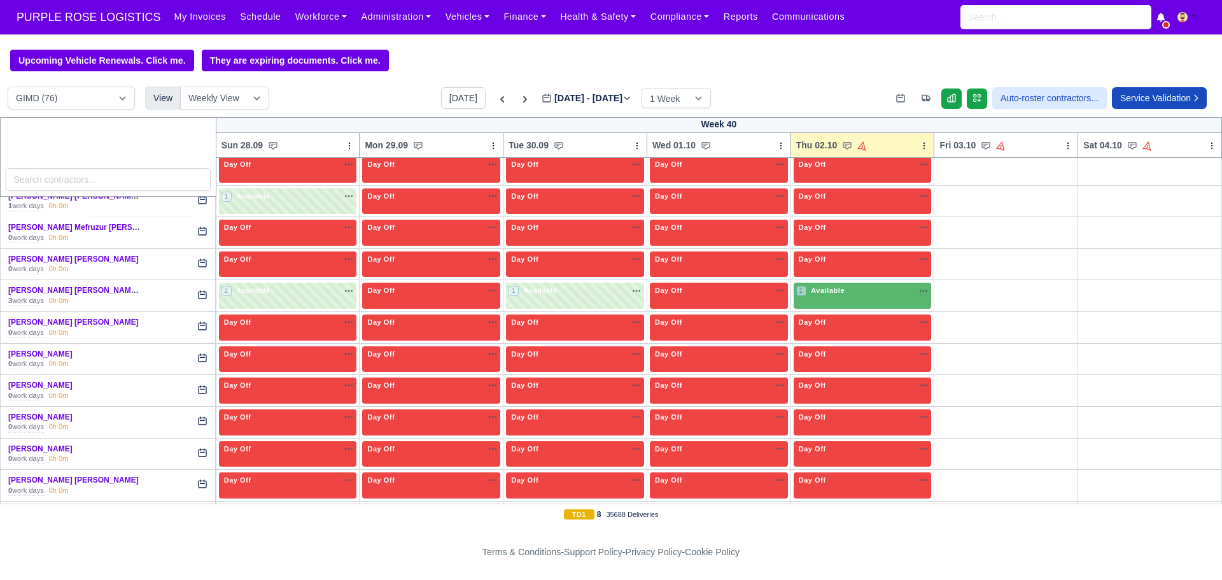
scroll to position [1594, 0]
click at [856, 307] on div "1 Available" at bounding box center [863, 295] width 138 height 26
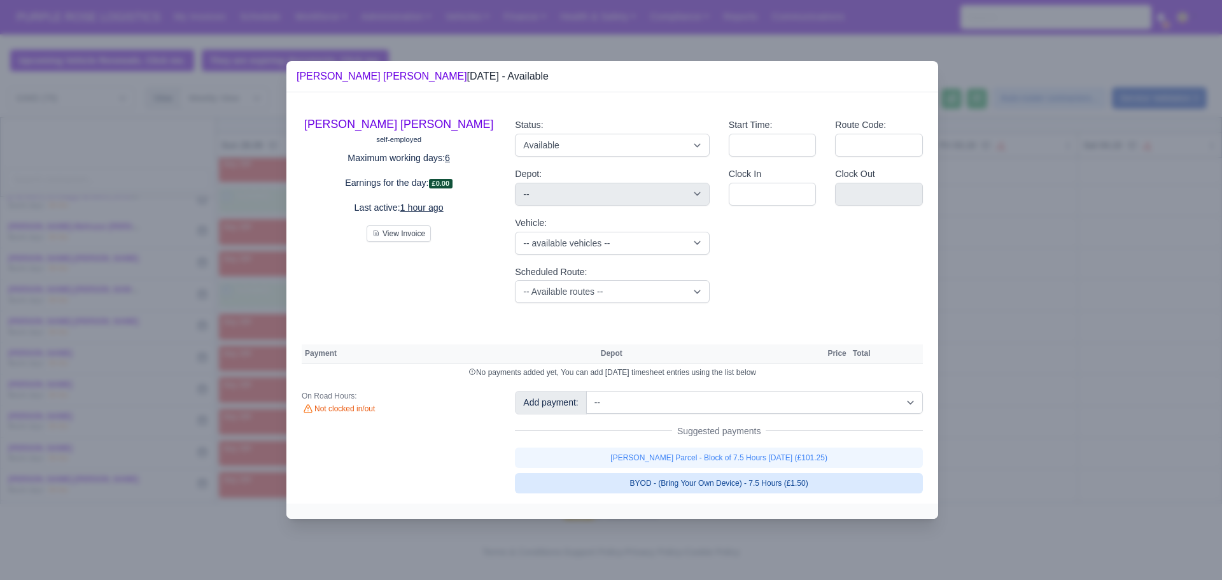
click at [732, 491] on link "BYOD - (Bring Your Own Device) - 7.5 Hours (£1.50)" at bounding box center [719, 483] width 408 height 20
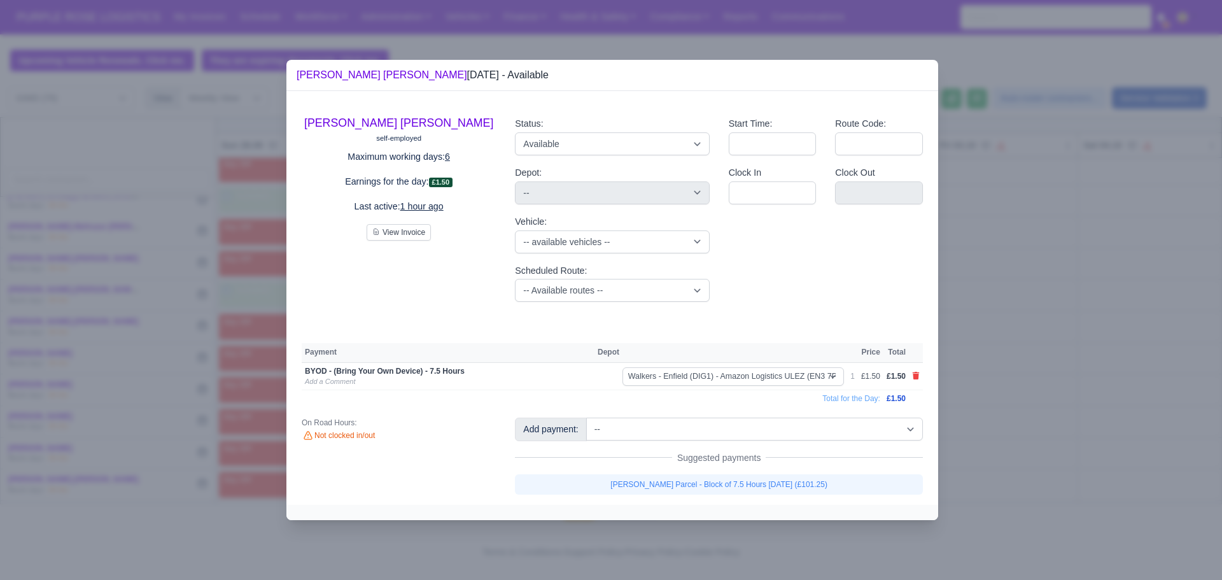
click at [729, 466] on div "Add payment: -- Additional Hour Support (£14.50) Additional Hour Support (Walke…" at bounding box center [719, 456] width 427 height 76
click at [726, 484] on link "[PERSON_NAME] Parcel - Block of 7.5 Hours [DATE] (£101.25)" at bounding box center [719, 484] width 408 height 20
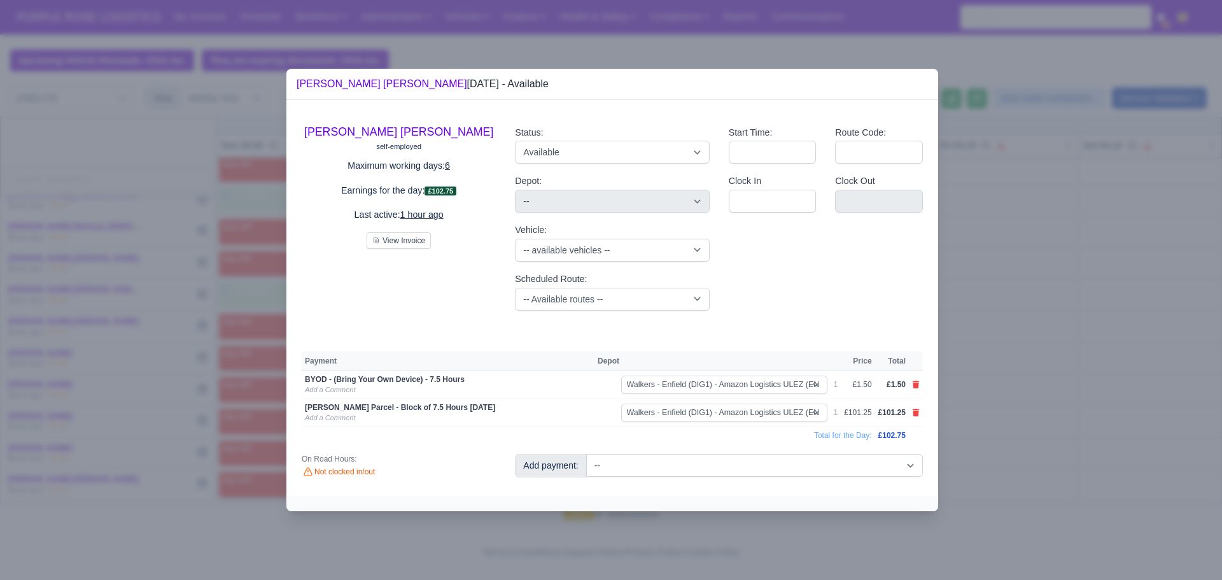
click at [1045, 437] on div at bounding box center [611, 290] width 1222 height 580
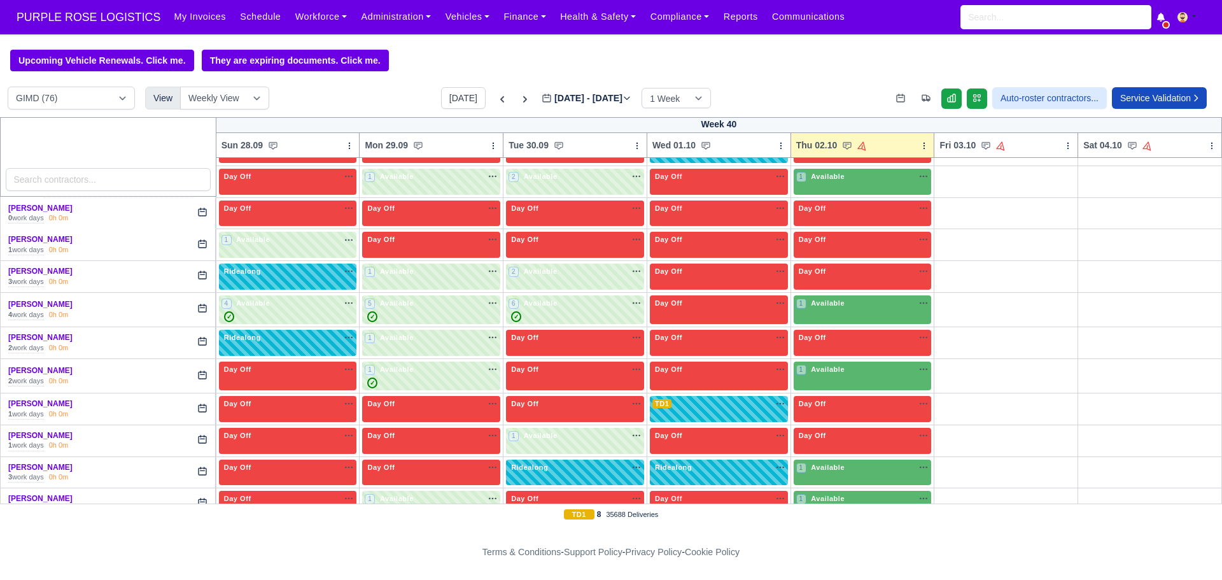
scroll to position [2059, 0]
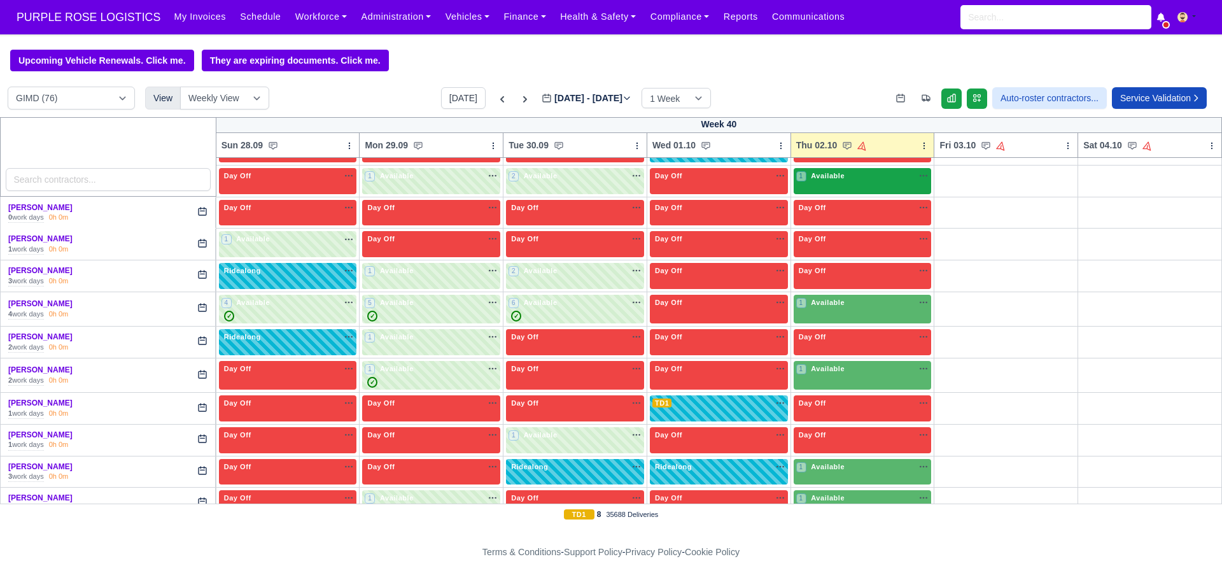
click at [842, 179] on div "1 Available na" at bounding box center [862, 176] width 133 height 11
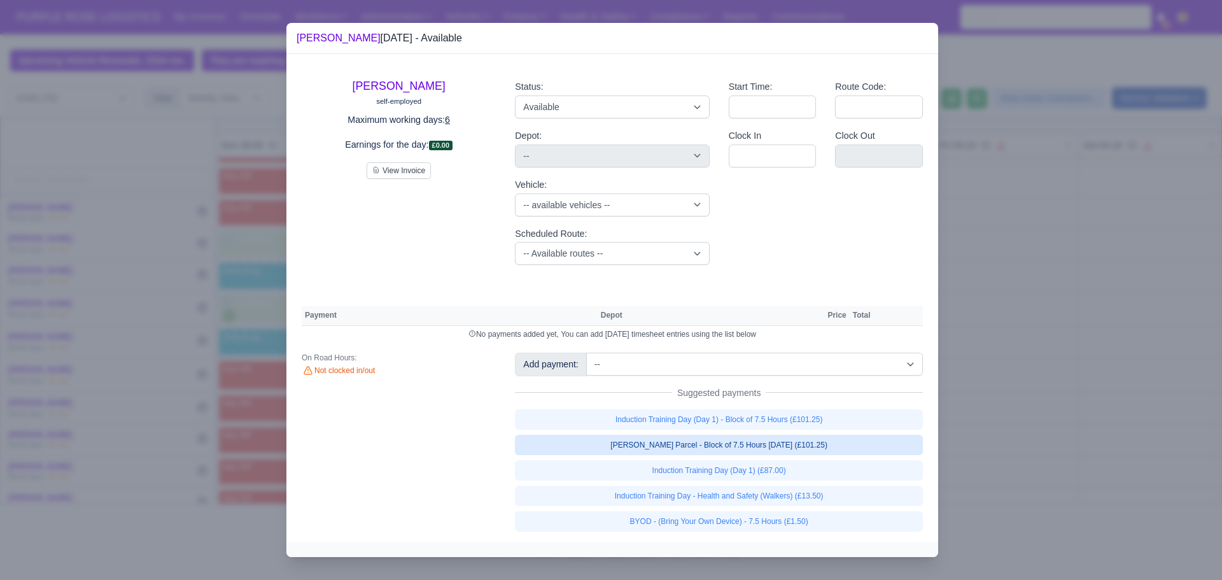
click at [712, 451] on link "[PERSON_NAME] Parcel - Block of 7.5 Hours [DATE] (£101.25)" at bounding box center [719, 445] width 408 height 20
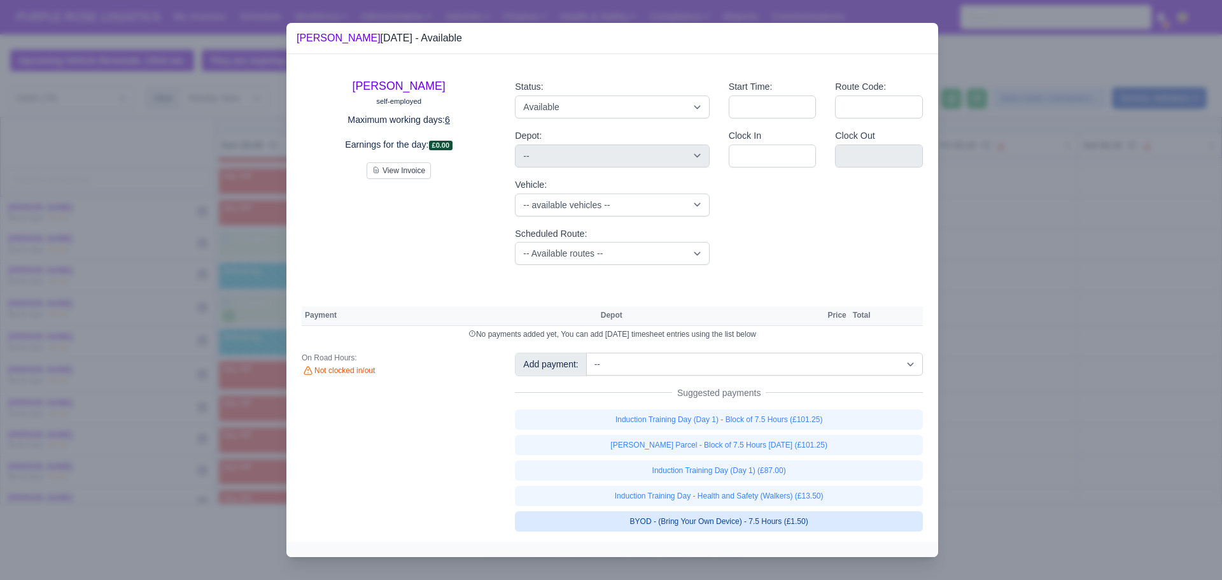
click at [716, 521] on link "BYOD - (Bring Your Own Device) - 7.5 Hours (£1.50)" at bounding box center [719, 521] width 408 height 20
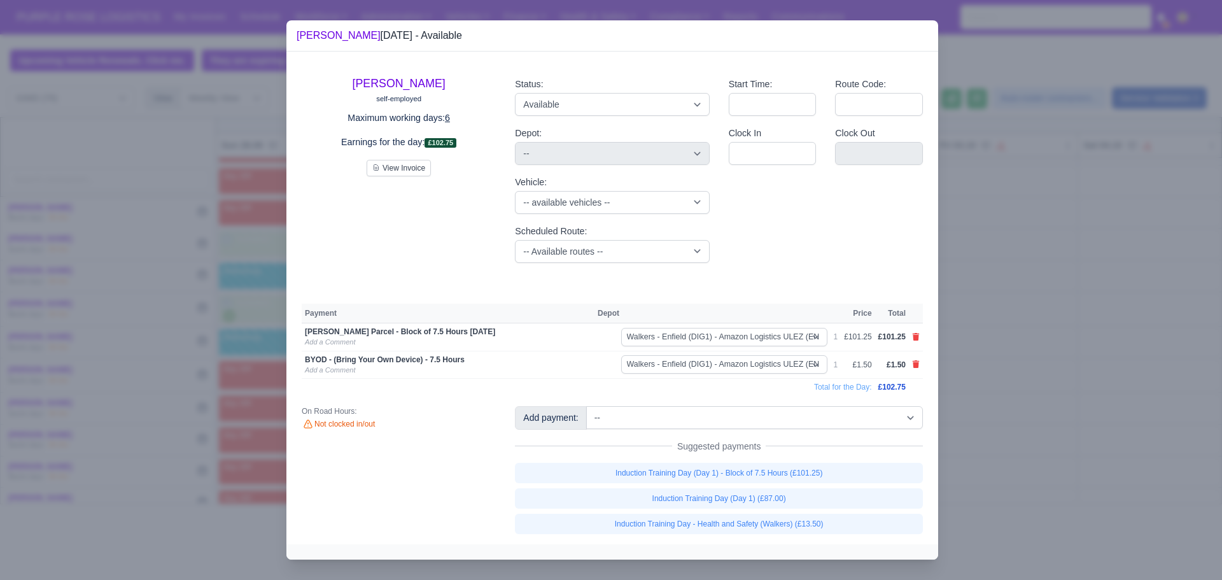
click at [1087, 315] on div at bounding box center [611, 290] width 1222 height 580
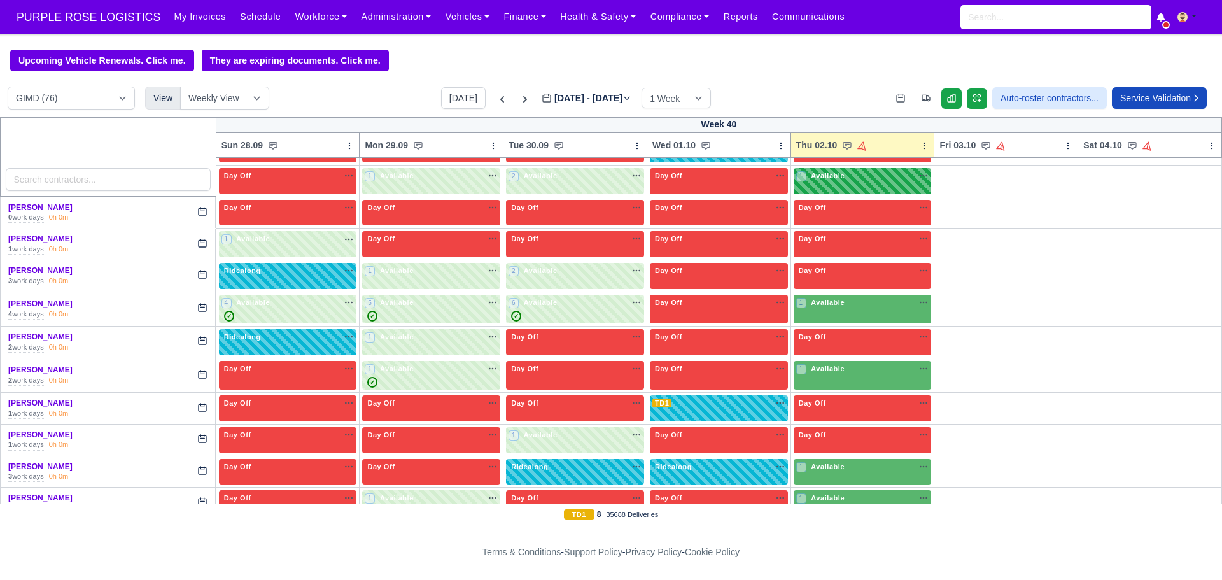
click at [856, 185] on div "1 Available" at bounding box center [863, 181] width 138 height 26
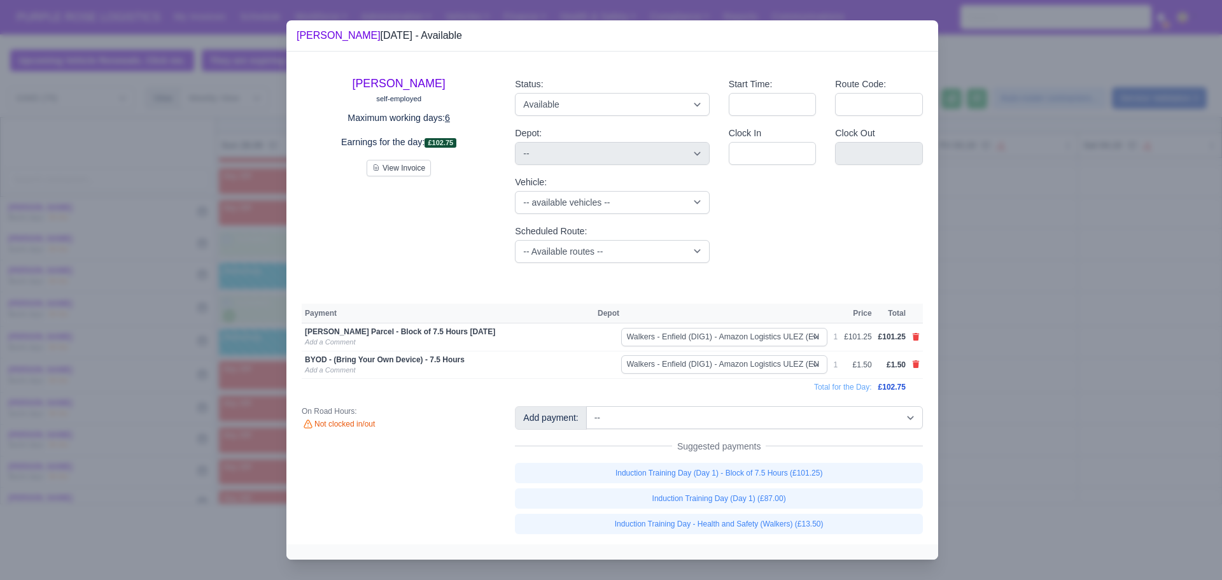
click at [1103, 247] on div at bounding box center [611, 290] width 1222 height 580
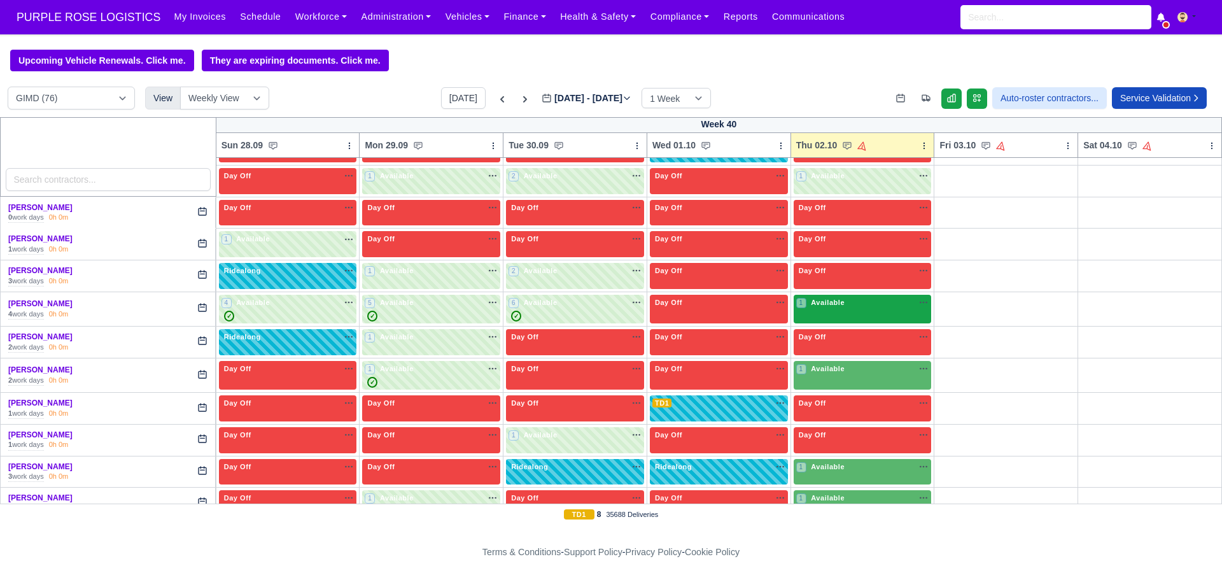
click at [820, 308] on div "1 Available" at bounding box center [821, 302] width 51 height 11
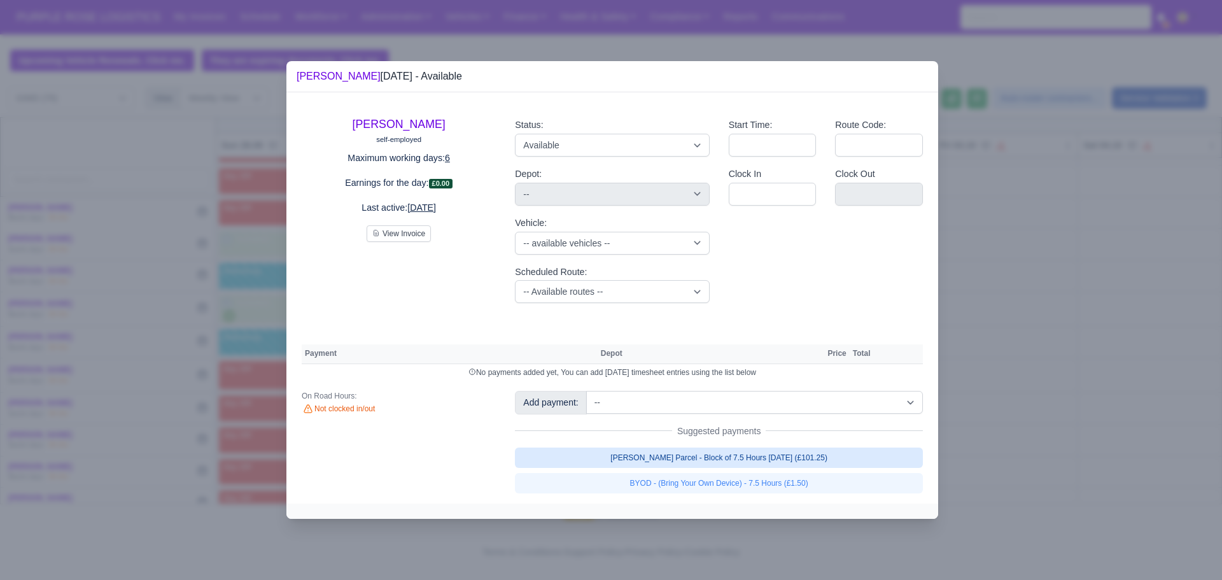
click at [730, 460] on link "[PERSON_NAME] Parcel - Block of 7.5 Hours [DATE] (£101.25)" at bounding box center [719, 458] width 408 height 20
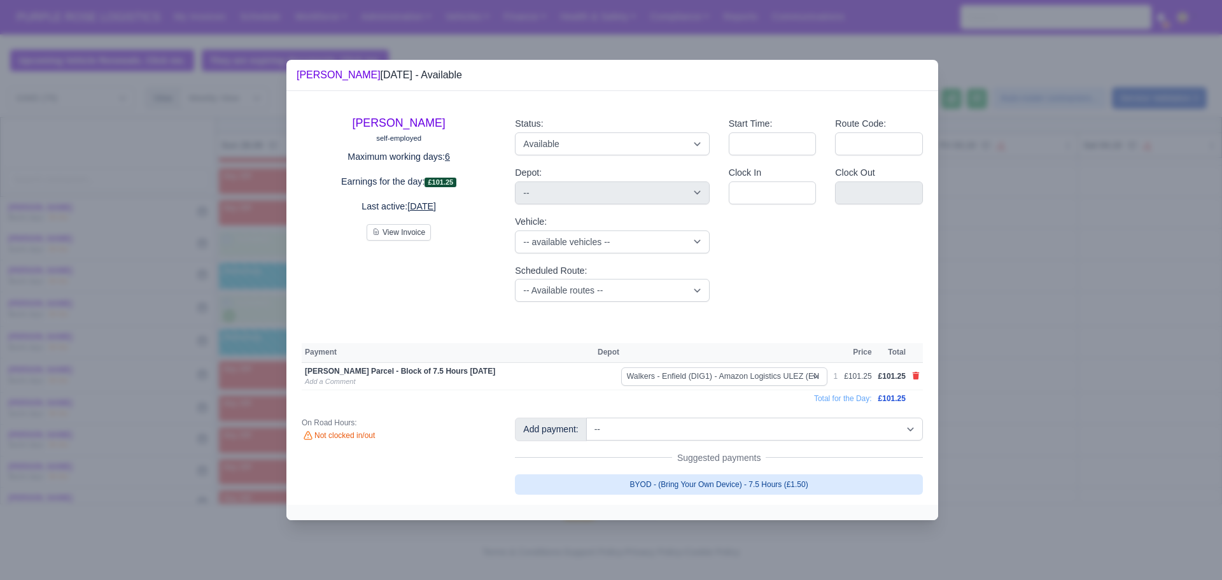
click at [735, 486] on link "BYOD - (Bring Your Own Device) - 7.5 Hours (£1.50)" at bounding box center [719, 484] width 408 height 20
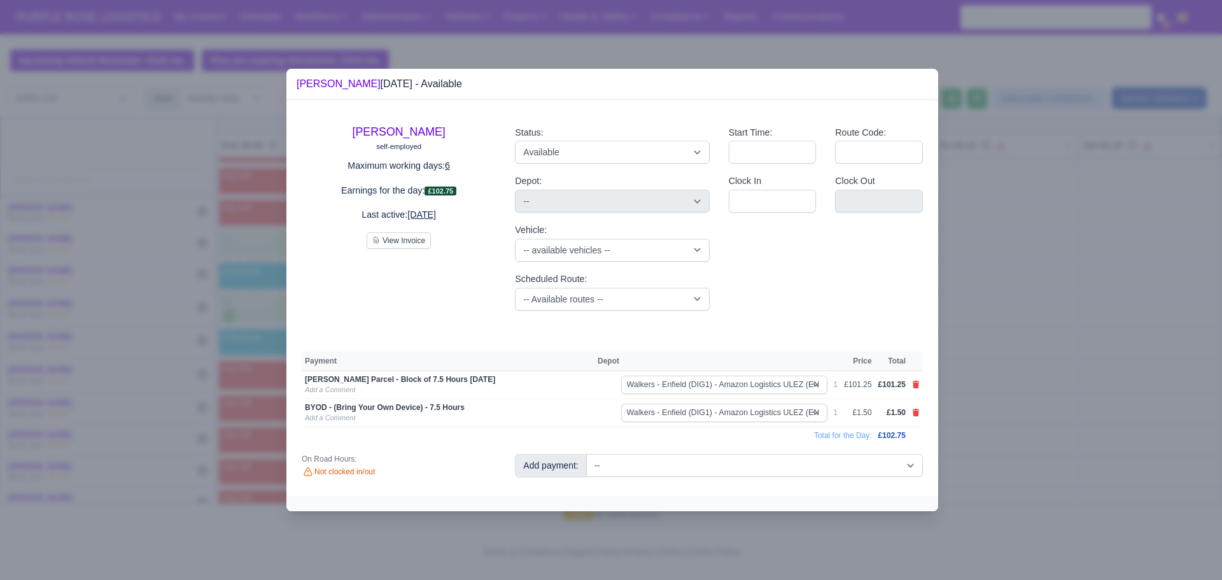
click at [981, 429] on div at bounding box center [611, 290] width 1222 height 580
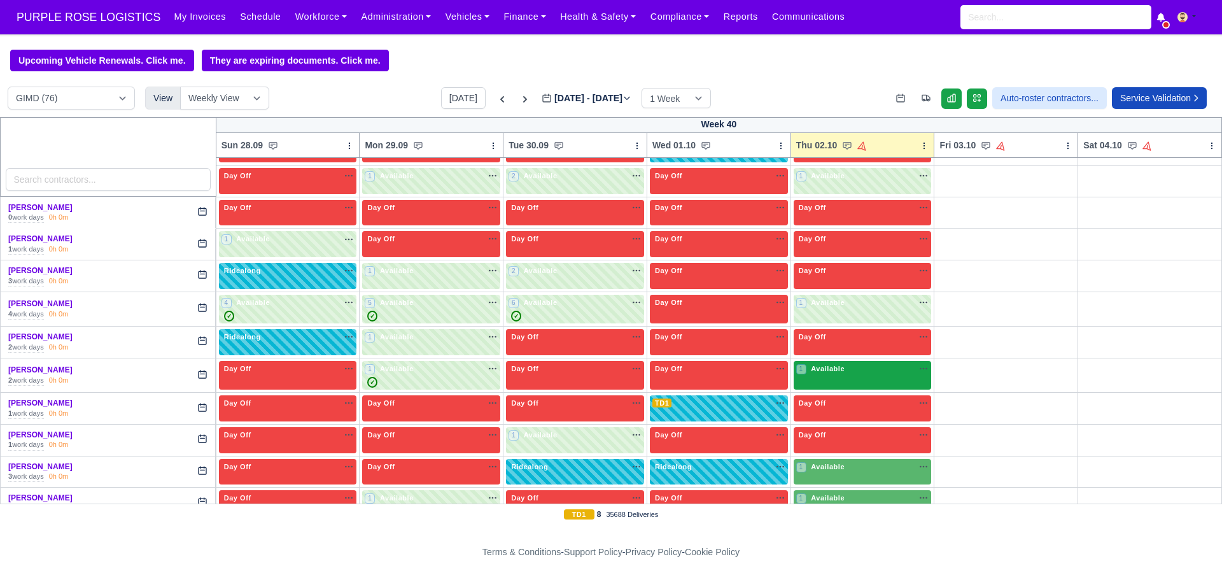
click at [871, 374] on div "1 Available na" at bounding box center [862, 369] width 133 height 11
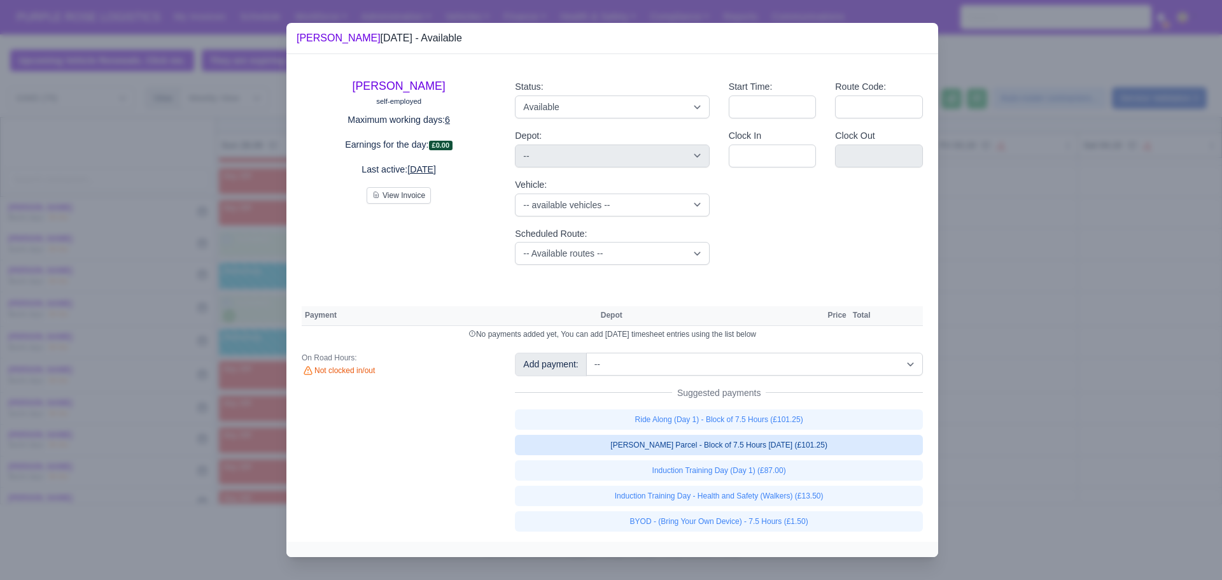
click at [691, 446] on link "[PERSON_NAME] Parcel - Block of 7.5 Hours [DATE] (£101.25)" at bounding box center [719, 445] width 408 height 20
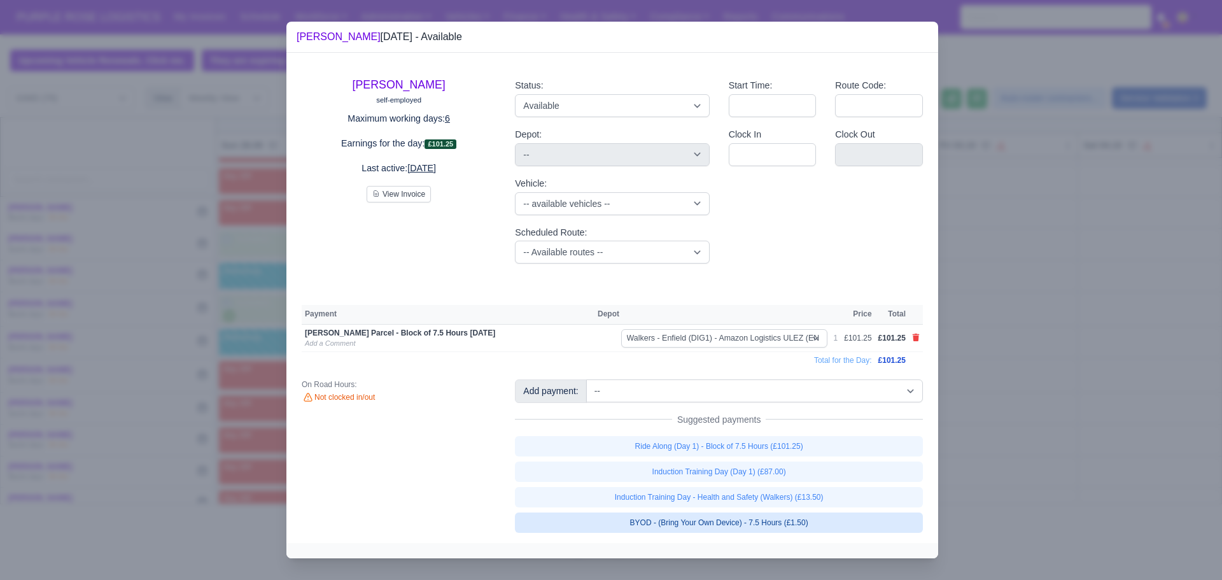
click at [705, 528] on link "BYOD - (Bring Your Own Device) - 7.5 Hours (£1.50)" at bounding box center [719, 523] width 408 height 20
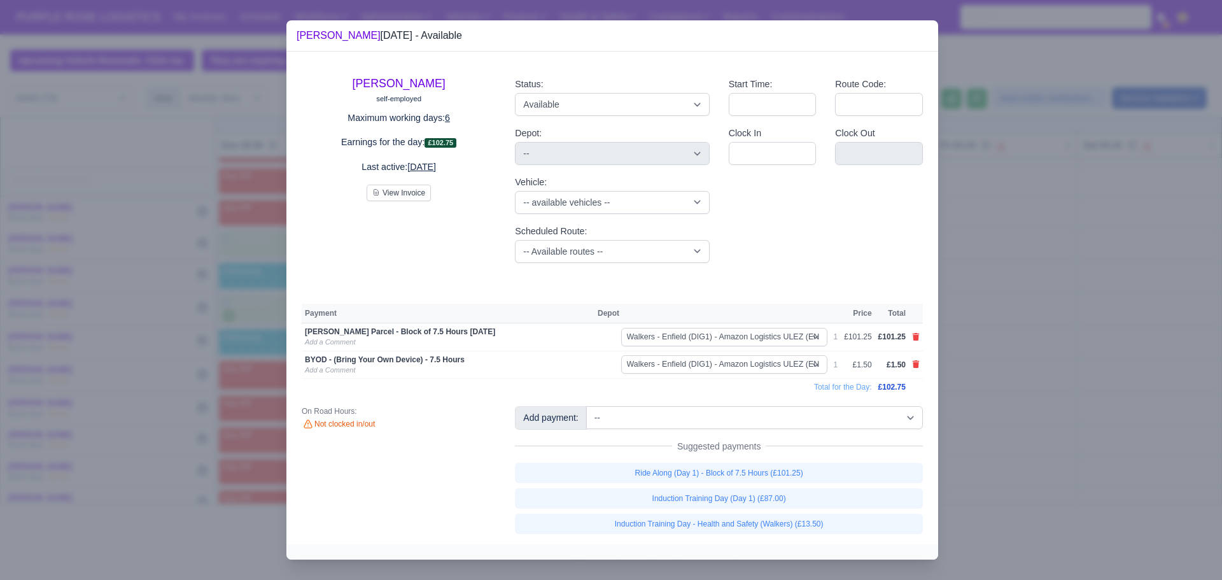
click at [986, 438] on div at bounding box center [611, 290] width 1222 height 580
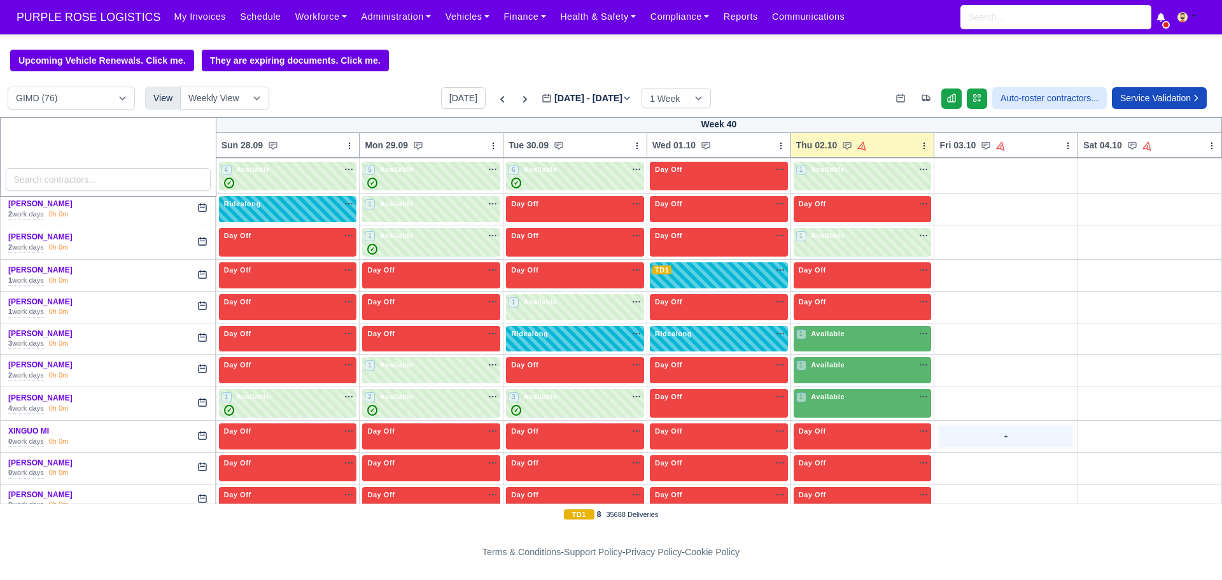
scroll to position [2191, 0]
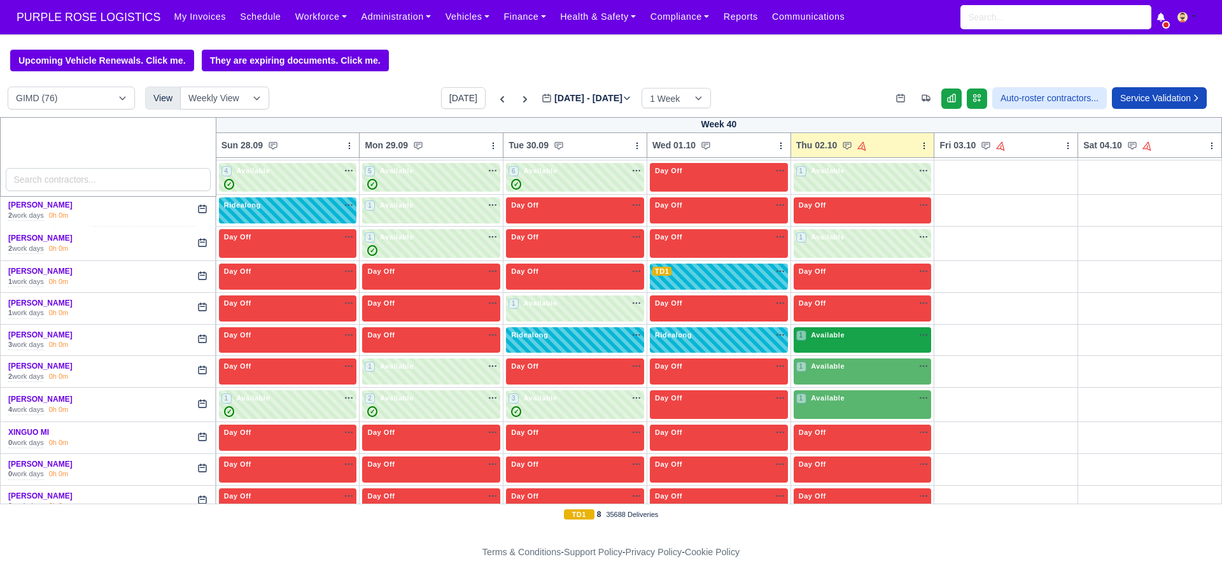
drag, startPoint x: 846, startPoint y: 355, endPoint x: 843, endPoint y: 345, distance: 9.9
click at [843, 345] on td "1 Available" at bounding box center [863, 340] width 144 height 32
click at [843, 345] on div "1 Available" at bounding box center [863, 340] width 138 height 26
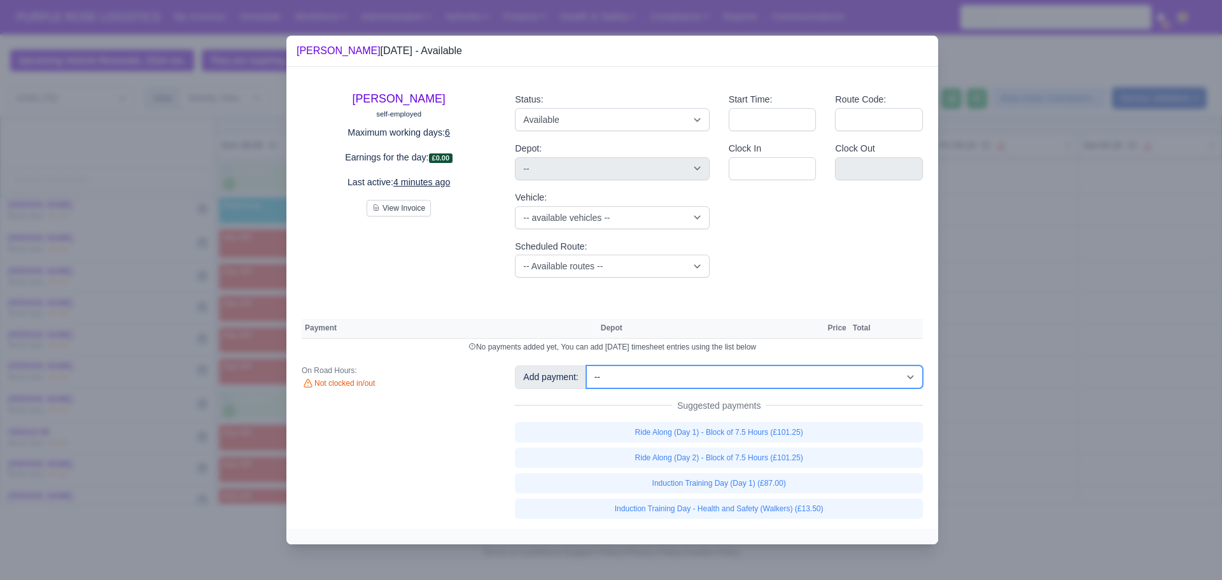
click at [734, 380] on select "-- Additional Hour Support (£14.50) Additional Hour Support (Walkers) (£13.50) …" at bounding box center [754, 376] width 337 height 23
click at [586, 365] on select "-- Additional Hour Support (£14.50) Additional Hour Support (Walkers) (£13.50) …" at bounding box center [754, 376] width 337 height 23
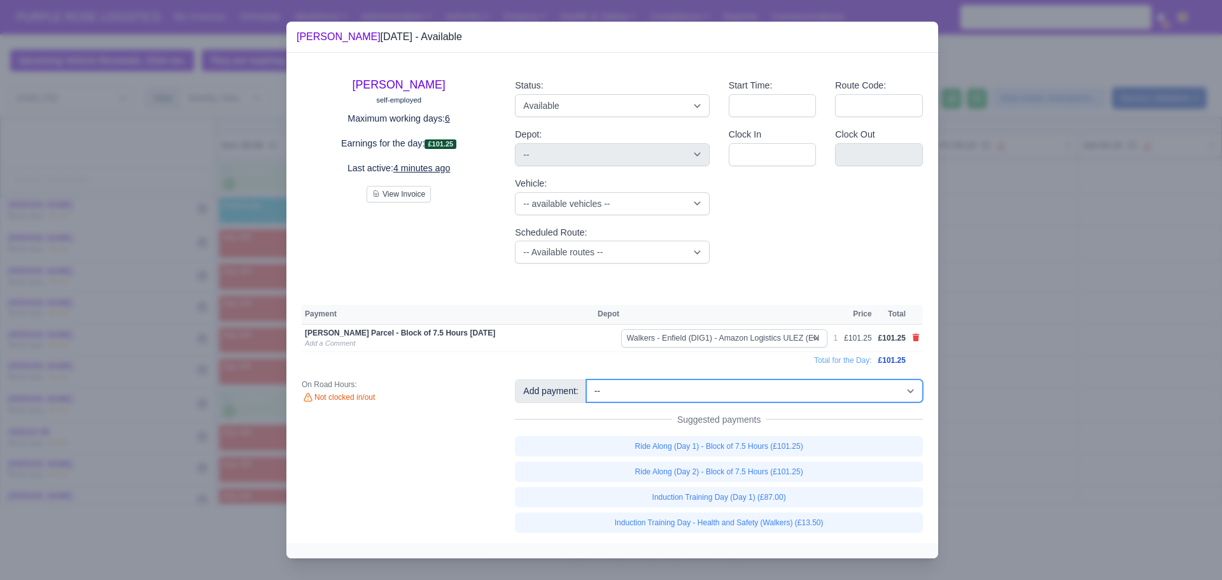
click at [763, 397] on select "-- Additional Hour Support (£14.50) Additional Hour Support (Walkers) (£13.50) …" at bounding box center [754, 390] width 337 height 23
click at [754, 389] on select "-- Additional Hour Support (£14.50) Additional Hour Support (Walkers) (£13.50) …" at bounding box center [754, 390] width 337 height 23
click at [586, 379] on select "-- Additional Hour Support (£14.50) Additional Hour Support (Walkers) (£13.50) …" at bounding box center [754, 390] width 337 height 23
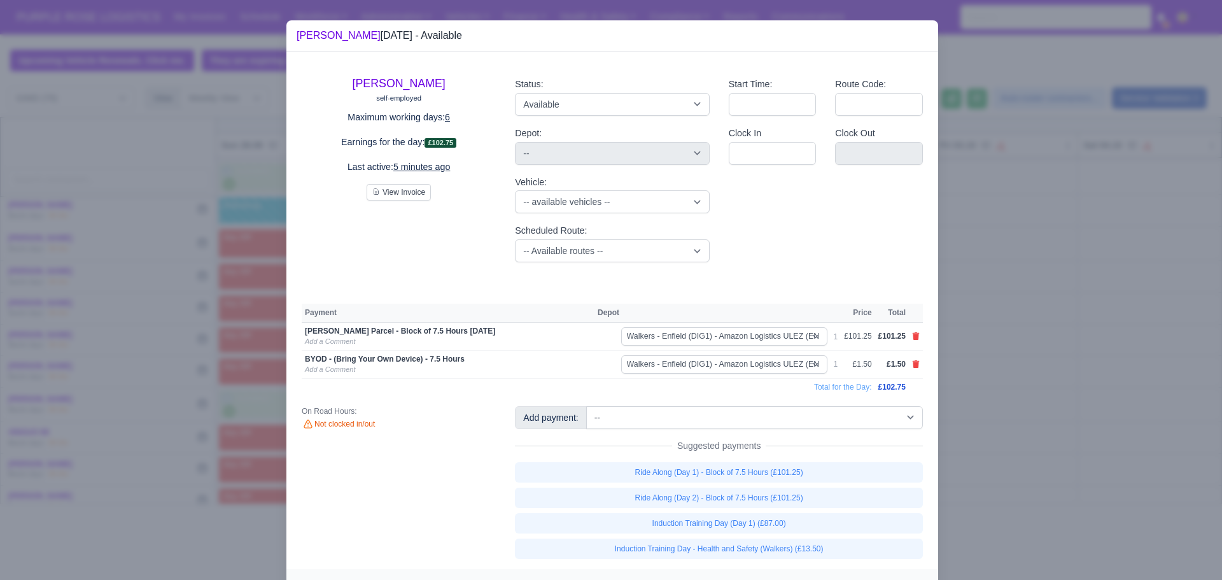
click at [1041, 358] on div at bounding box center [611, 290] width 1222 height 580
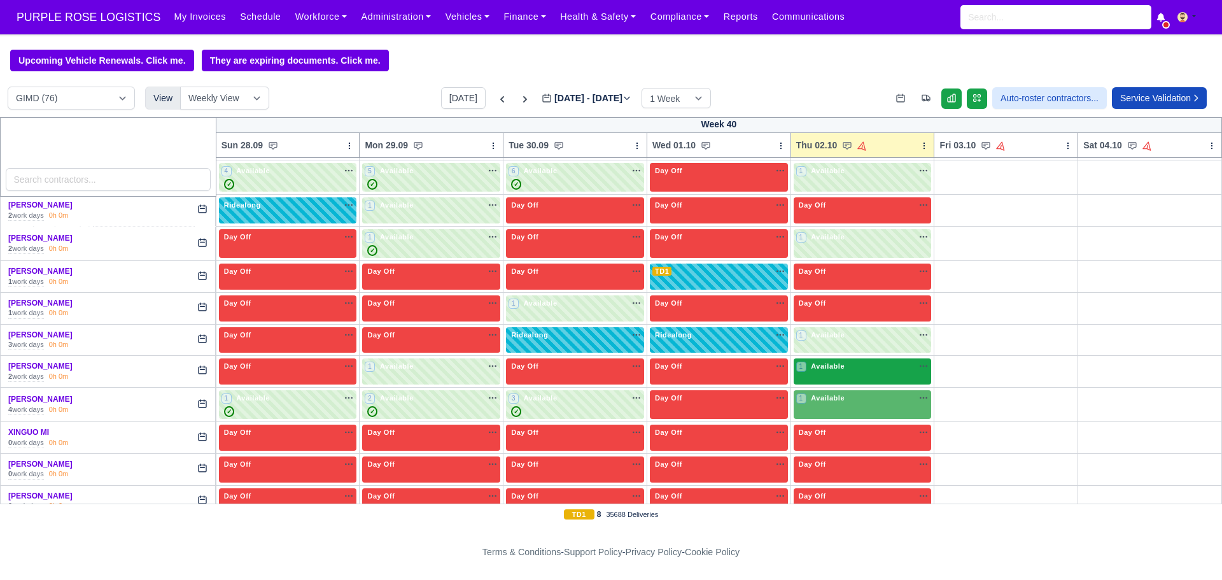
click at [855, 366] on div "1 Available na" at bounding box center [862, 366] width 133 height 11
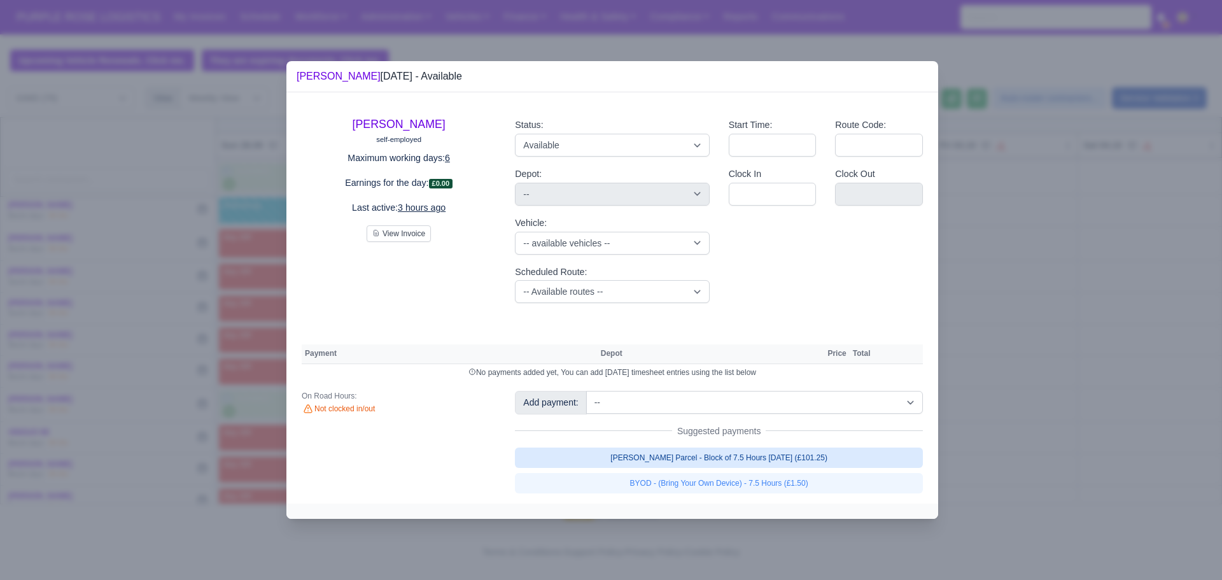
click at [781, 460] on link "[PERSON_NAME] Parcel - Block of 7.5 Hours [DATE] (£101.25)" at bounding box center [719, 458] width 408 height 20
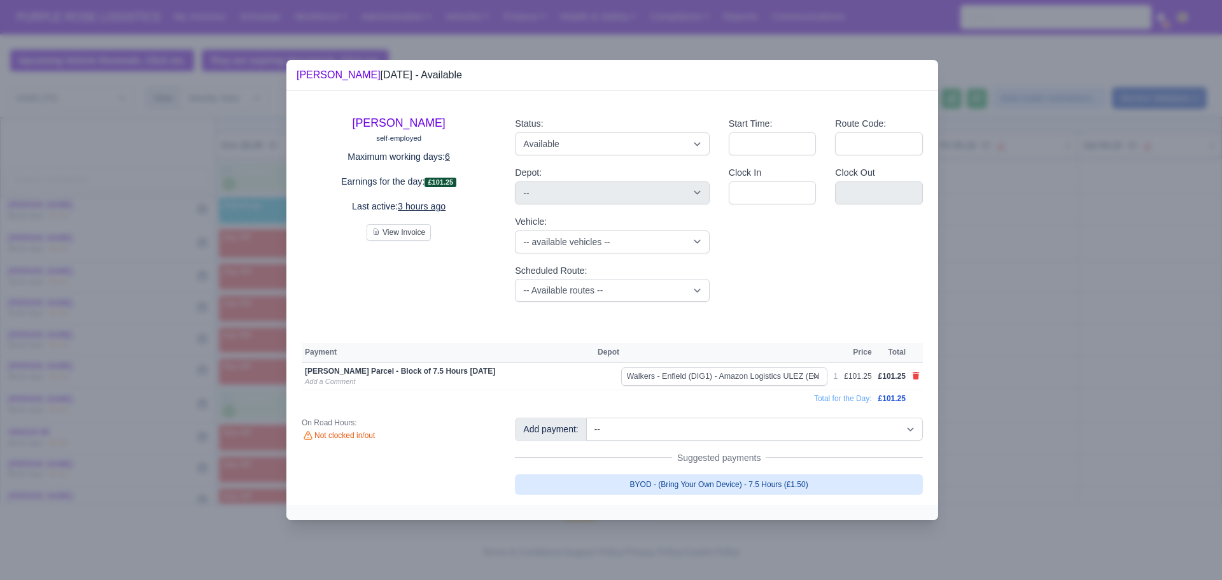
click at [777, 474] on link "BYOD - (Bring Your Own Device) - 7.5 Hours (£1.50)" at bounding box center [719, 484] width 408 height 20
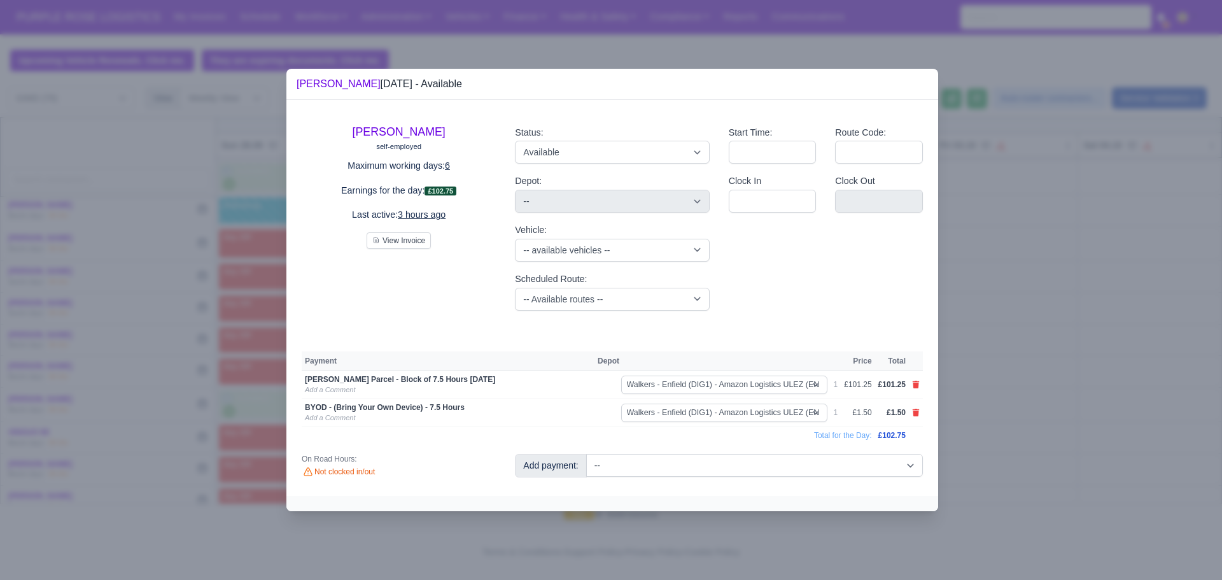
click at [1127, 309] on div at bounding box center [611, 290] width 1222 height 580
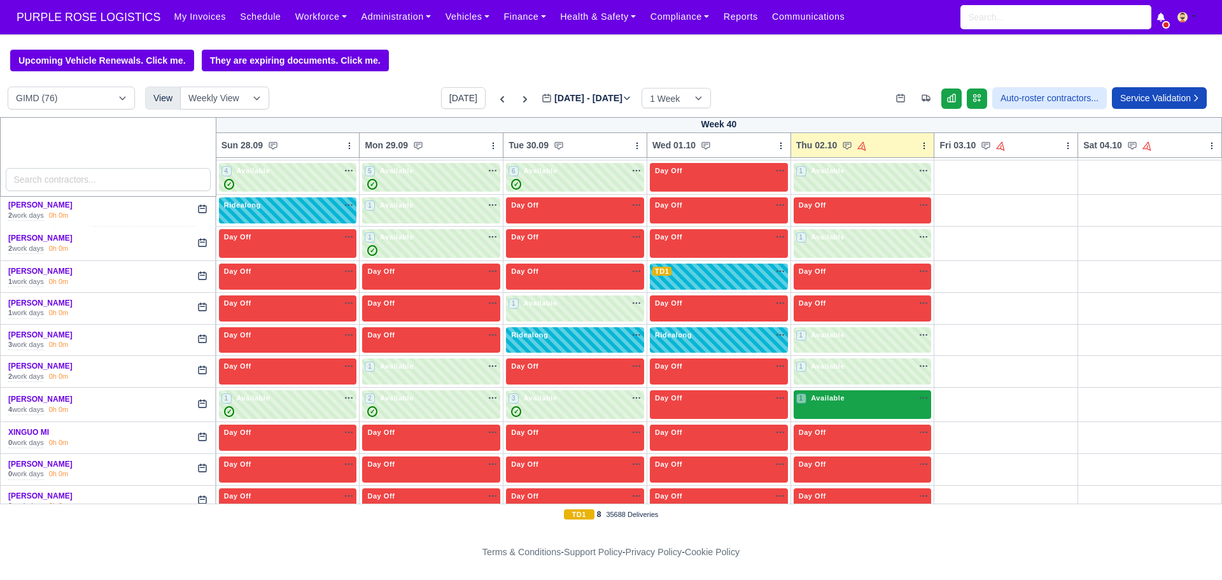
click at [853, 395] on div "1 Available na" at bounding box center [862, 398] width 133 height 11
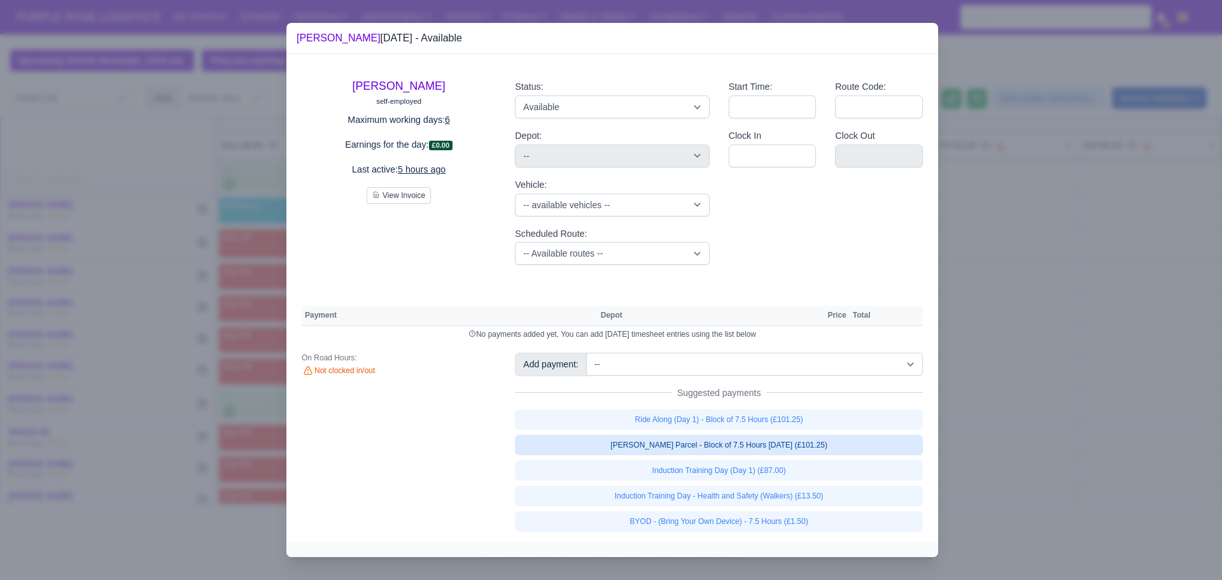
click at [716, 451] on link "[PERSON_NAME] Parcel - Block of 7.5 Hours [DATE] (£101.25)" at bounding box center [719, 445] width 408 height 20
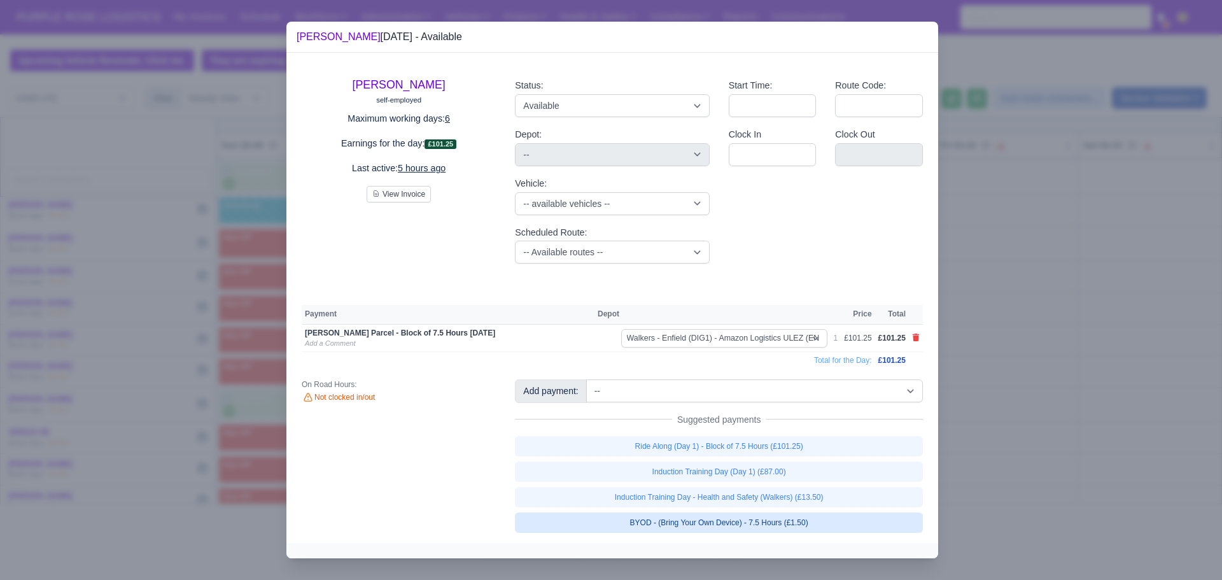
click at [718, 527] on link "BYOD - (Bring Your Own Device) - 7.5 Hours (£1.50)" at bounding box center [719, 523] width 408 height 20
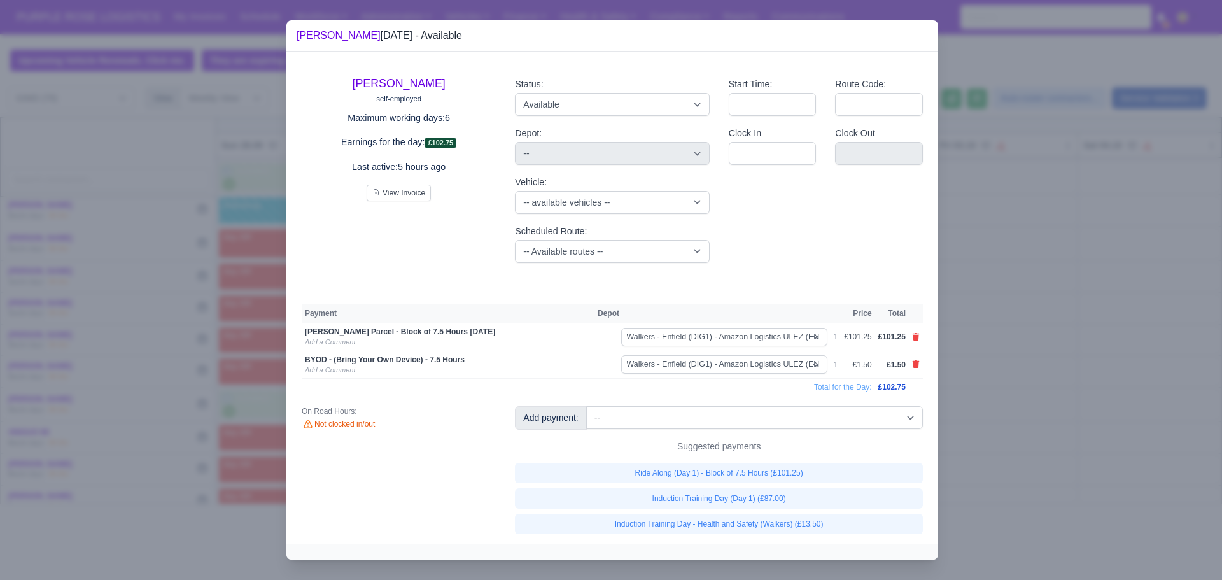
click at [1032, 411] on div at bounding box center [611, 290] width 1222 height 580
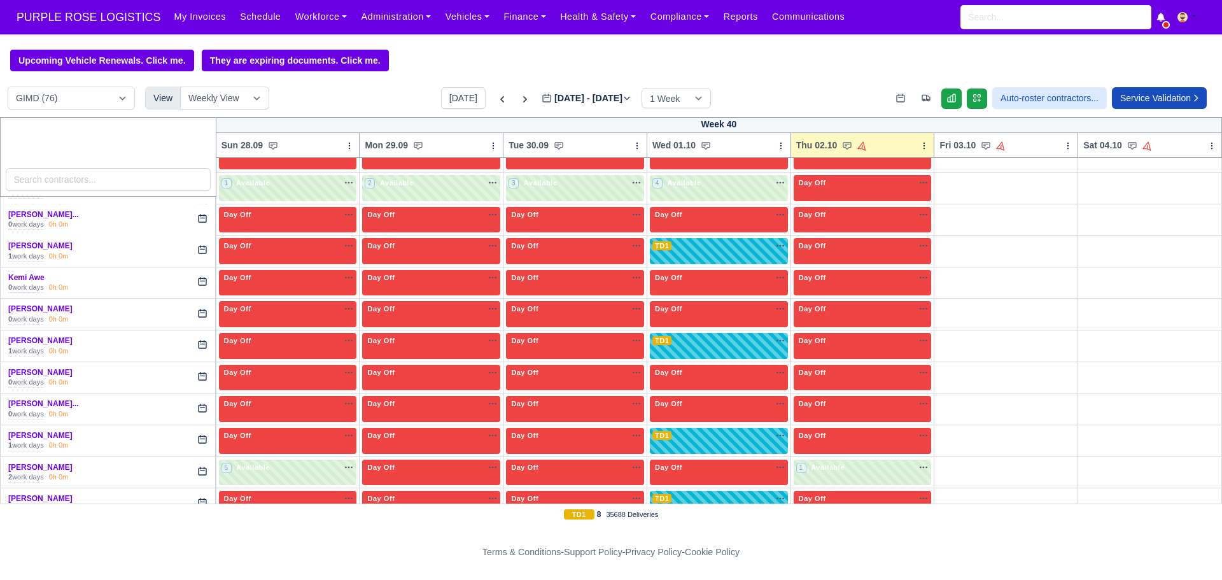
scroll to position [1069, 0]
click at [590, 287] on div "Day Off Available" at bounding box center [575, 284] width 138 height 26
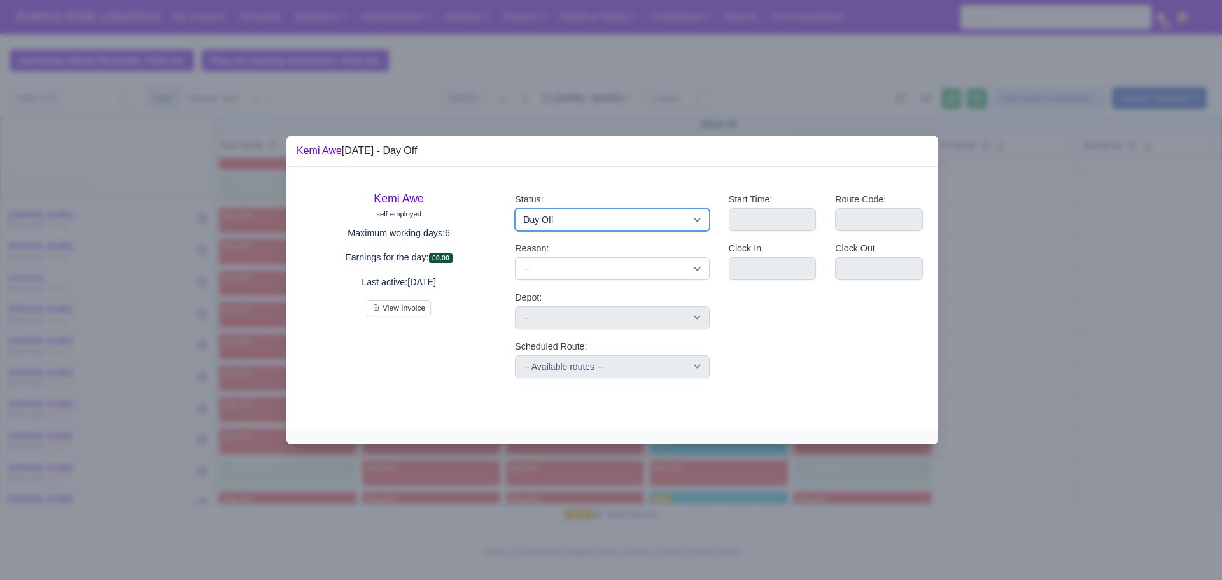
click at [559, 220] on select "Available Day Off Stand By Holiday Other Depot In Office OSM Ridealong Nursery …" at bounding box center [612, 219] width 194 height 23
click at [515, 208] on select "Available Day Off Stand By Holiday Other Depot In Office OSM Ridealong Nursery …" at bounding box center [612, 219] width 194 height 23
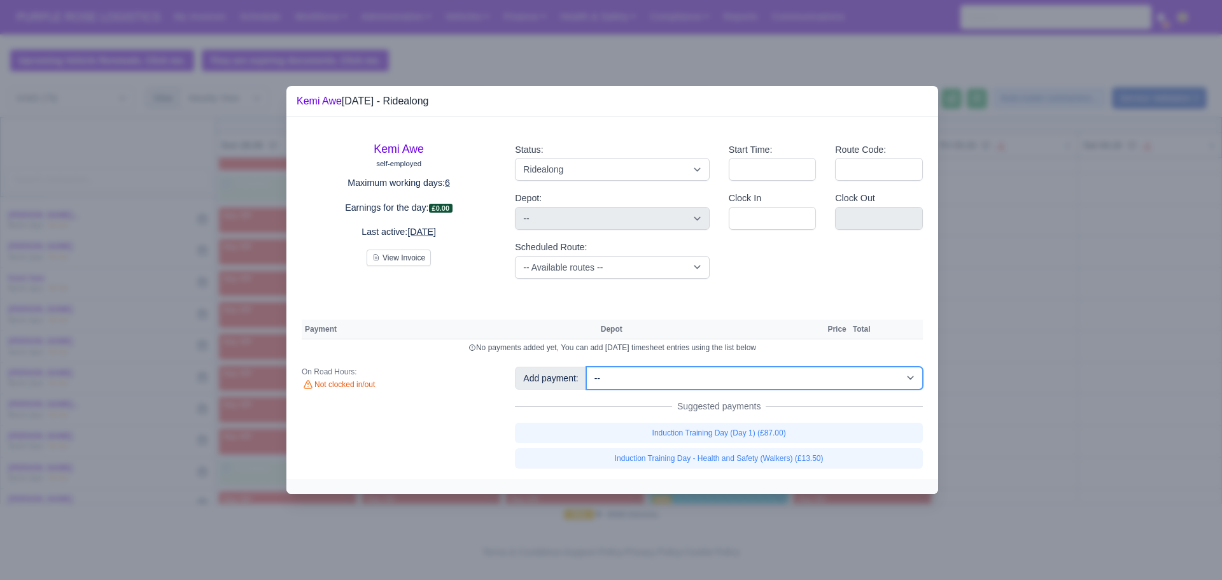
click at [663, 383] on select "-- Additional Hour Support (£14.50) Additional Hour Support (Walkers) (£13.50) …" at bounding box center [754, 378] width 337 height 23
click at [586, 367] on select "-- Additional Hour Support (£14.50) Additional Hour Support (Walkers) (£13.50) …" at bounding box center [754, 378] width 337 height 23
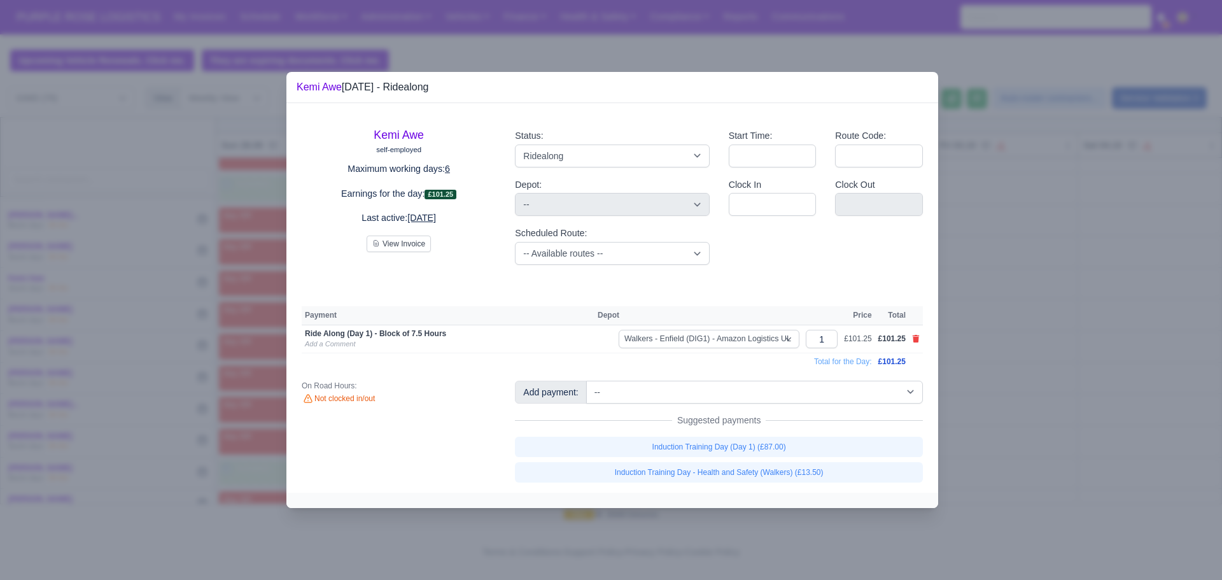
click at [1036, 293] on div at bounding box center [611, 290] width 1222 height 580
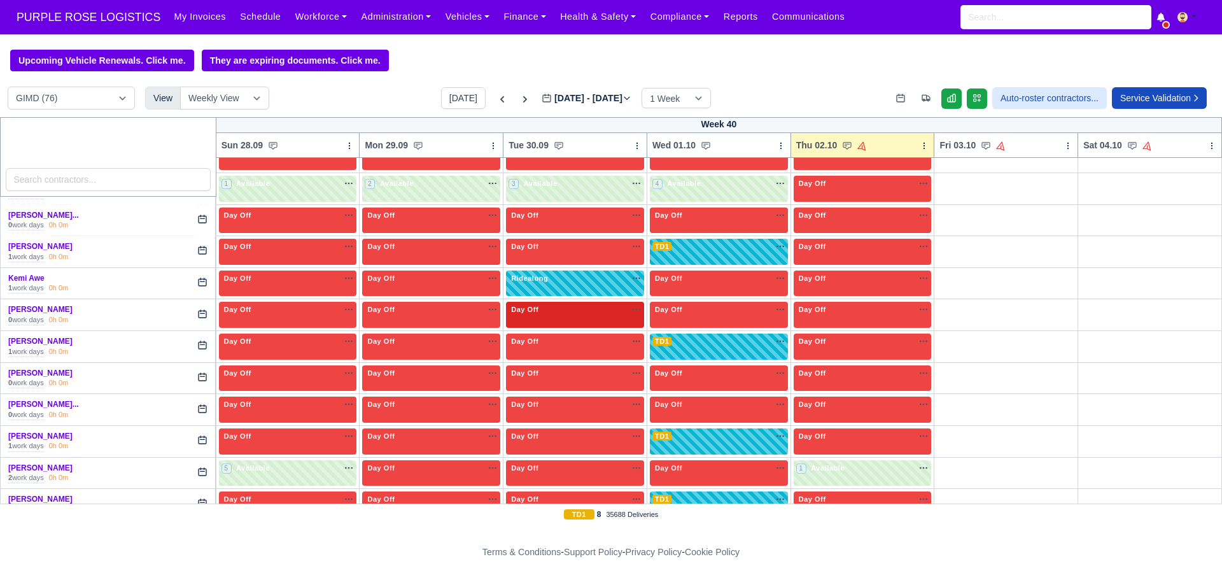
click at [601, 311] on div "Day Off Available" at bounding box center [575, 309] width 133 height 11
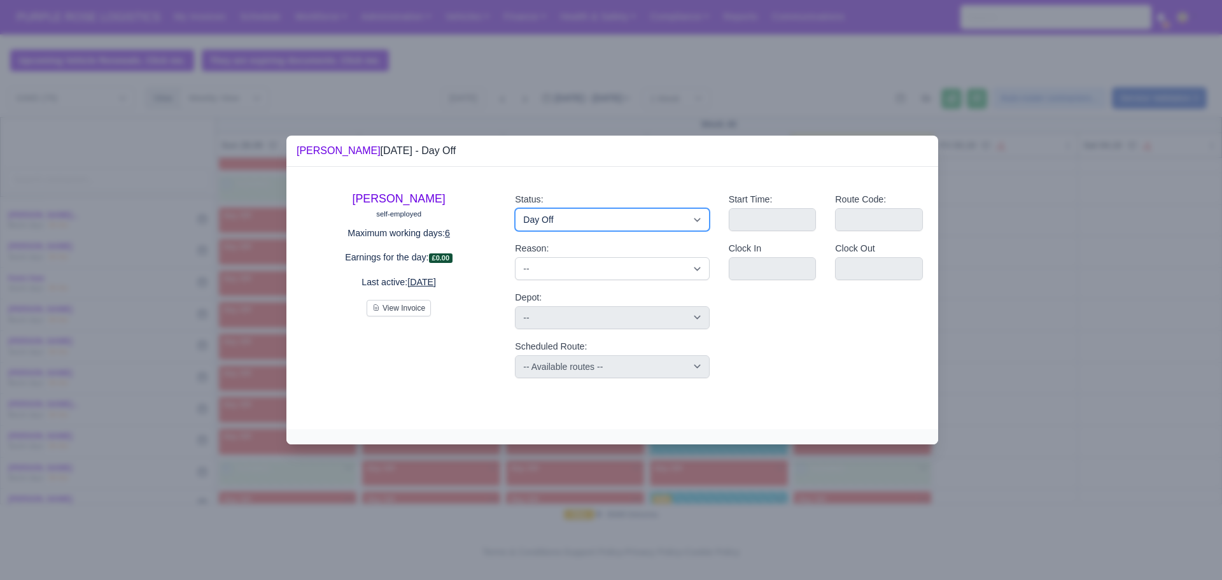
click at [590, 220] on select "Available Day Off Stand By Holiday Other Depot In Office OSM Ridealong Nursery …" at bounding box center [612, 219] width 194 height 23
click at [515, 208] on select "Available Day Off Stand By Holiday Other Depot In Office OSM Ridealong Nursery …" at bounding box center [612, 219] width 194 height 23
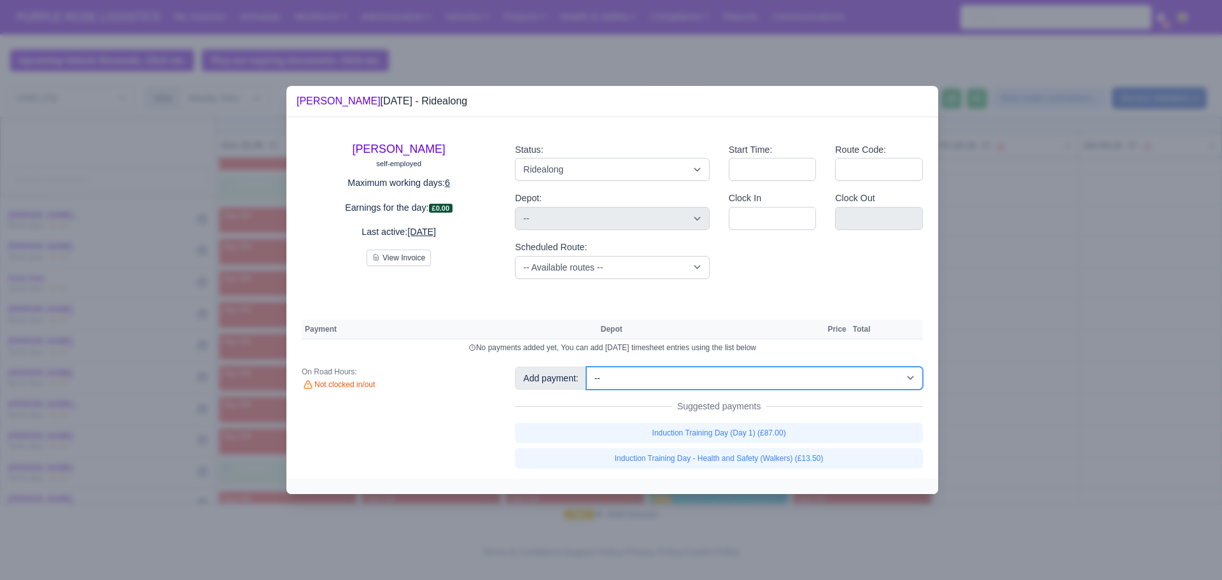
click at [681, 382] on select "-- Additional Hour Support (£14.50) Additional Hour Support (Walkers) (£13.50) …" at bounding box center [754, 378] width 337 height 23
click at [586, 367] on select "-- Additional Hour Support (£14.50) Additional Hour Support (Walkers) (£13.50) …" at bounding box center [754, 378] width 337 height 23
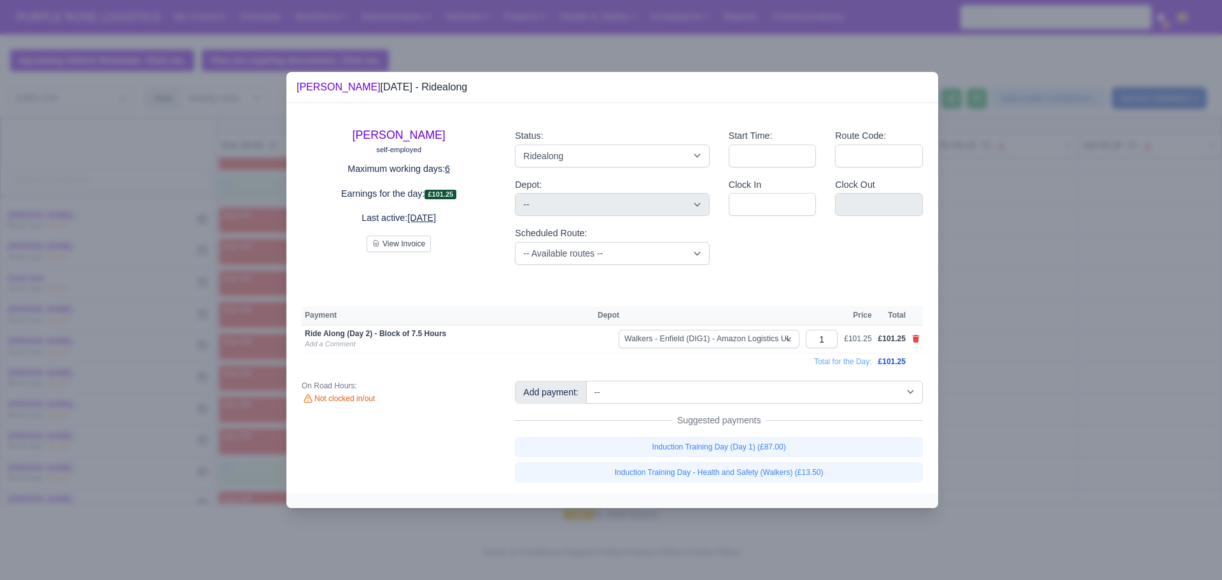
click at [1112, 367] on div at bounding box center [611, 290] width 1222 height 580
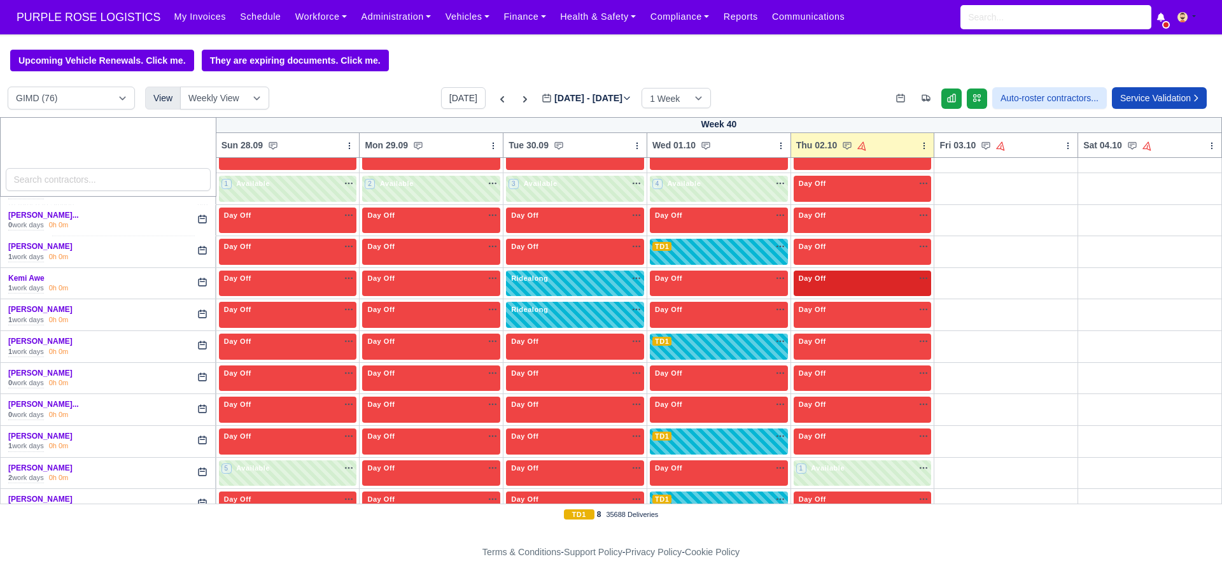
click at [832, 285] on div "Day Off Available" at bounding box center [863, 284] width 138 height 26
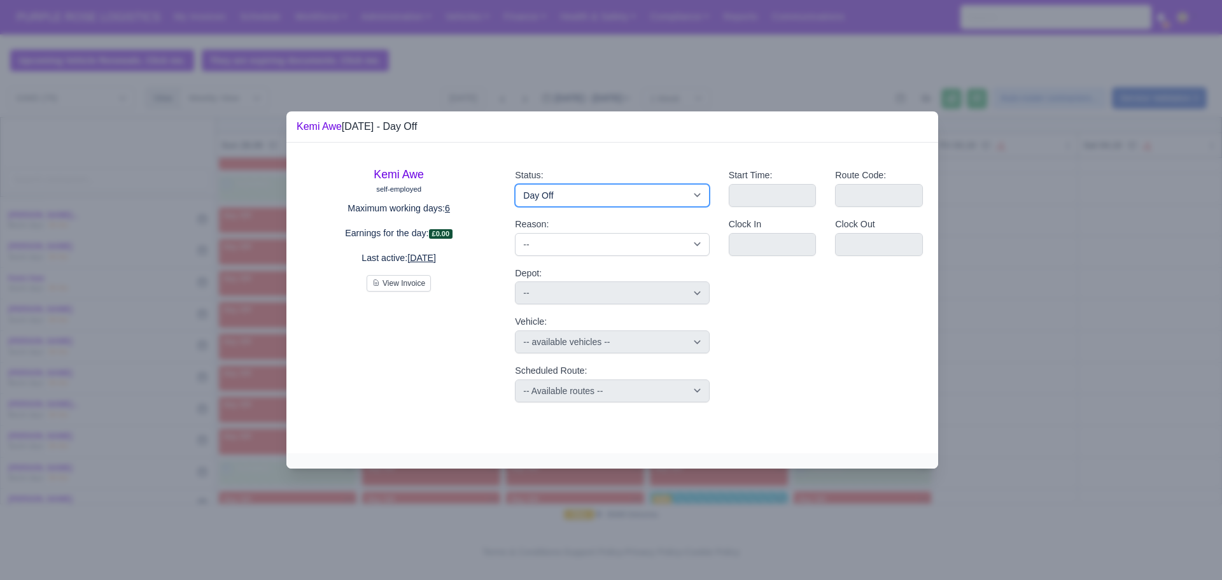
click at [597, 204] on select "Available Day Off Stand By Holiday Other Depot In Office OSM Ridealong Nursery …" at bounding box center [612, 195] width 194 height 23
click at [515, 184] on select "Available Day Off Stand By Holiday Other Depot In Office OSM Ridealong Nursery …" at bounding box center [612, 195] width 194 height 23
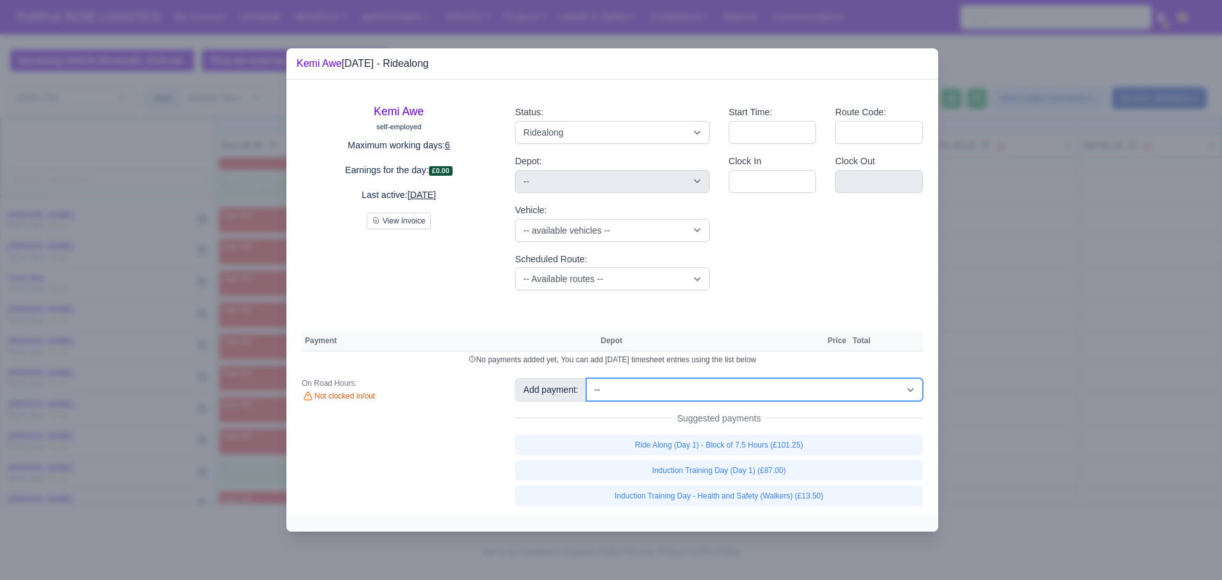
click at [732, 393] on select "-- Additional Hour Support (£14.50) Additional Hour Support (Walkers) (£13.50) …" at bounding box center [754, 389] width 337 height 23
click at [692, 391] on select "-- Additional Hour Support (£14.50) Additional Hour Support (Walkers) (£13.50) …" at bounding box center [754, 389] width 337 height 23
click at [586, 378] on select "-- Additional Hour Support (£14.50) Additional Hour Support (Walkers) (£13.50) …" at bounding box center [754, 389] width 337 height 23
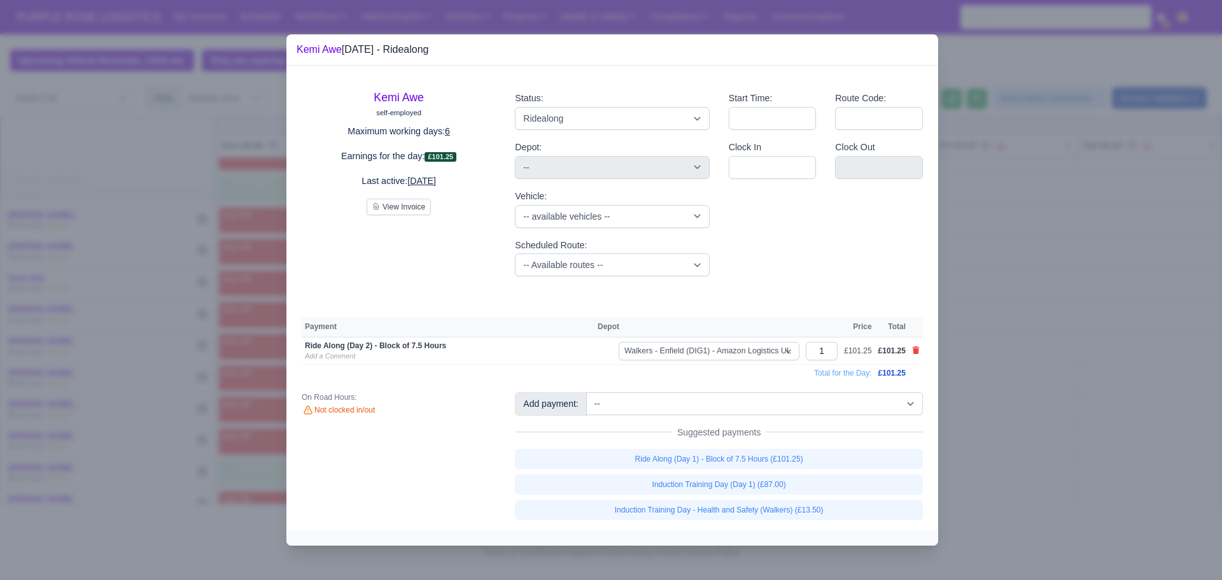
click at [1123, 286] on div at bounding box center [611, 290] width 1222 height 580
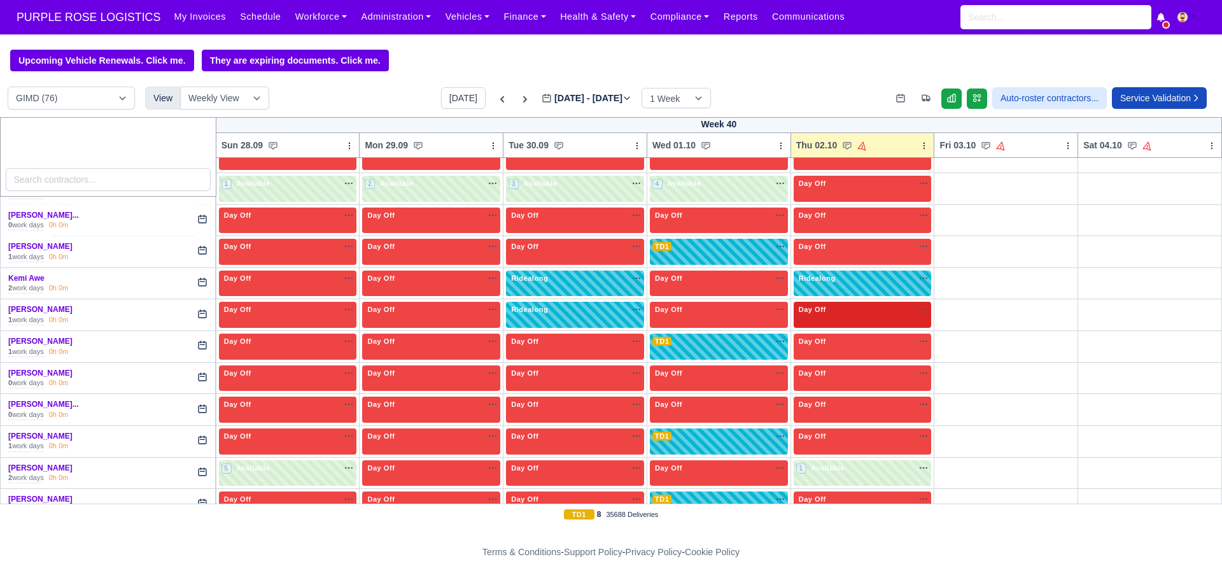
click at [857, 309] on div "Day Off Available" at bounding box center [862, 309] width 133 height 11
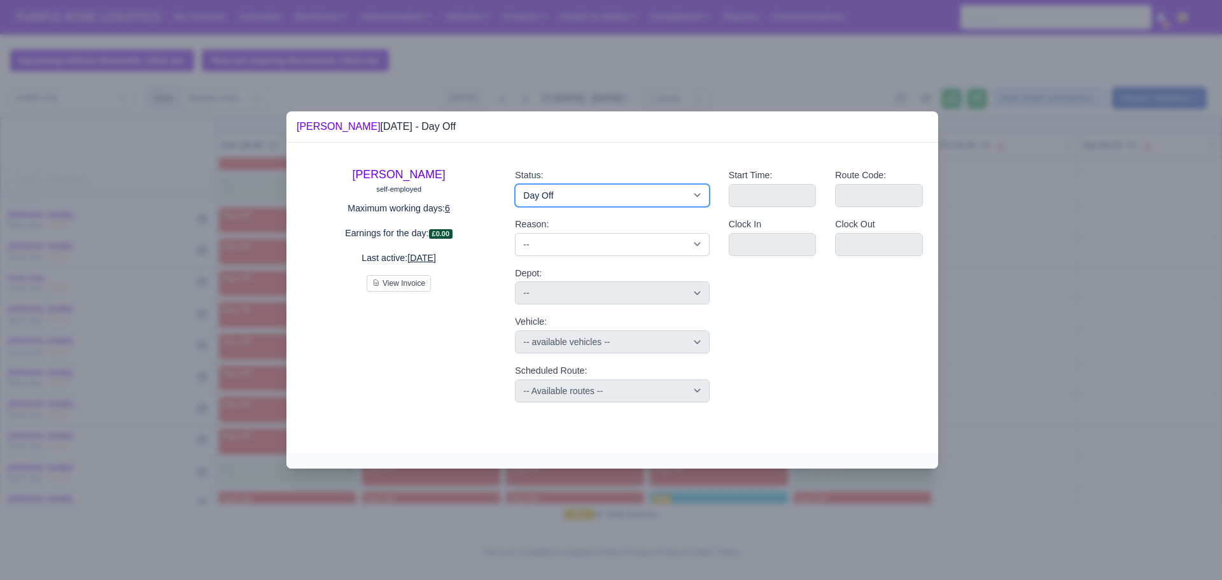
click at [636, 184] on select "Available Day Off Stand By Holiday Other Depot In Office OSM Ridealong Nursery …" at bounding box center [612, 195] width 194 height 23
click at [515, 184] on select "Available Day Off Stand By Holiday Other Depot In Office OSM Ridealong Nursery …" at bounding box center [612, 195] width 194 height 23
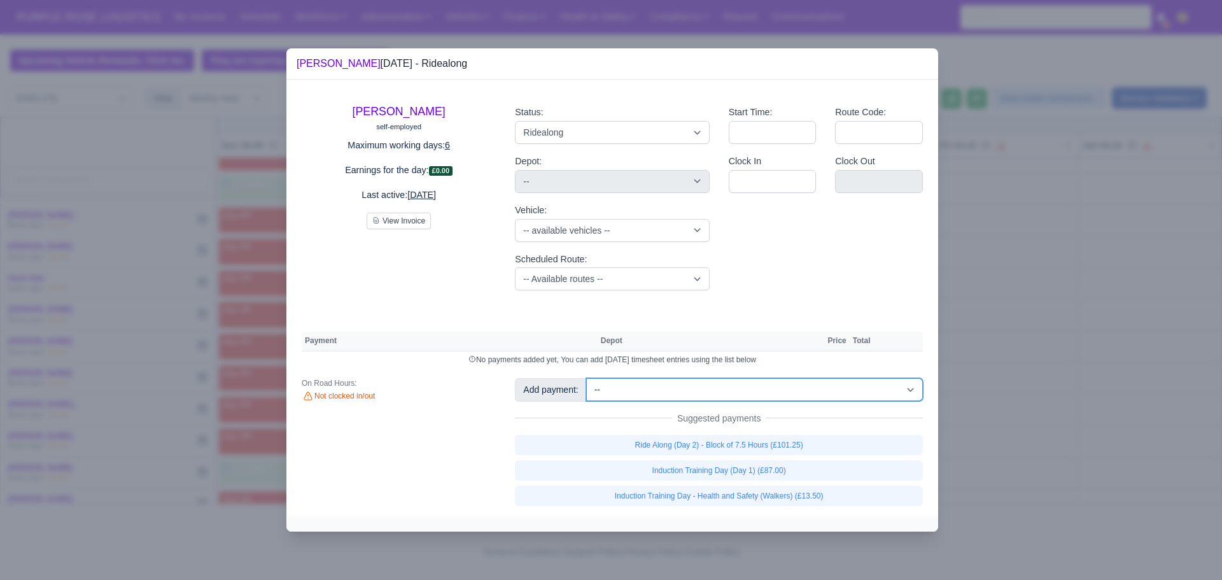
click at [839, 388] on select "-- Additional Hour Support (£14.50) Additional Hour Support (Walkers) (£13.50) …" at bounding box center [754, 389] width 337 height 23
click at [586, 378] on select "-- Additional Hour Support (£14.50) Additional Hour Support (Walkers) (£13.50) …" at bounding box center [754, 389] width 337 height 23
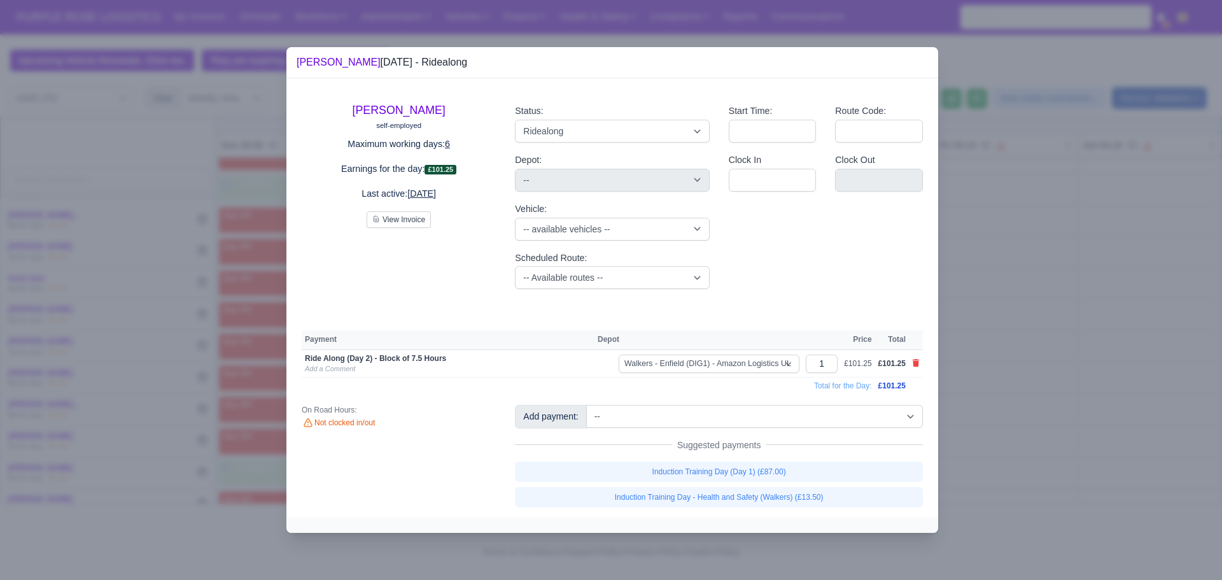
click at [983, 281] on div at bounding box center [611, 290] width 1222 height 580
